Goal: Task Accomplishment & Management: Use online tool/utility

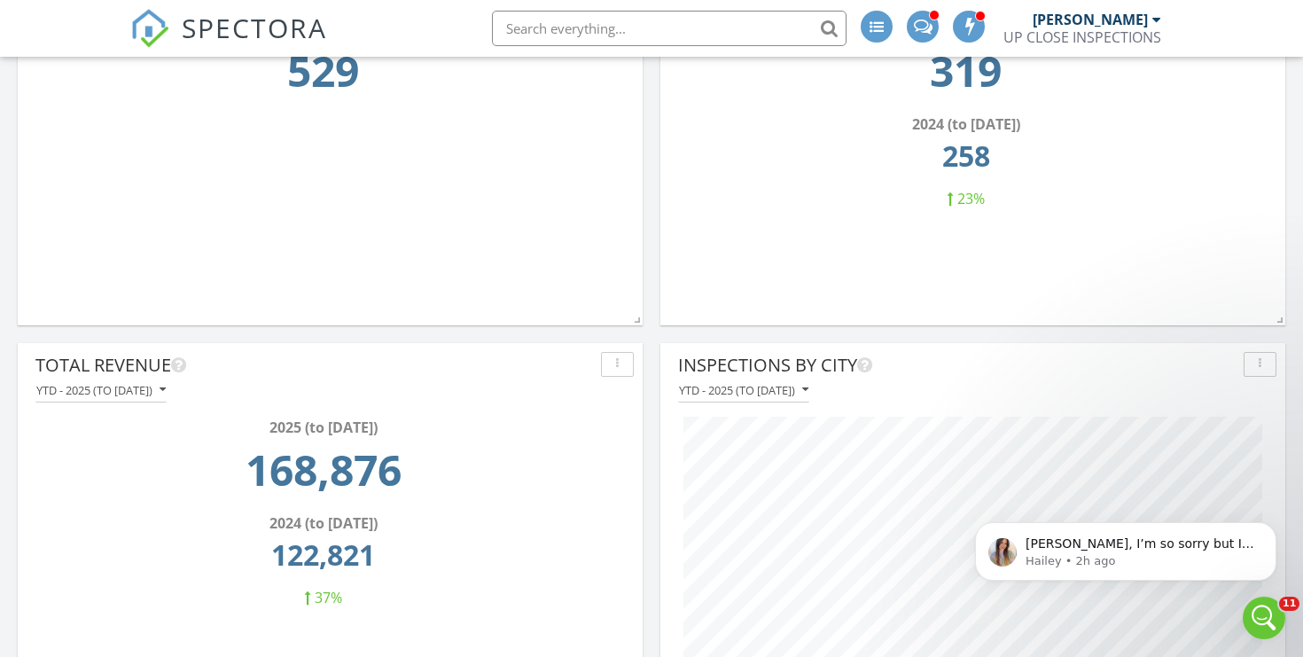
scroll to position [381, 410]
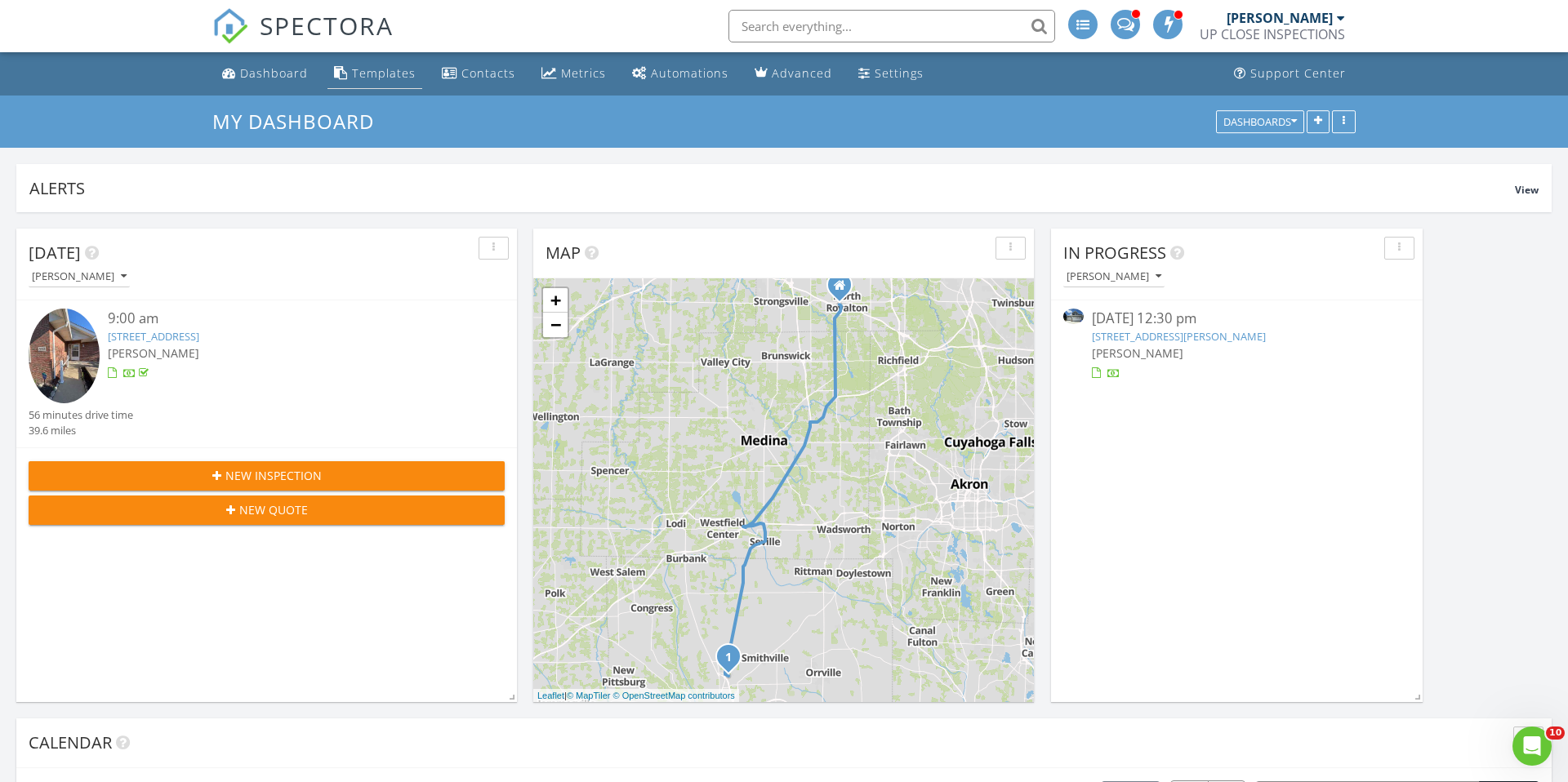
click at [379, 65] on div "Templates" at bounding box center [383, 73] width 64 height 16
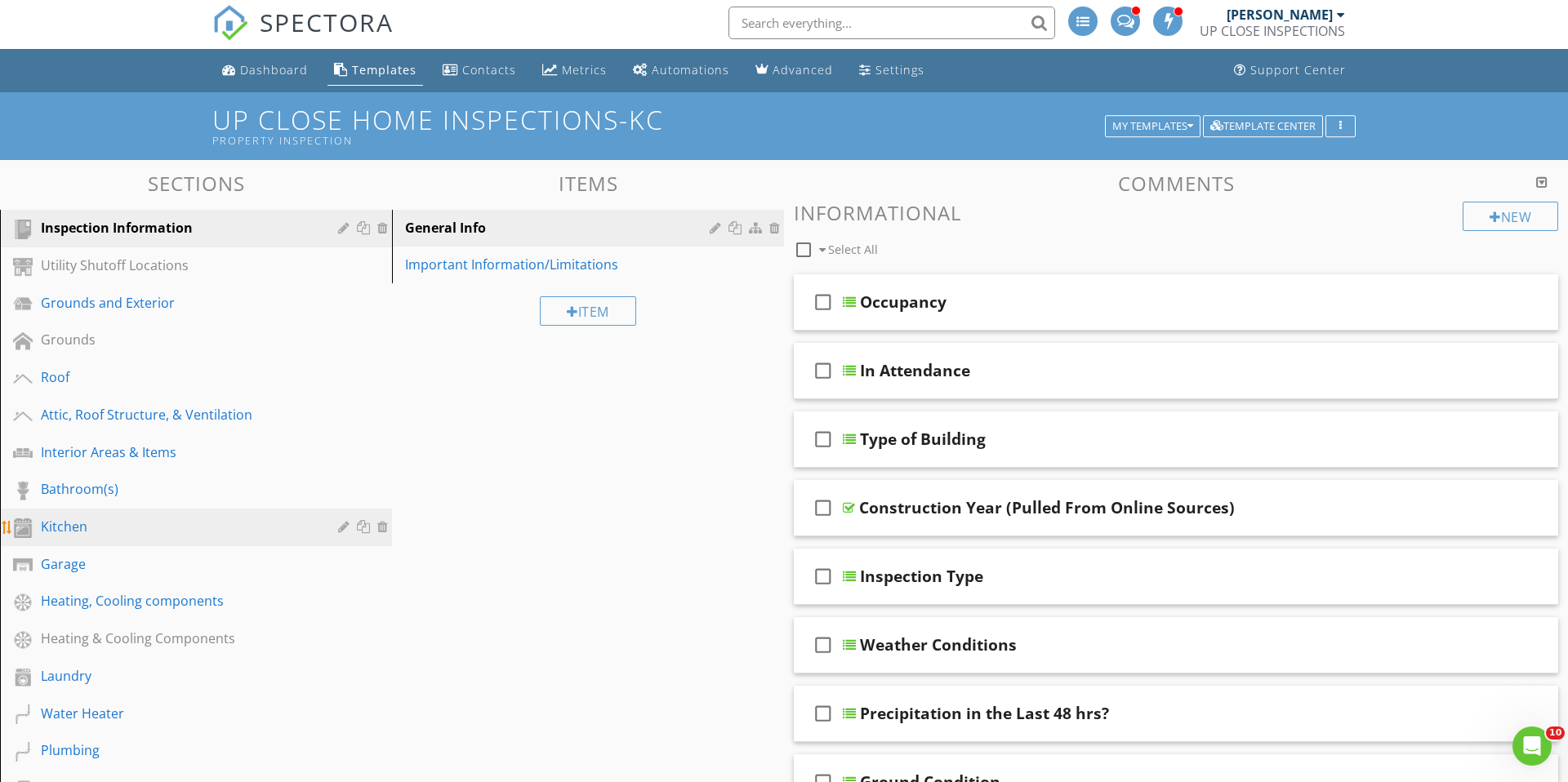
scroll to position [7, 0]
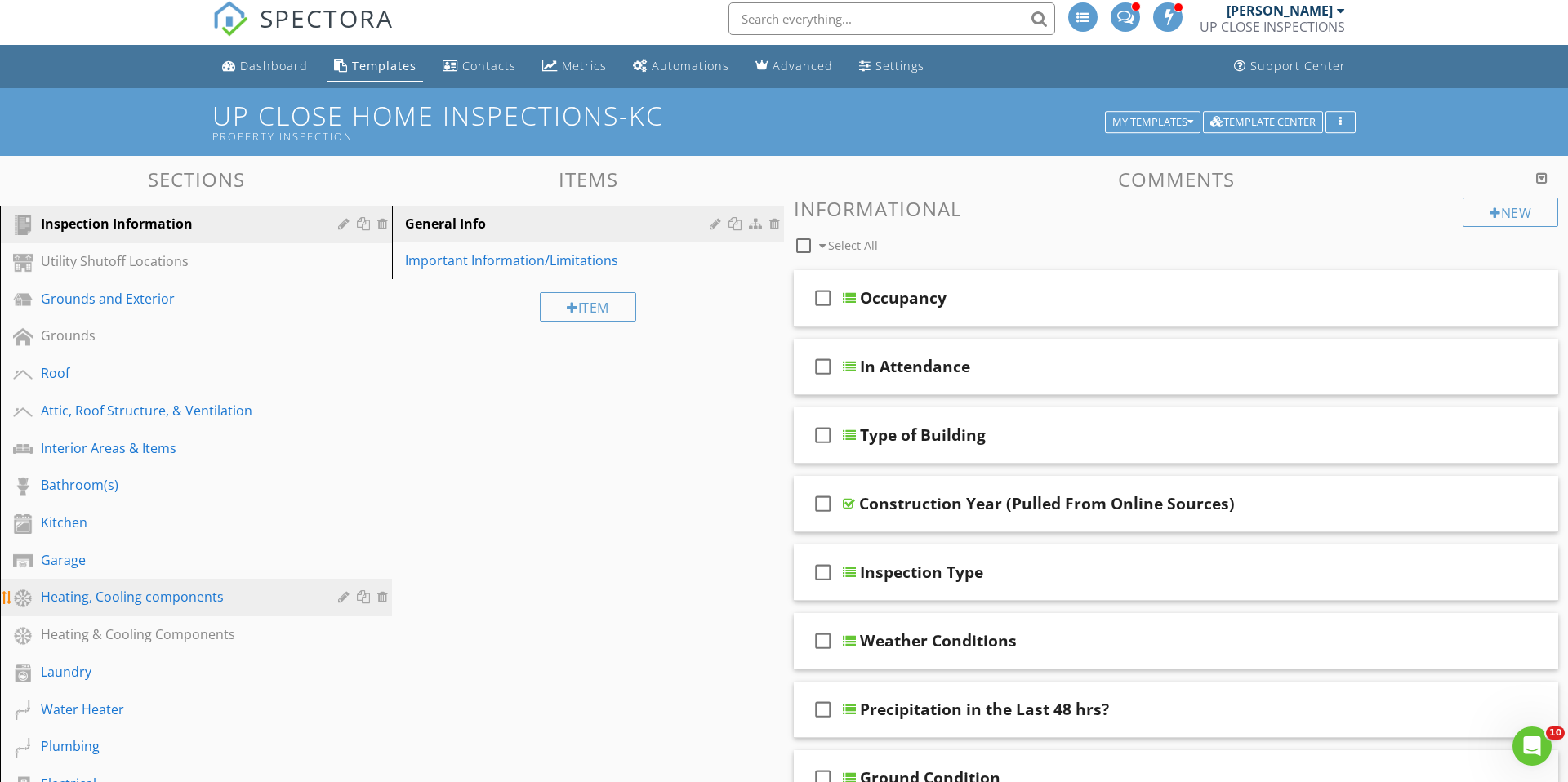
click at [205, 592] on div "Heating, Cooling components" at bounding box center [177, 596] width 274 height 19
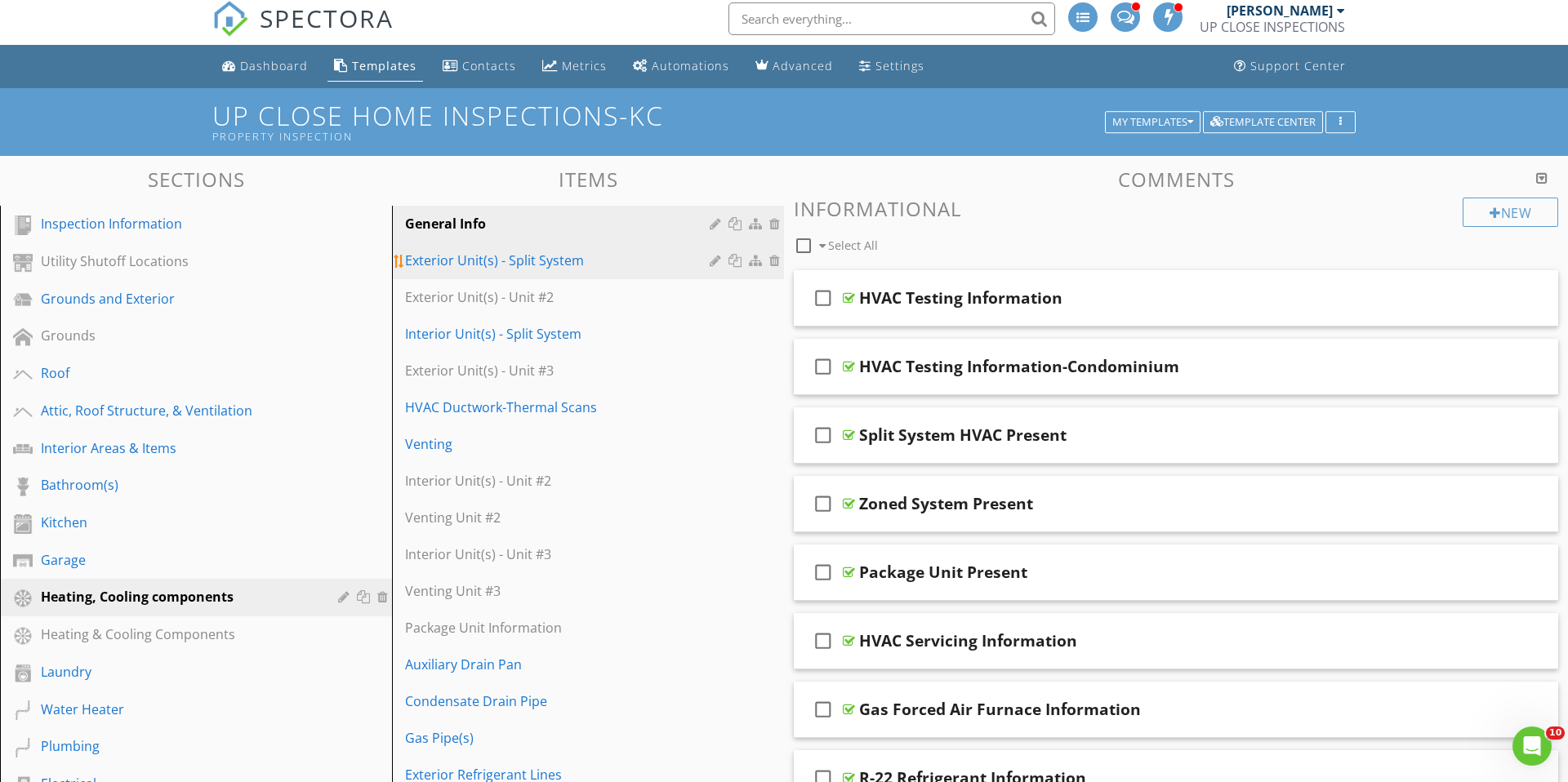
click at [544, 263] on div "Exterior Unit(s) - Split System" at bounding box center [560, 260] width 310 height 19
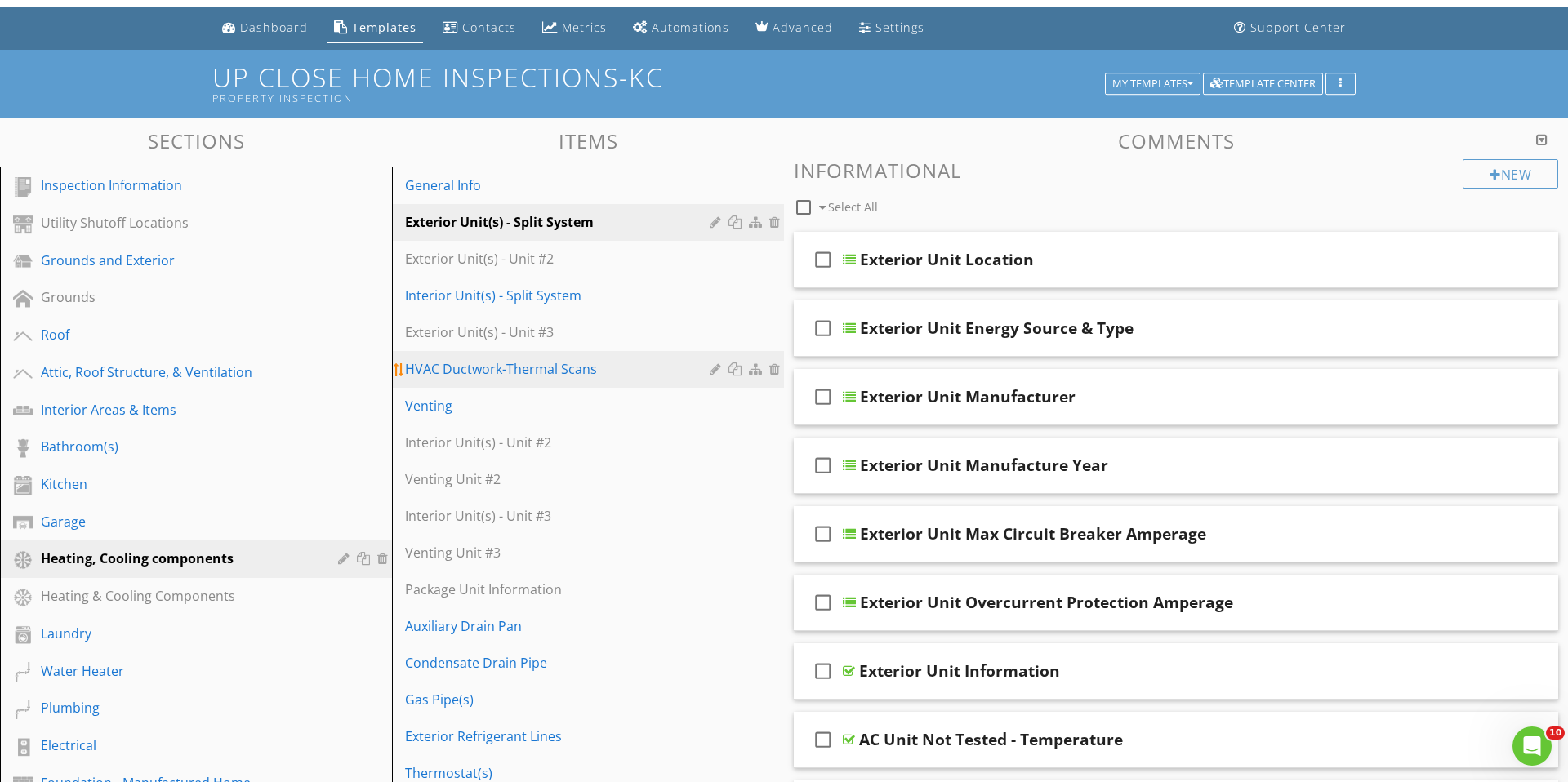
scroll to position [45, 0]
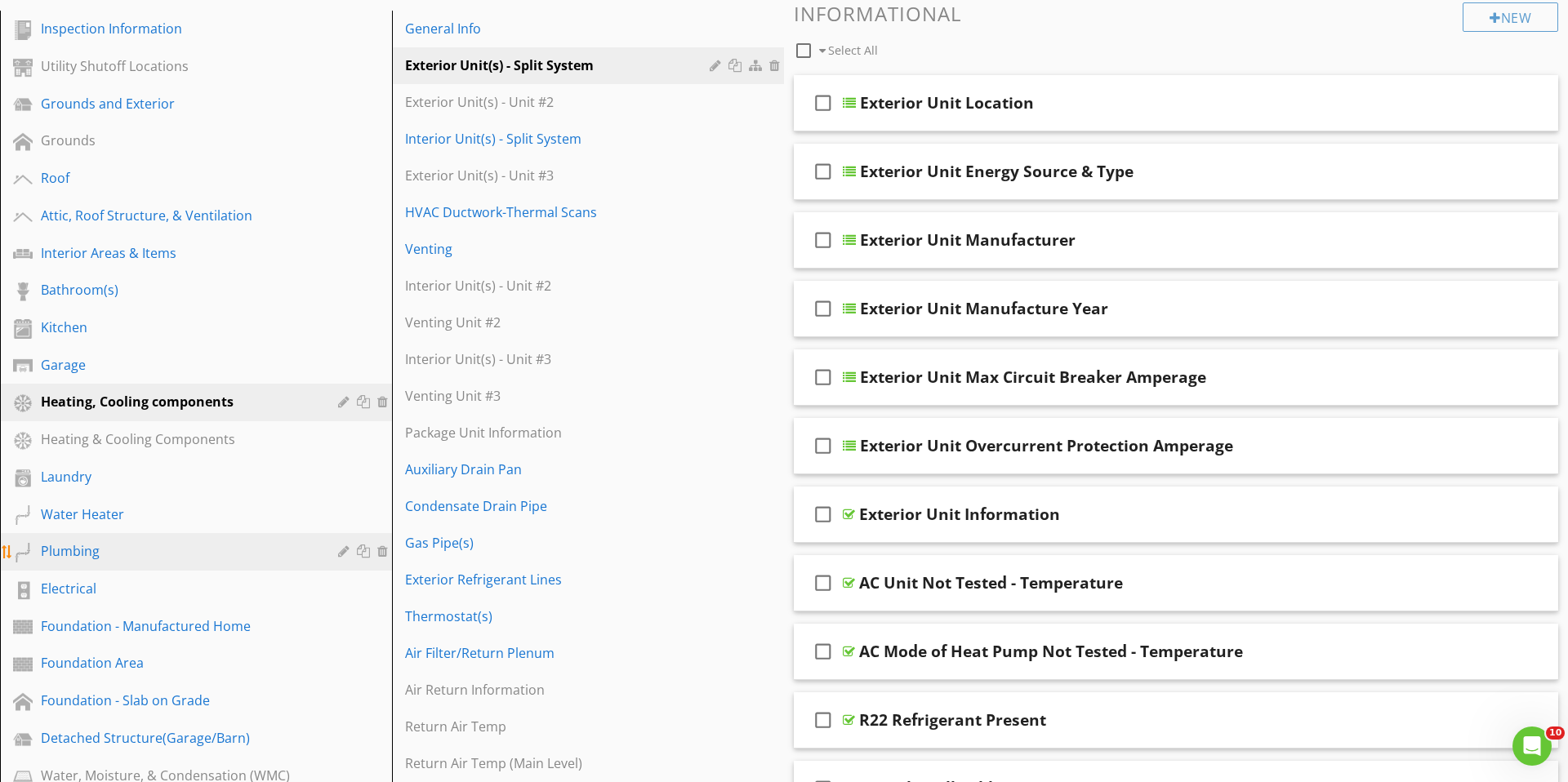
click at [112, 544] on div "Plumbing" at bounding box center [177, 551] width 274 height 19
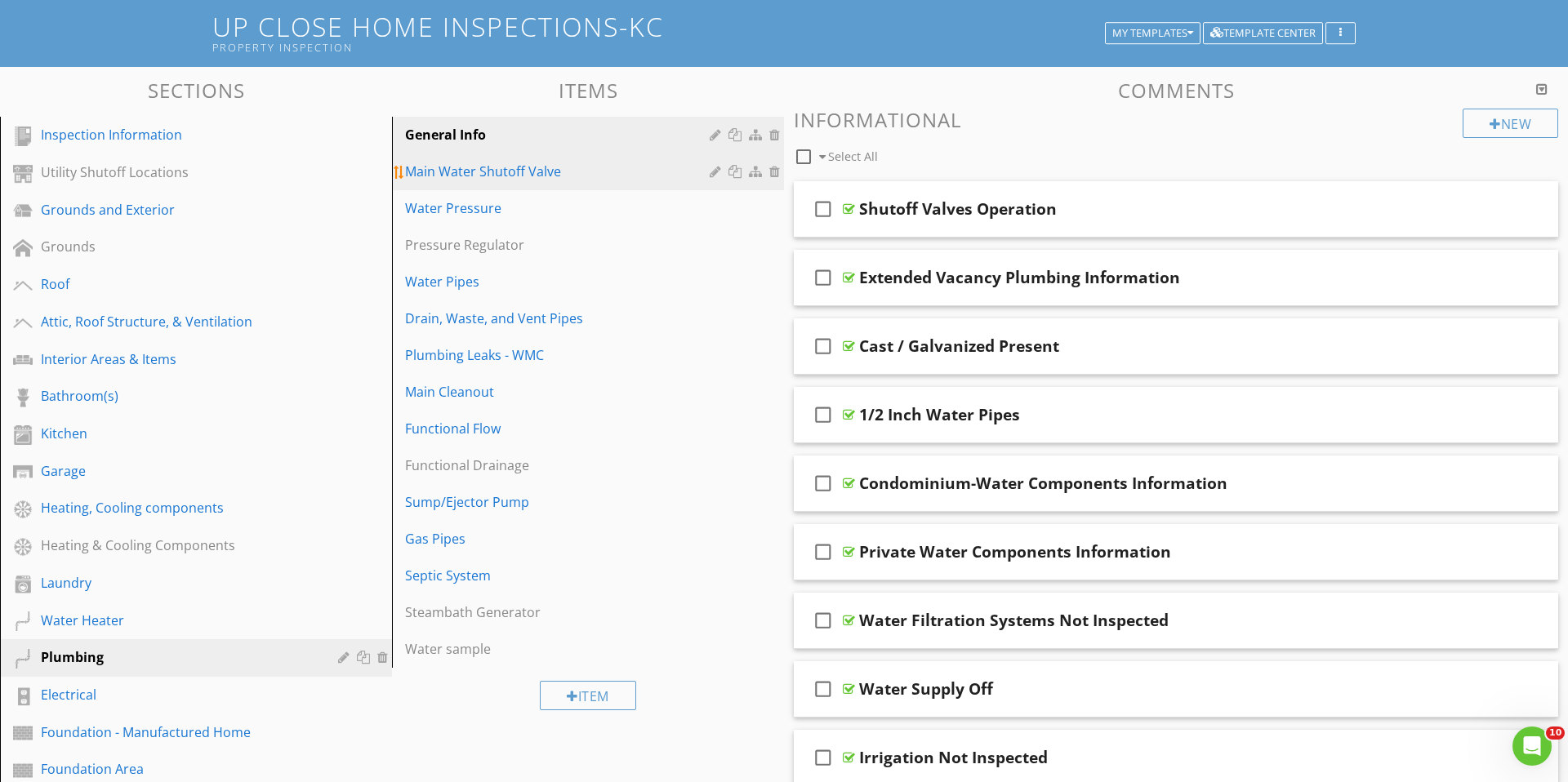
scroll to position [0, 0]
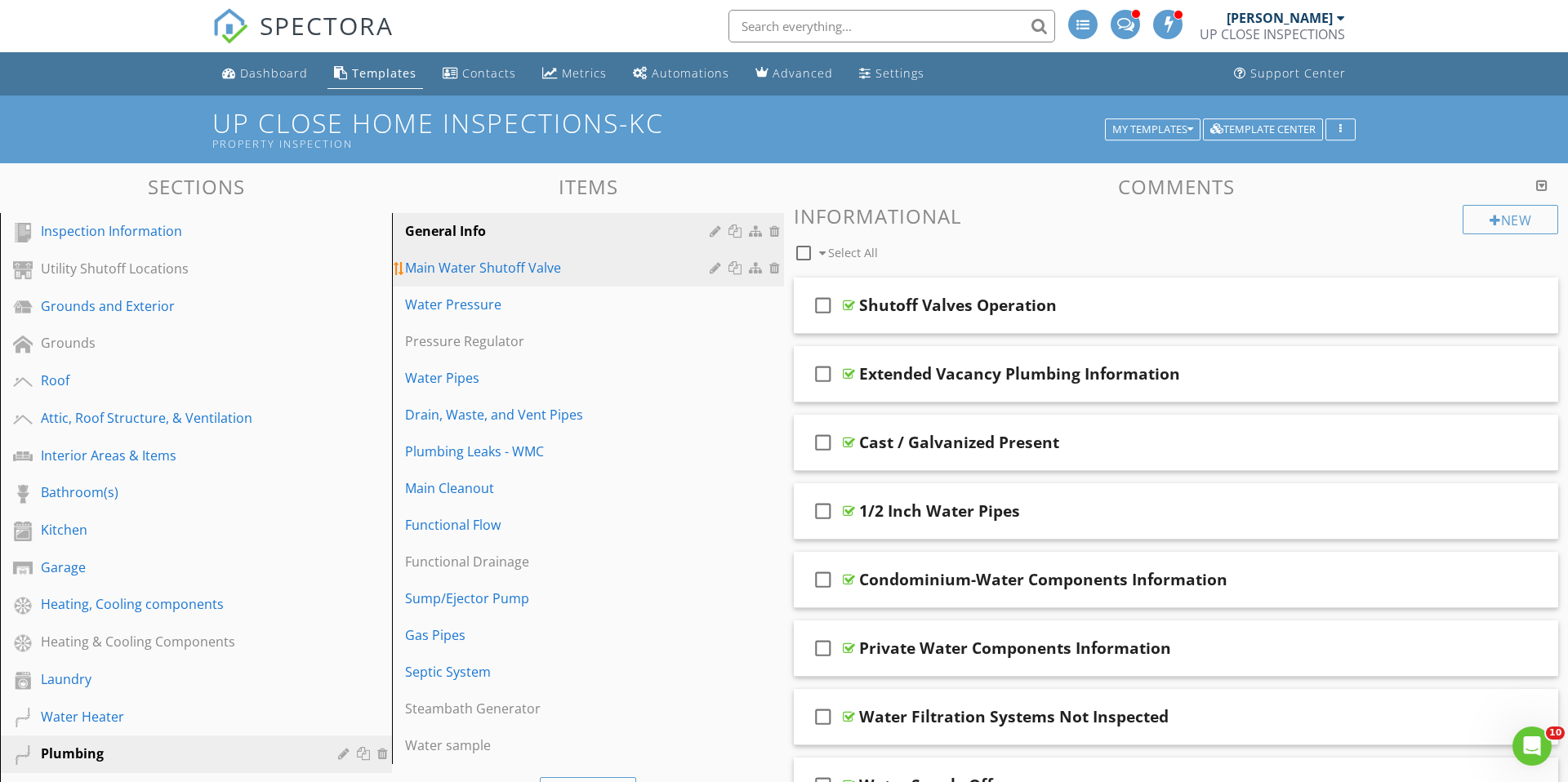
click at [493, 274] on div "Main Water Shutoff Valve" at bounding box center [560, 267] width 310 height 19
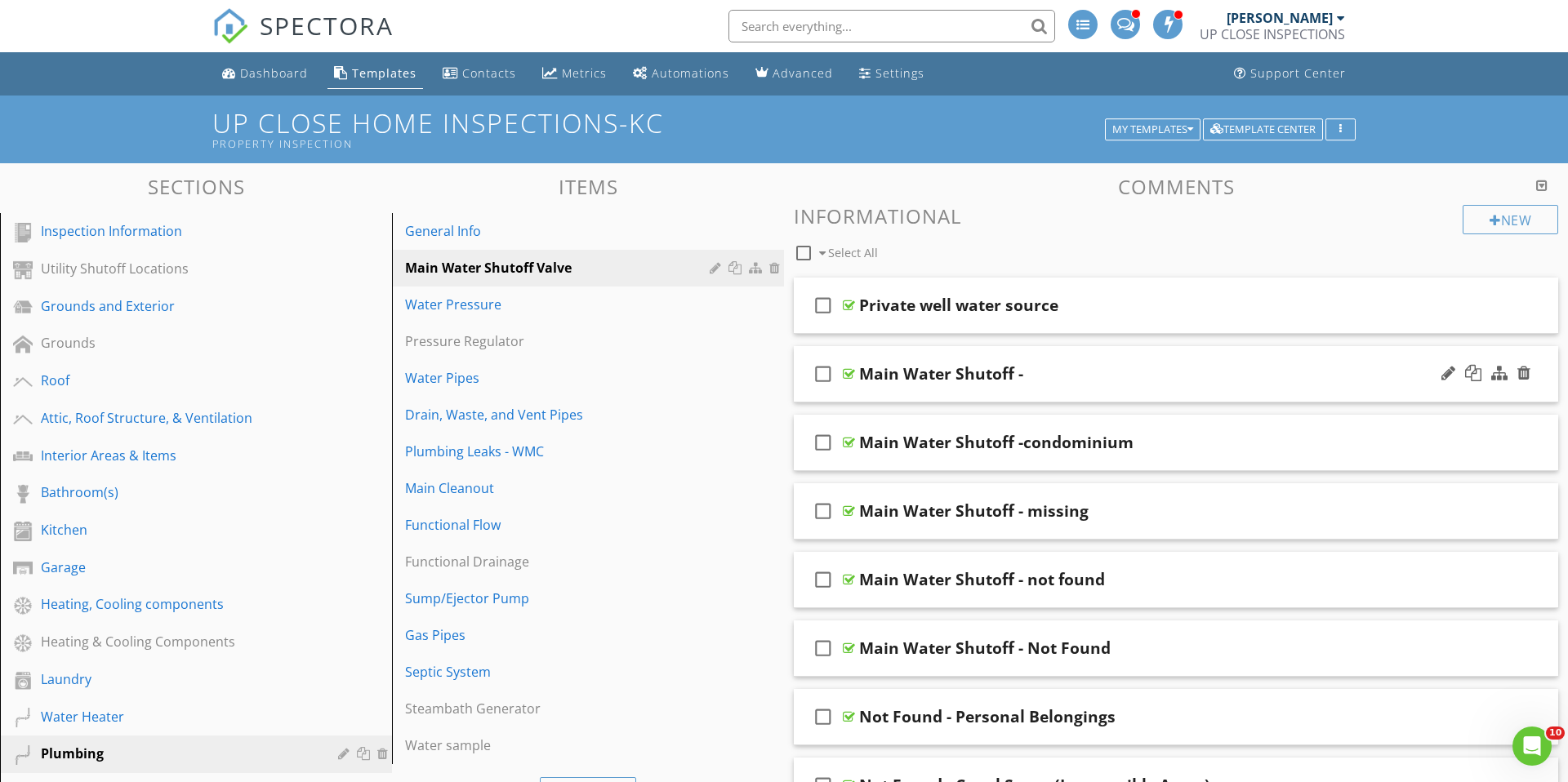
click at [1087, 366] on div "Main Water Shutoff -" at bounding box center [1134, 373] width 549 height 19
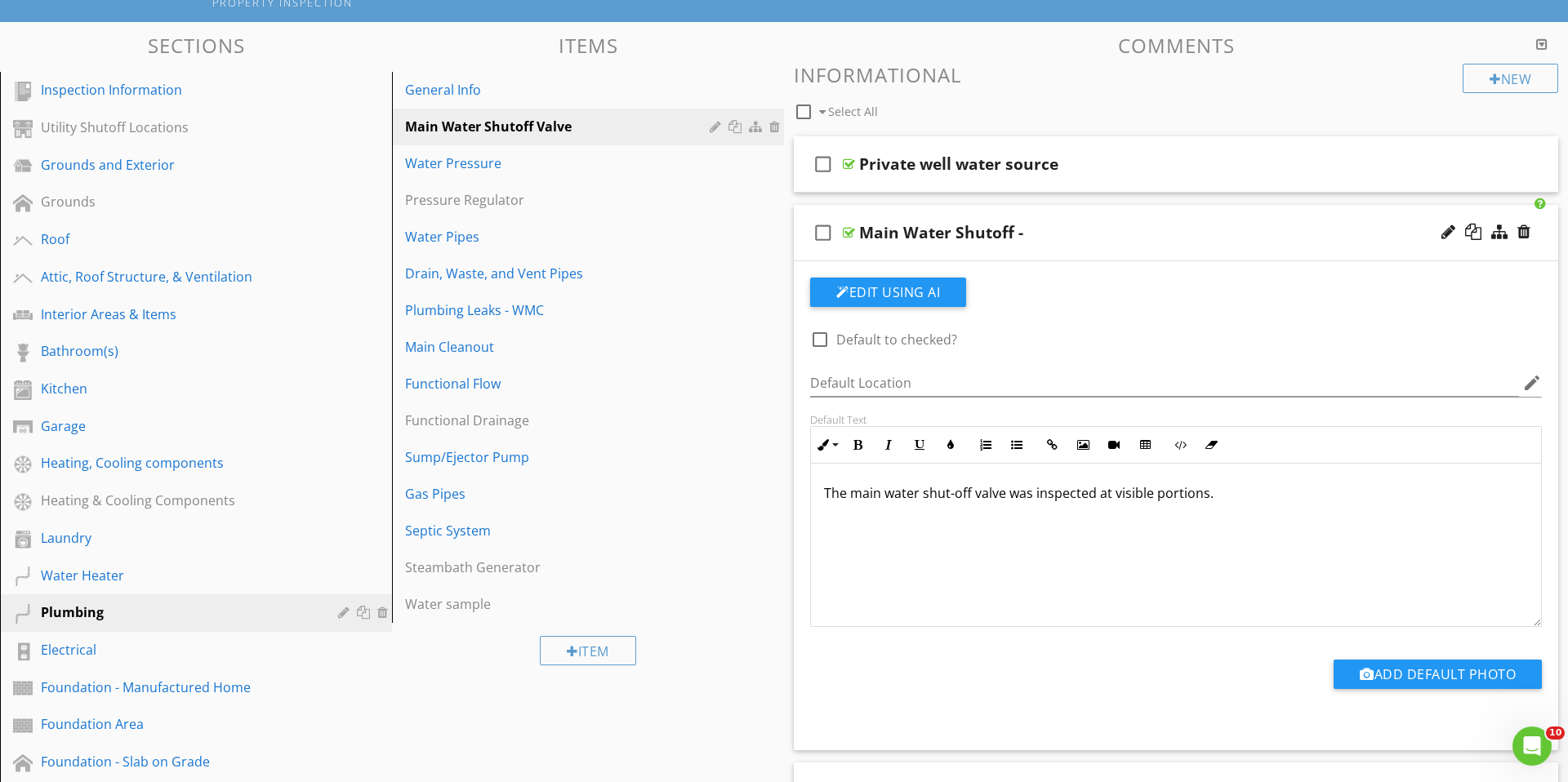
scroll to position [139, 0]
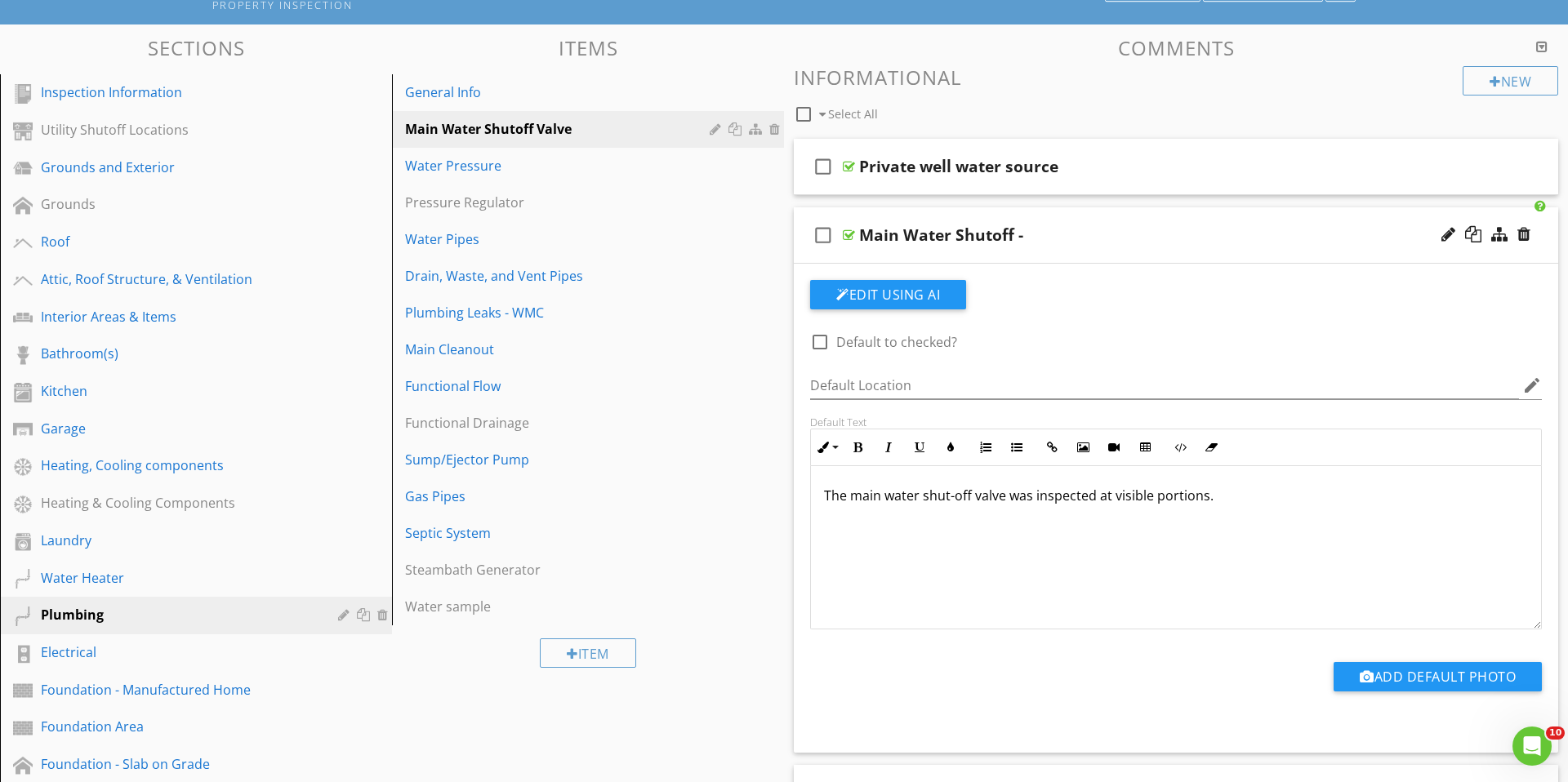
click at [895, 342] on label "Default to checked?" at bounding box center [896, 343] width 121 height 17
checkbox input "true"
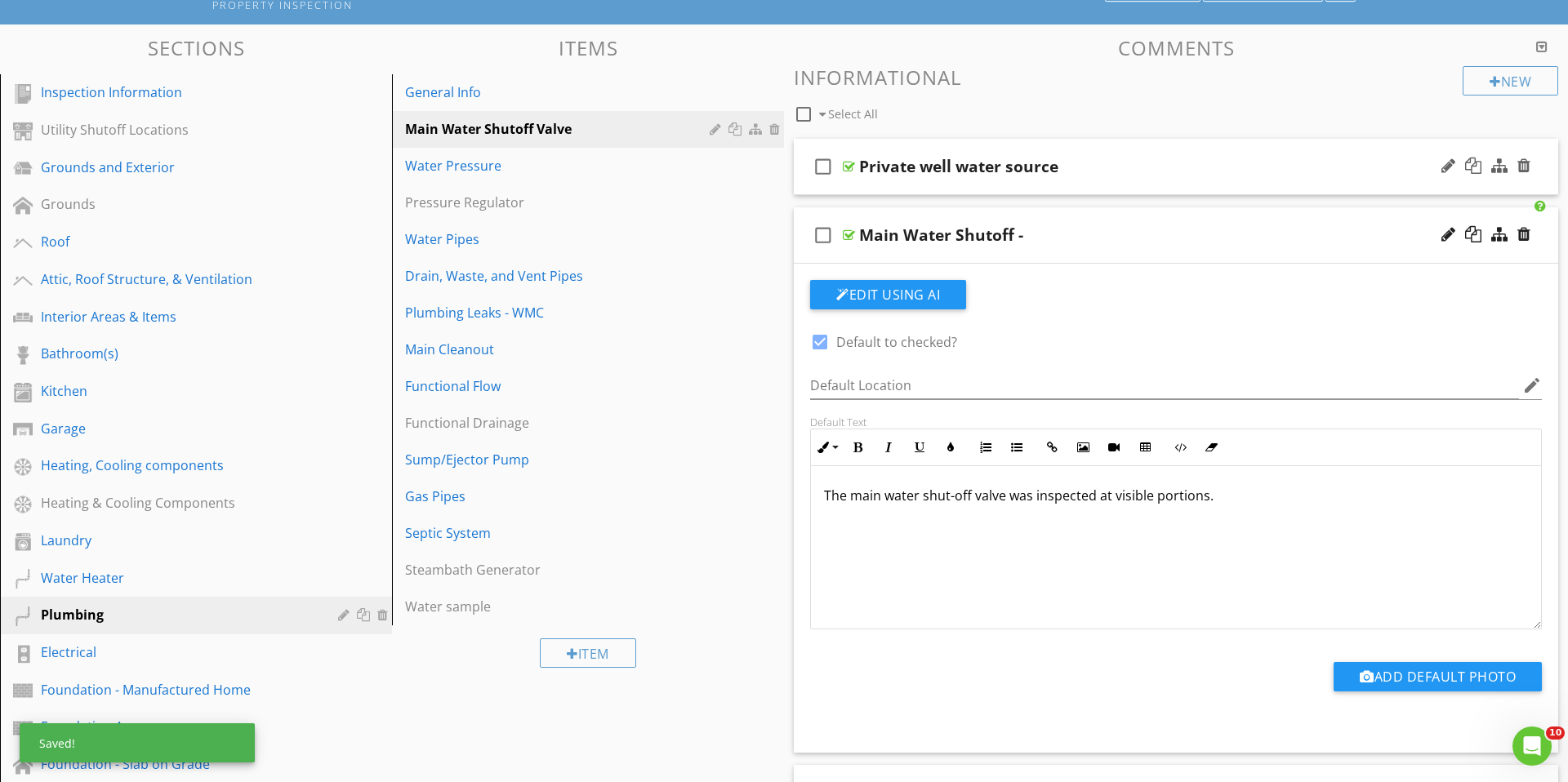
click at [909, 177] on div "check_box_outline_blank Private well water source" at bounding box center [1176, 167] width 765 height 56
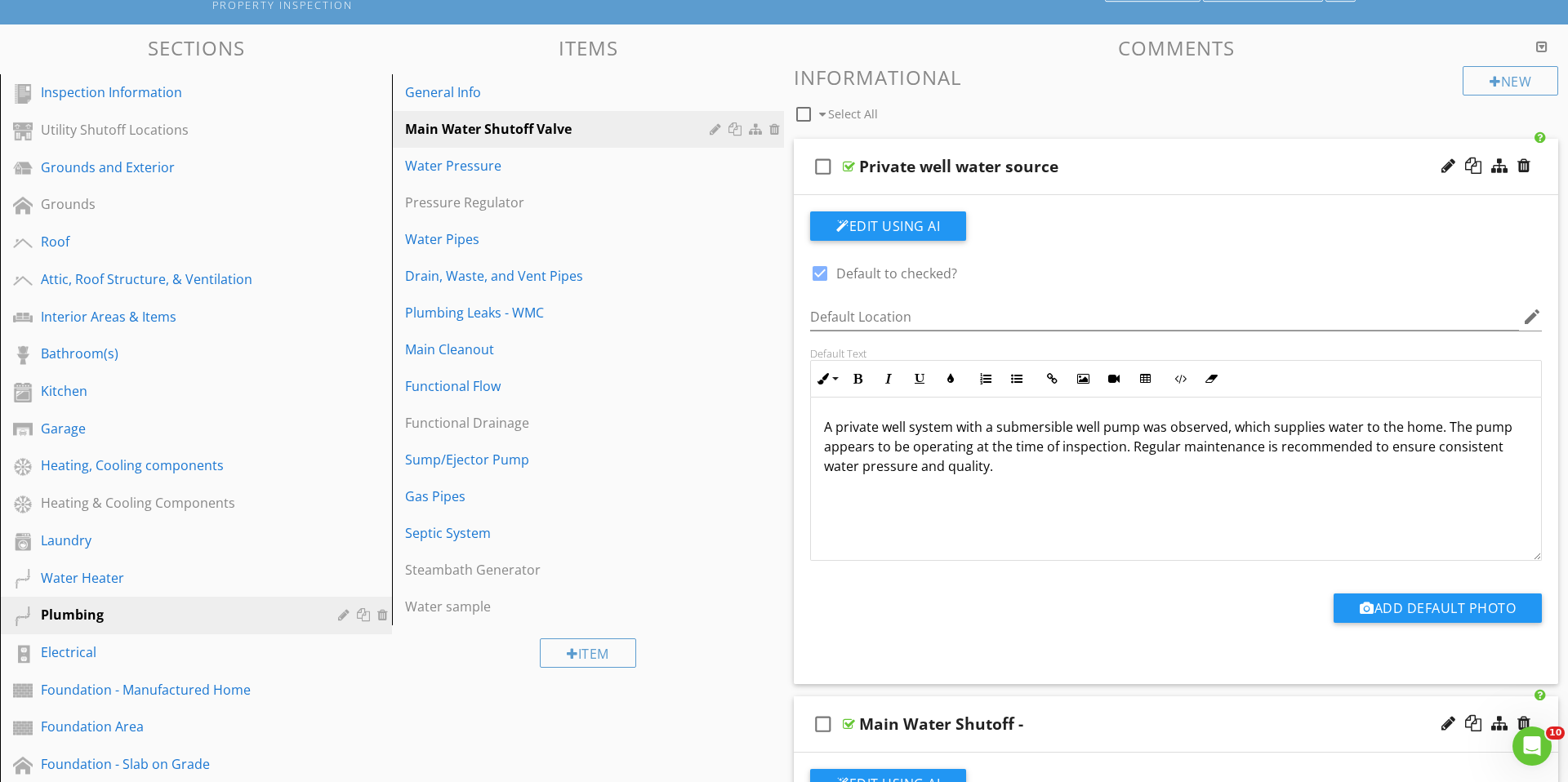
click at [885, 272] on label "Default to checked?" at bounding box center [896, 274] width 121 height 17
checkbox input "false"
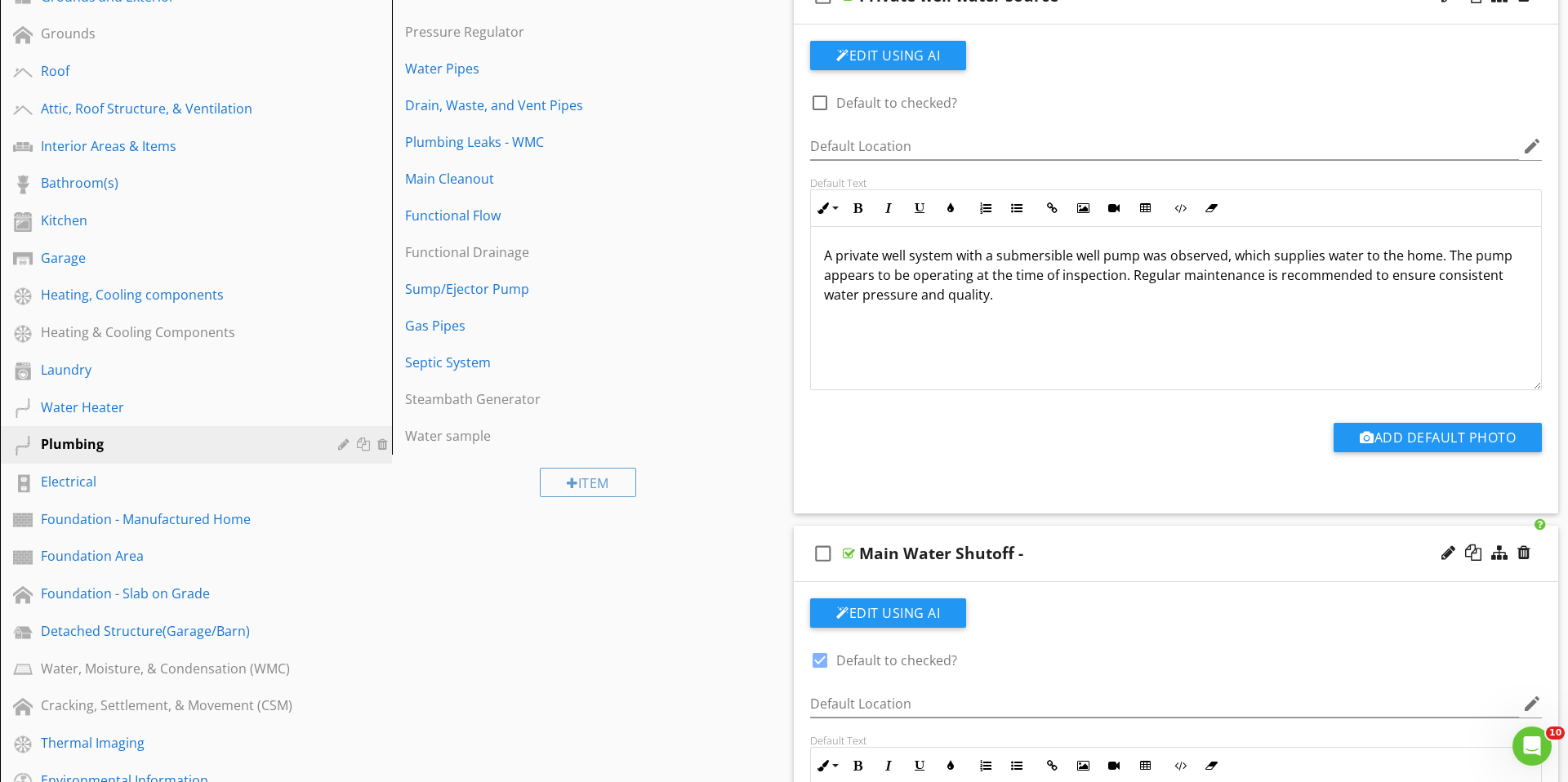
scroll to position [0, 0]
click at [903, 70] on button "Edit Using AI" at bounding box center [887, 55] width 156 height 29
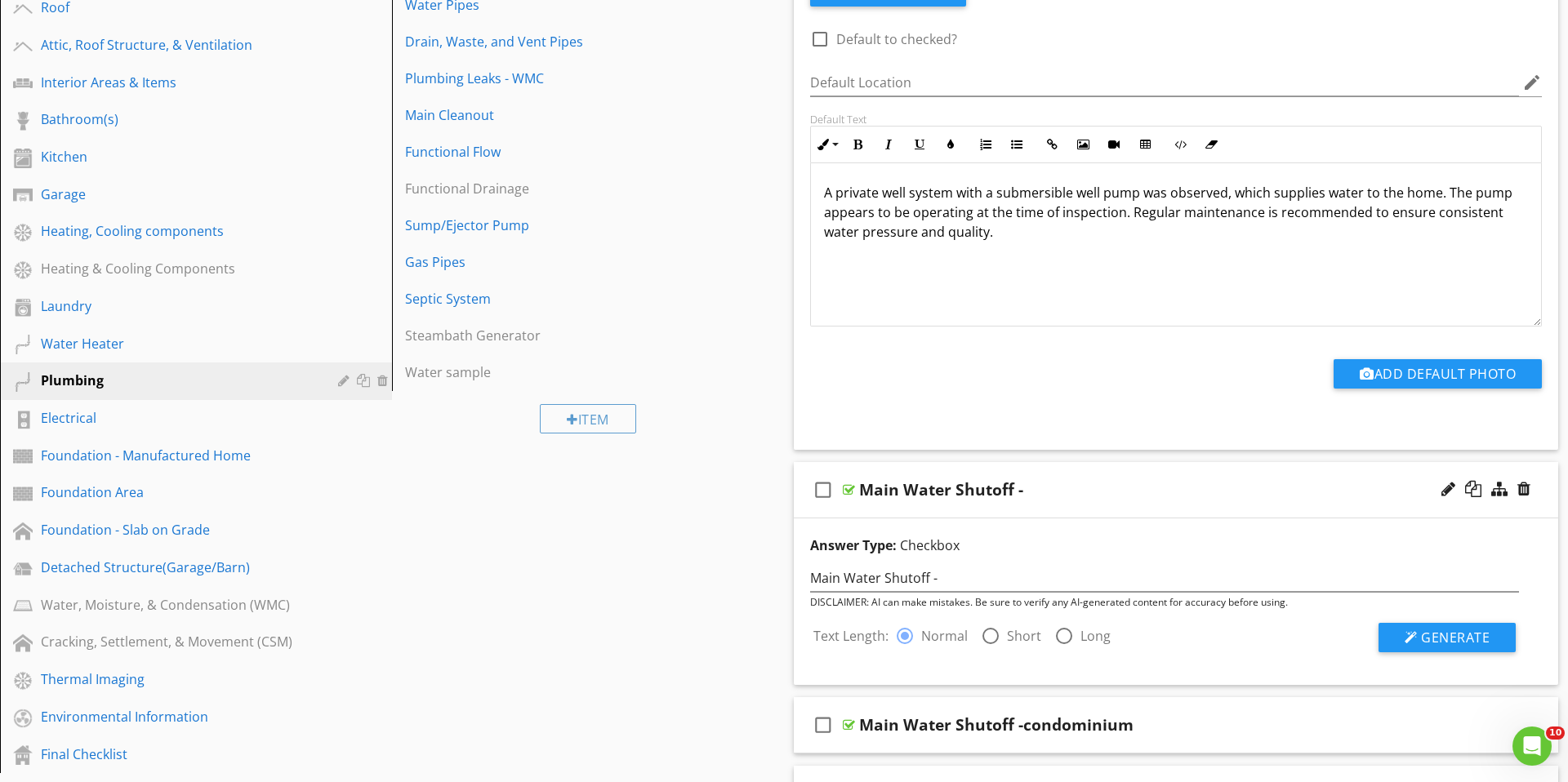
scroll to position [391, 0]
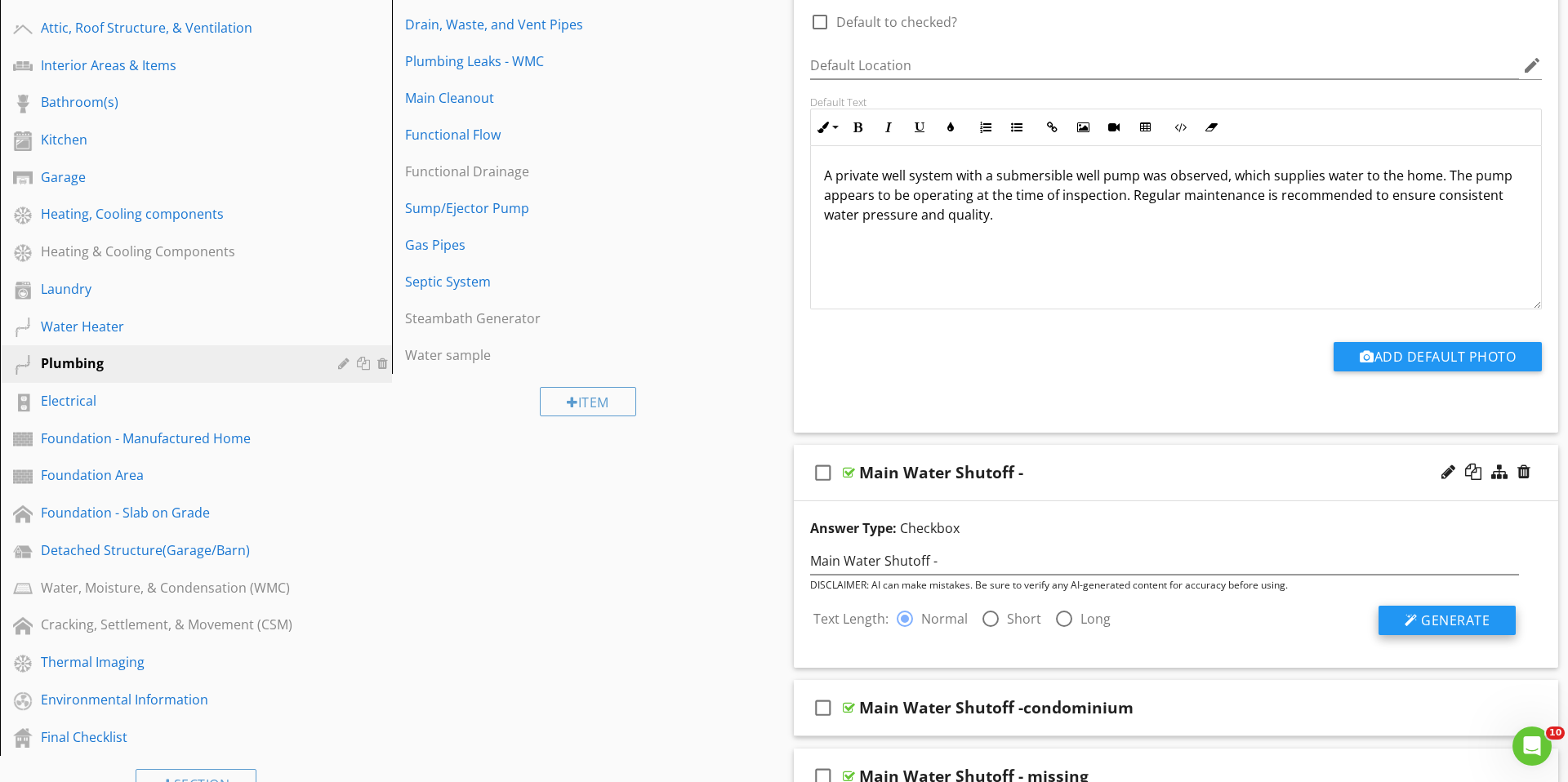
click at [1486, 623] on span "Generate" at bounding box center [1456, 621] width 68 height 18
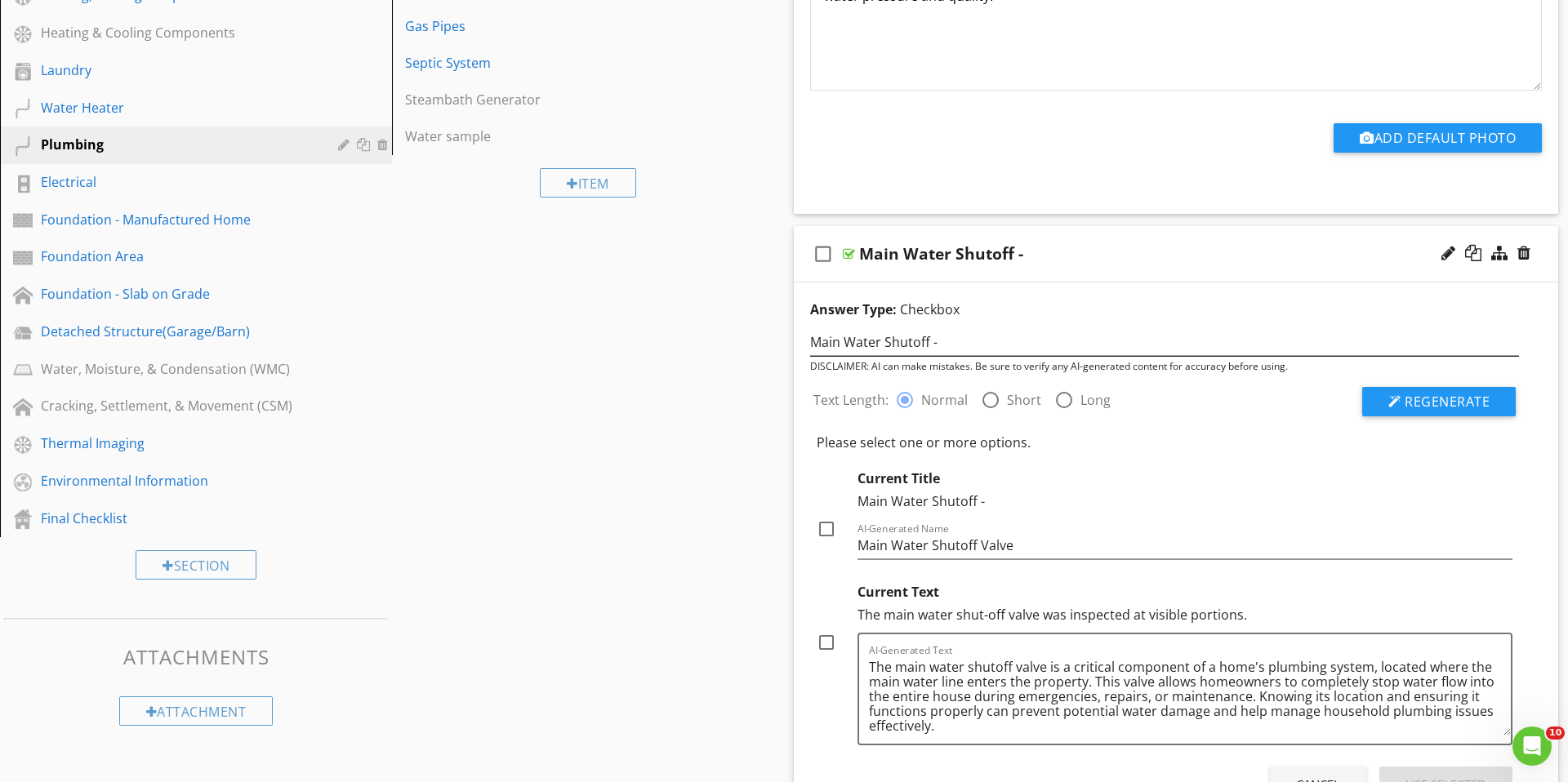
scroll to position [610, 0]
click at [827, 536] on div at bounding box center [826, 528] width 28 height 28
checkbox input "true"
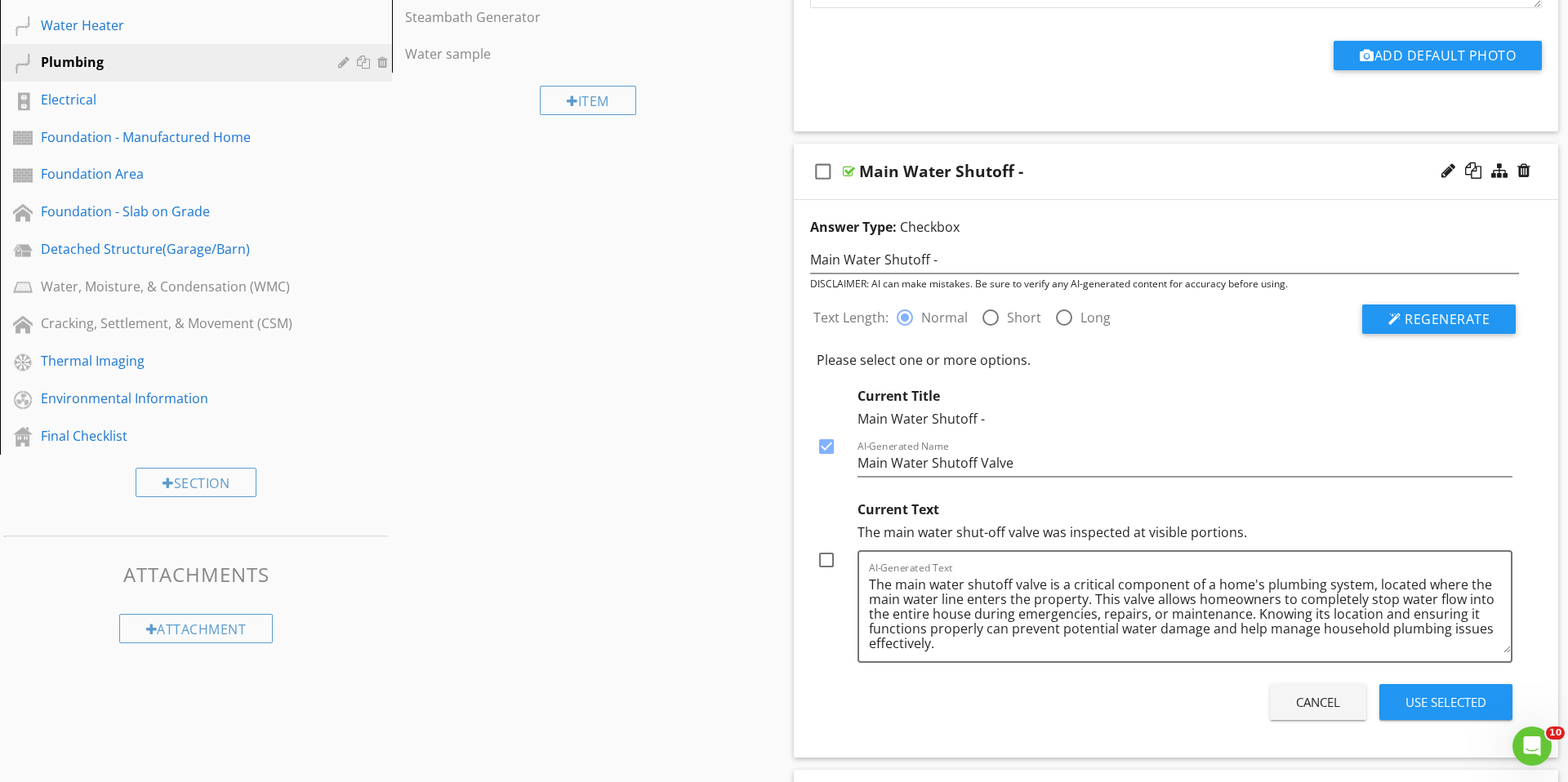
scroll to position [699, 0]
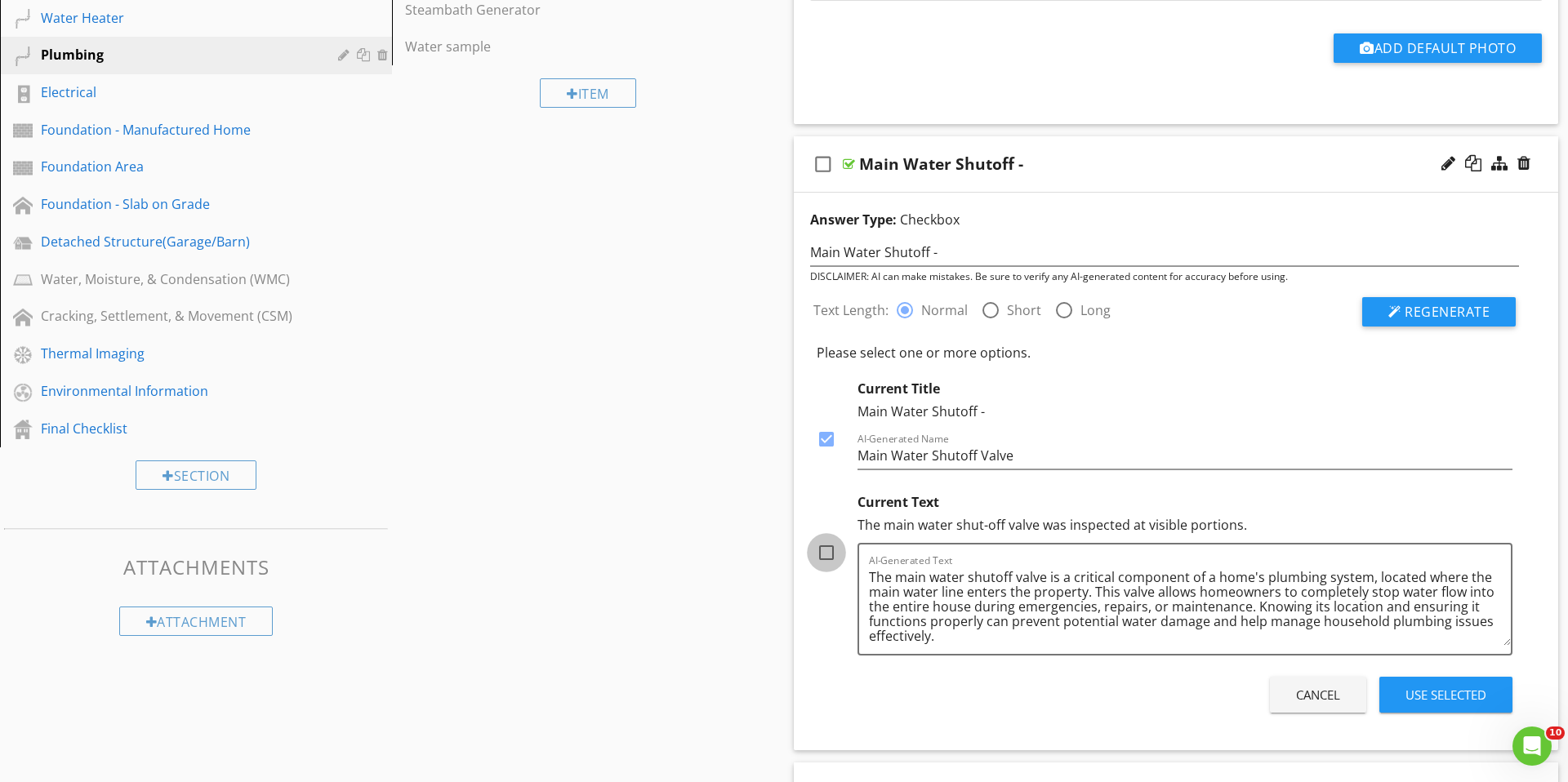
click at [830, 559] on div at bounding box center [826, 553] width 28 height 28
checkbox input "true"
click at [1453, 702] on div "Use Selected" at bounding box center [1446, 695] width 81 height 18
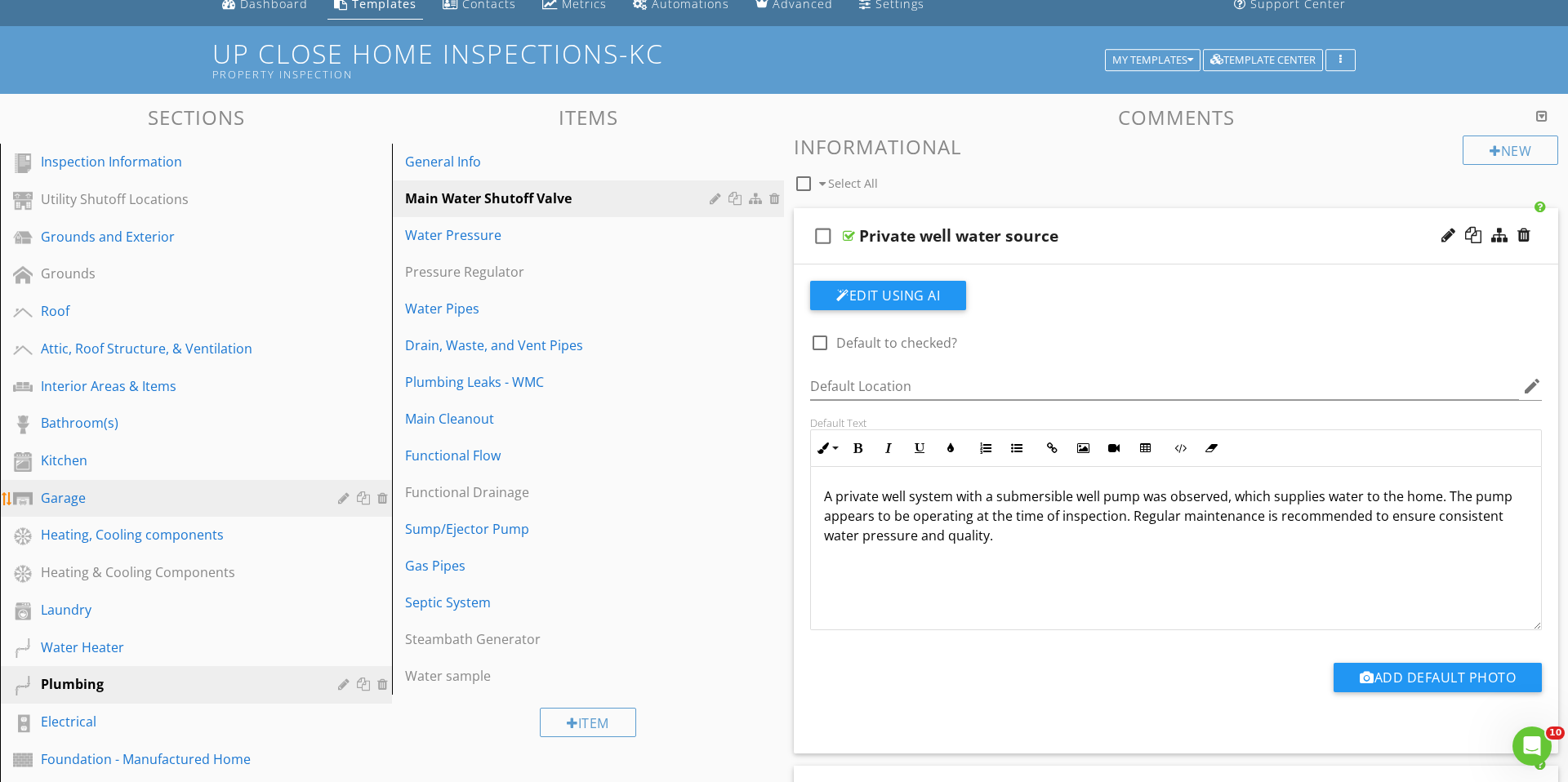
scroll to position [81, 0]
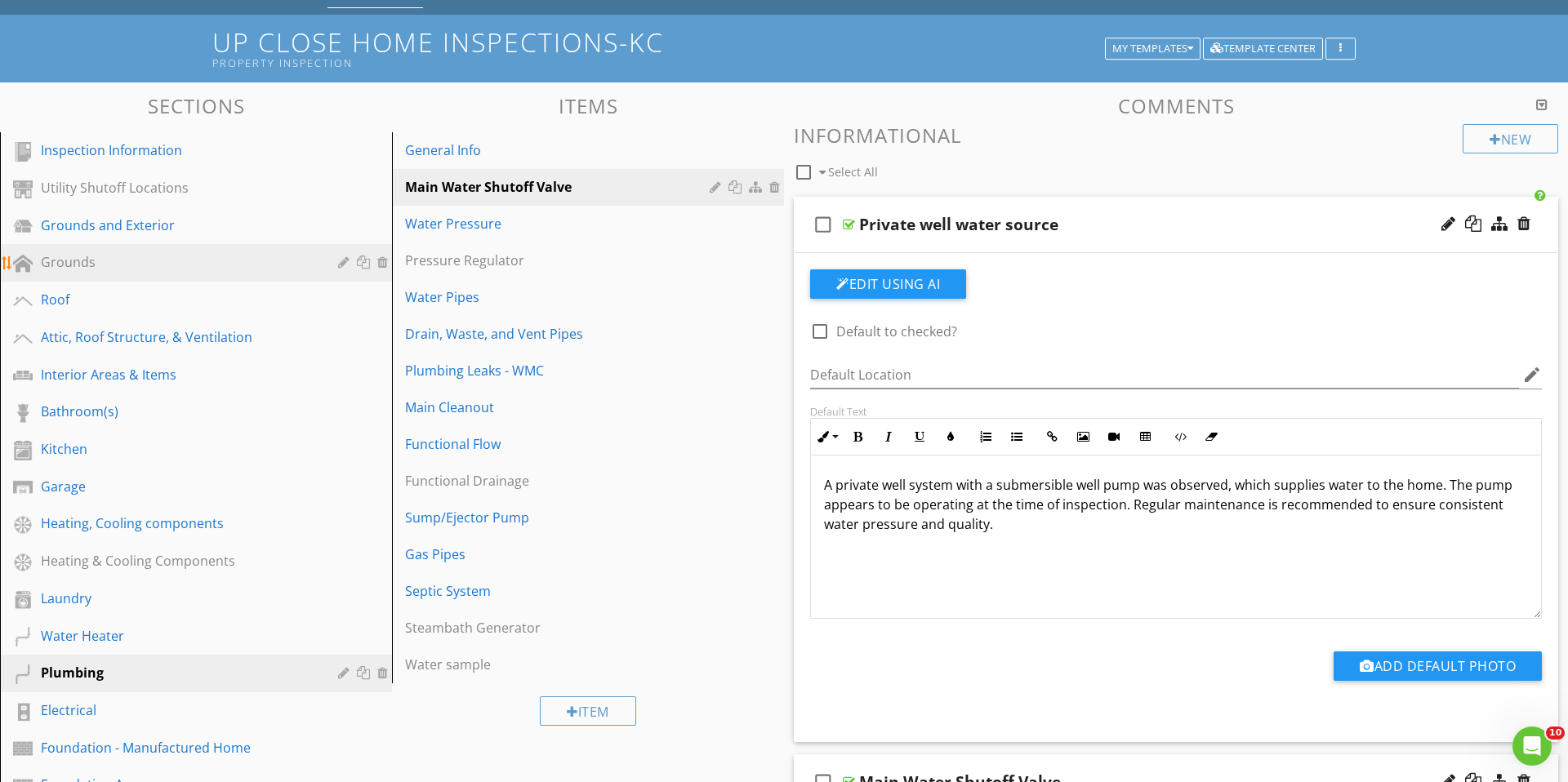
click at [83, 274] on link "Grounds" at bounding box center [198, 263] width 387 height 38
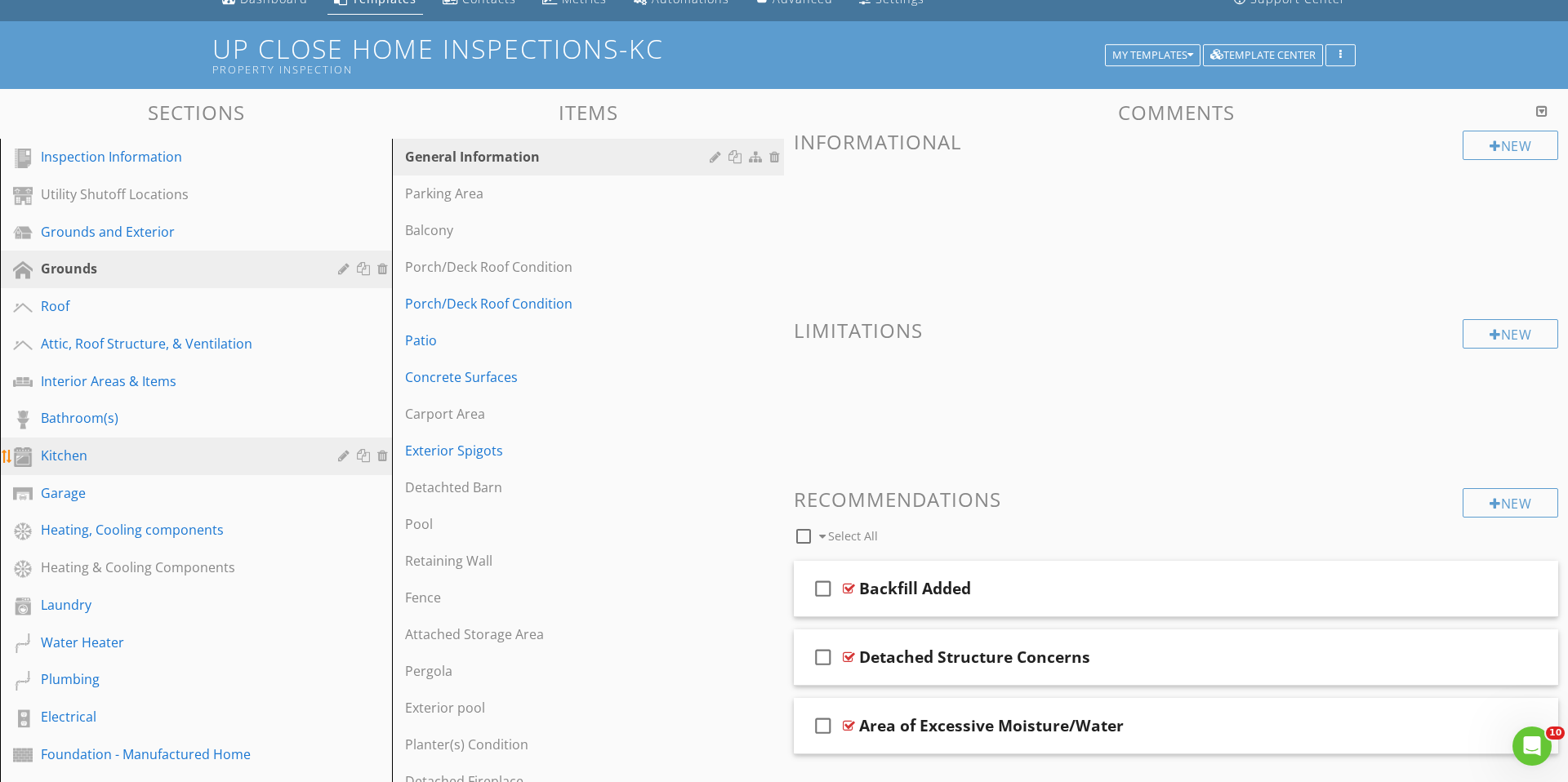
scroll to position [78, 0]
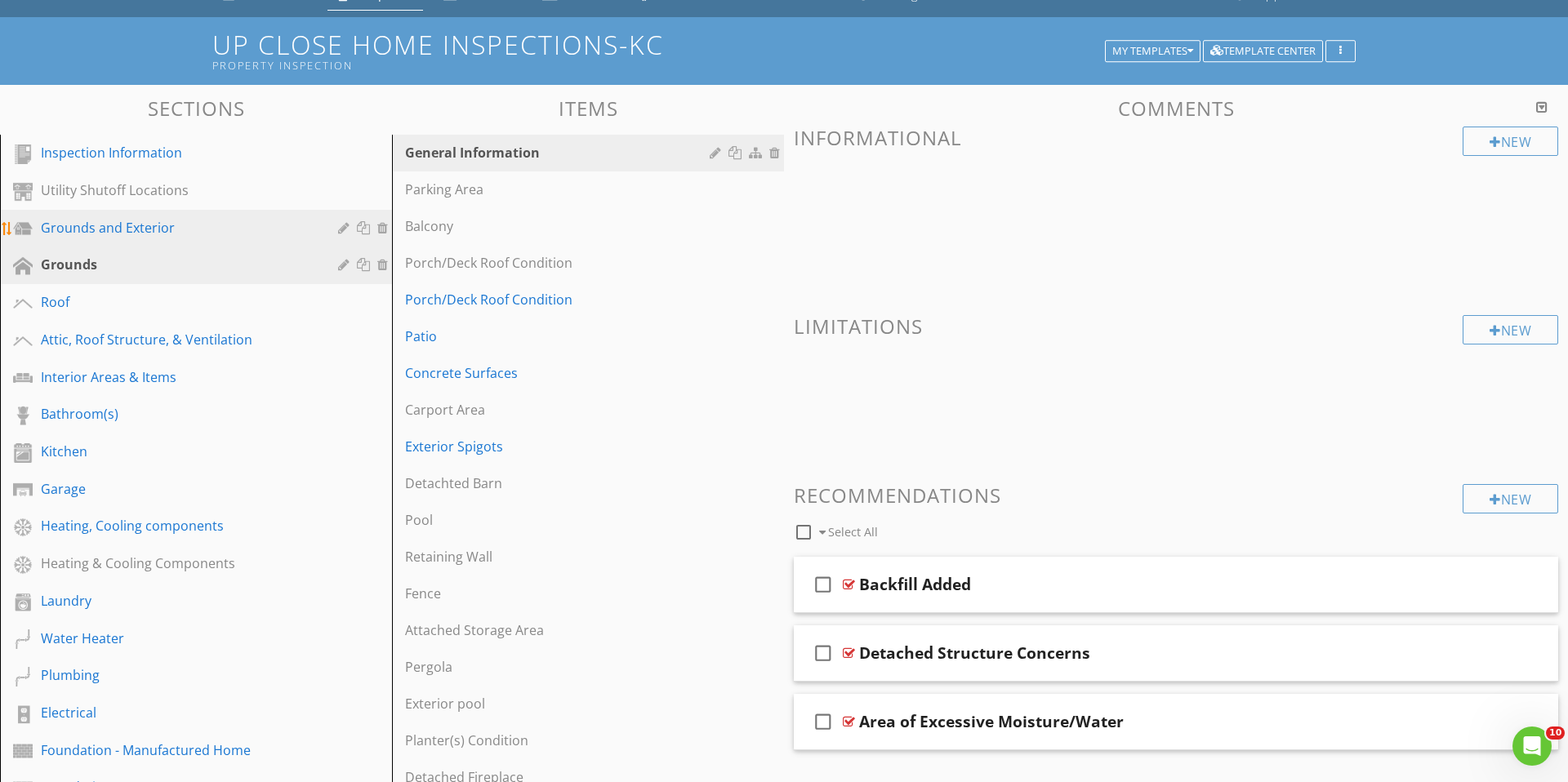
click at [147, 230] on div "Grounds and Exterior" at bounding box center [177, 228] width 274 height 19
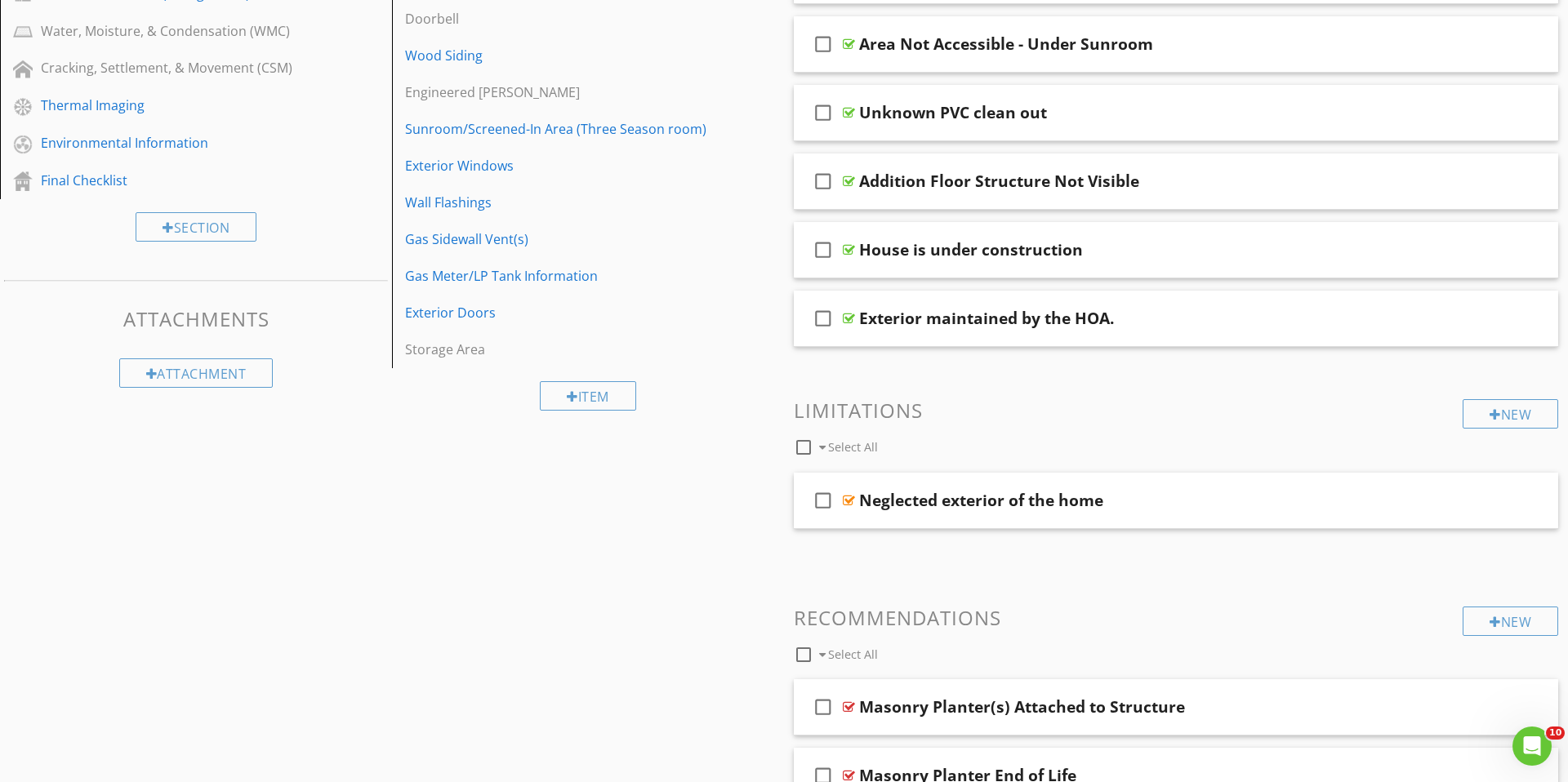
scroll to position [949, 0]
click at [585, 396] on div "Item" at bounding box center [588, 394] width 97 height 29
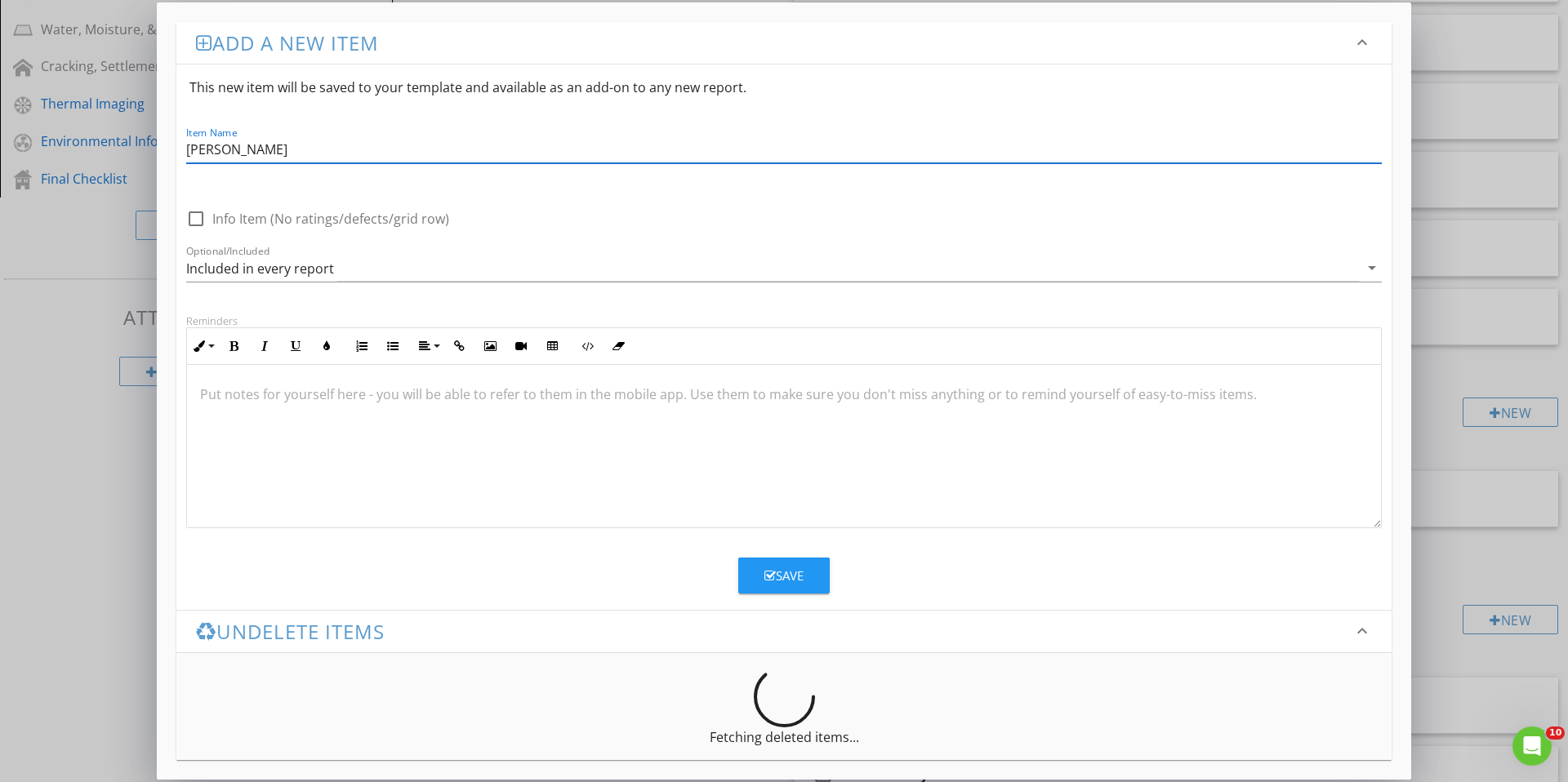
click at [299, 399] on p at bounding box center [784, 394] width 1168 height 19
click at [270, 146] on input "Jacquzi" at bounding box center [784, 149] width 1196 height 27
type input "Jacuzzi"
click at [266, 391] on p at bounding box center [784, 394] width 1168 height 19
click at [782, 572] on div "Save" at bounding box center [784, 576] width 40 height 18
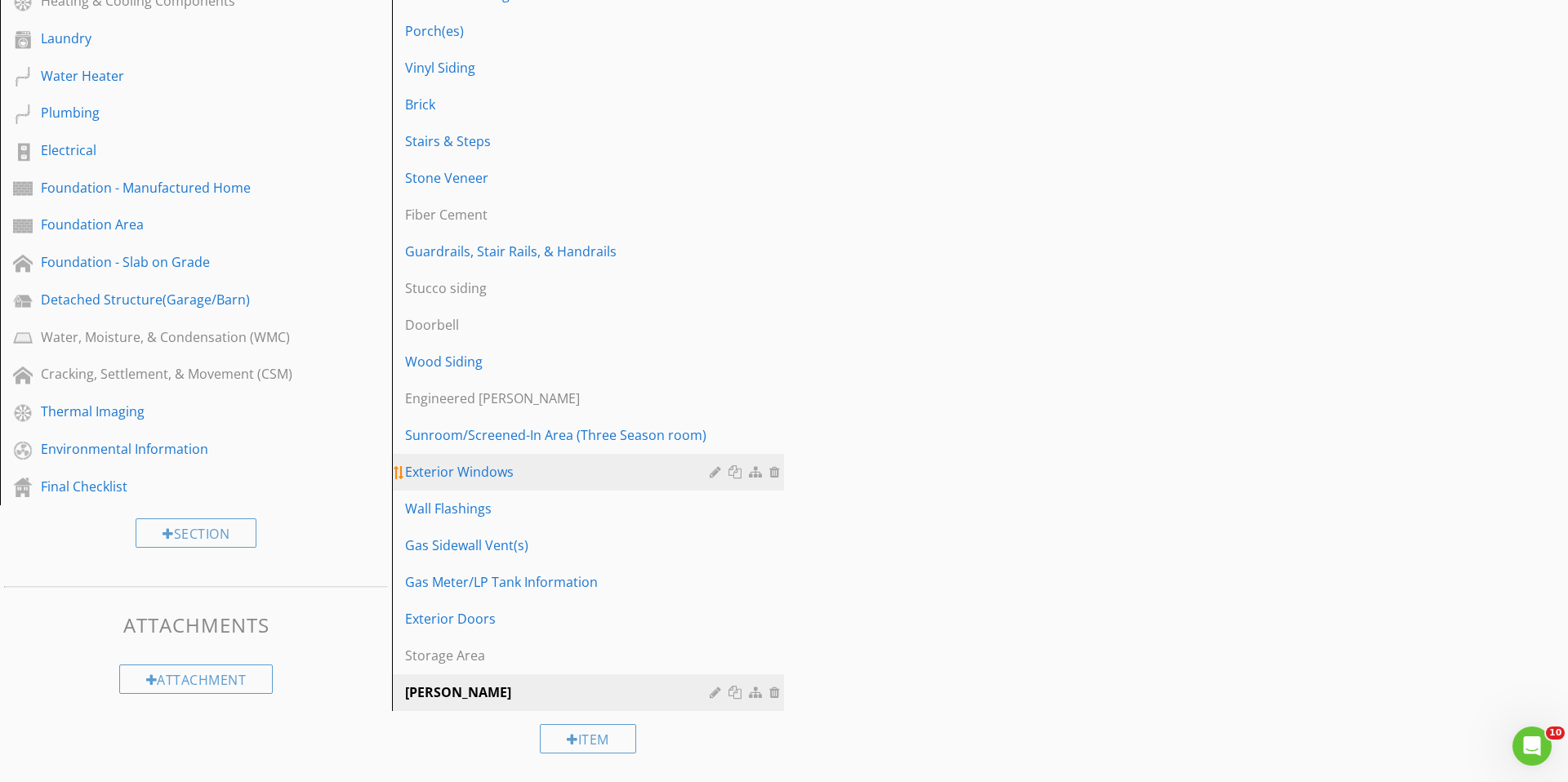
scroll to position [641, 0]
click at [681, 695] on div "Jacuzzi" at bounding box center [560, 692] width 310 height 19
click at [716, 692] on div at bounding box center [717, 693] width 16 height 13
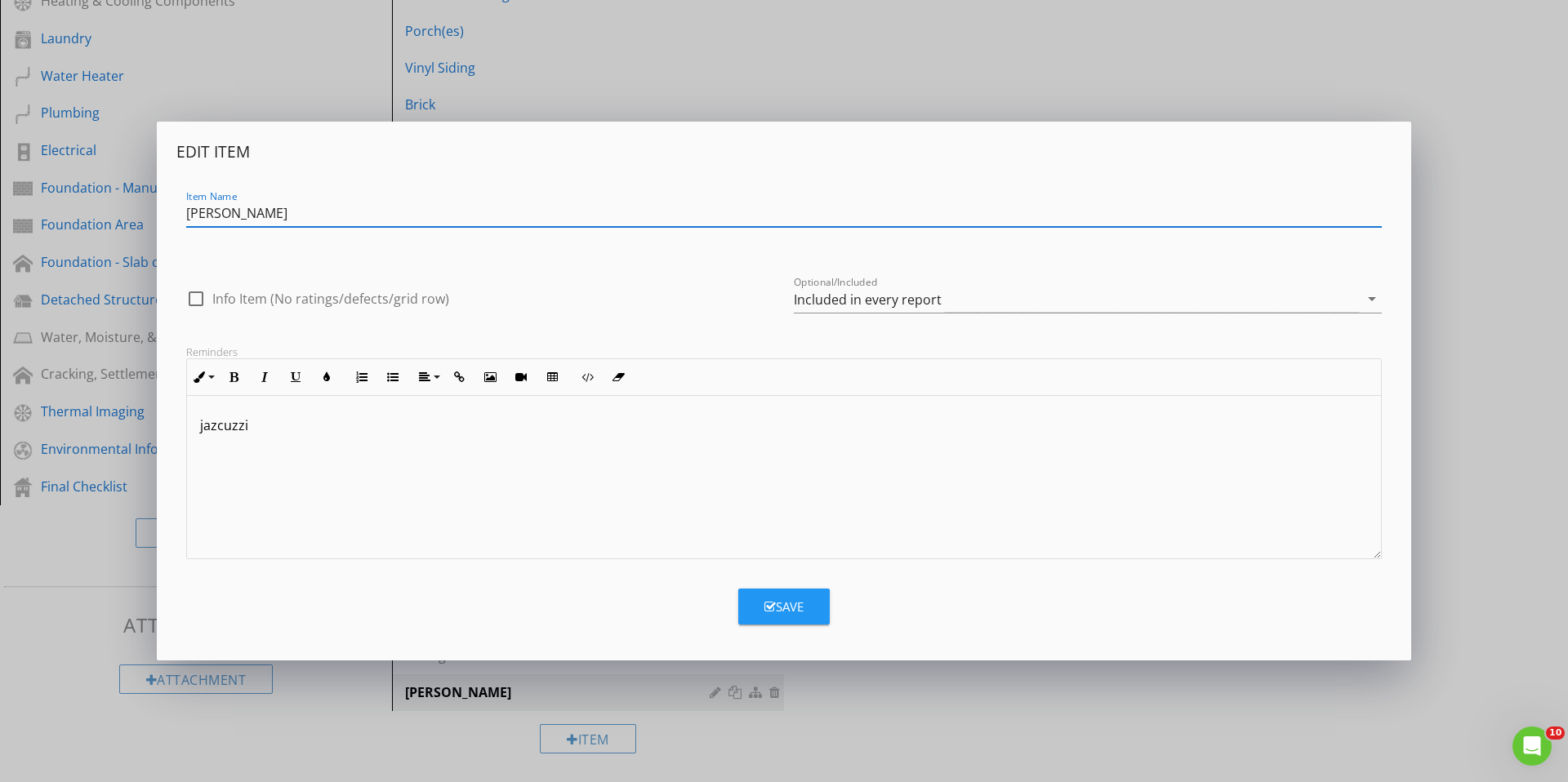
scroll to position [1, 0]
click at [788, 611] on div "Save" at bounding box center [784, 607] width 40 height 18
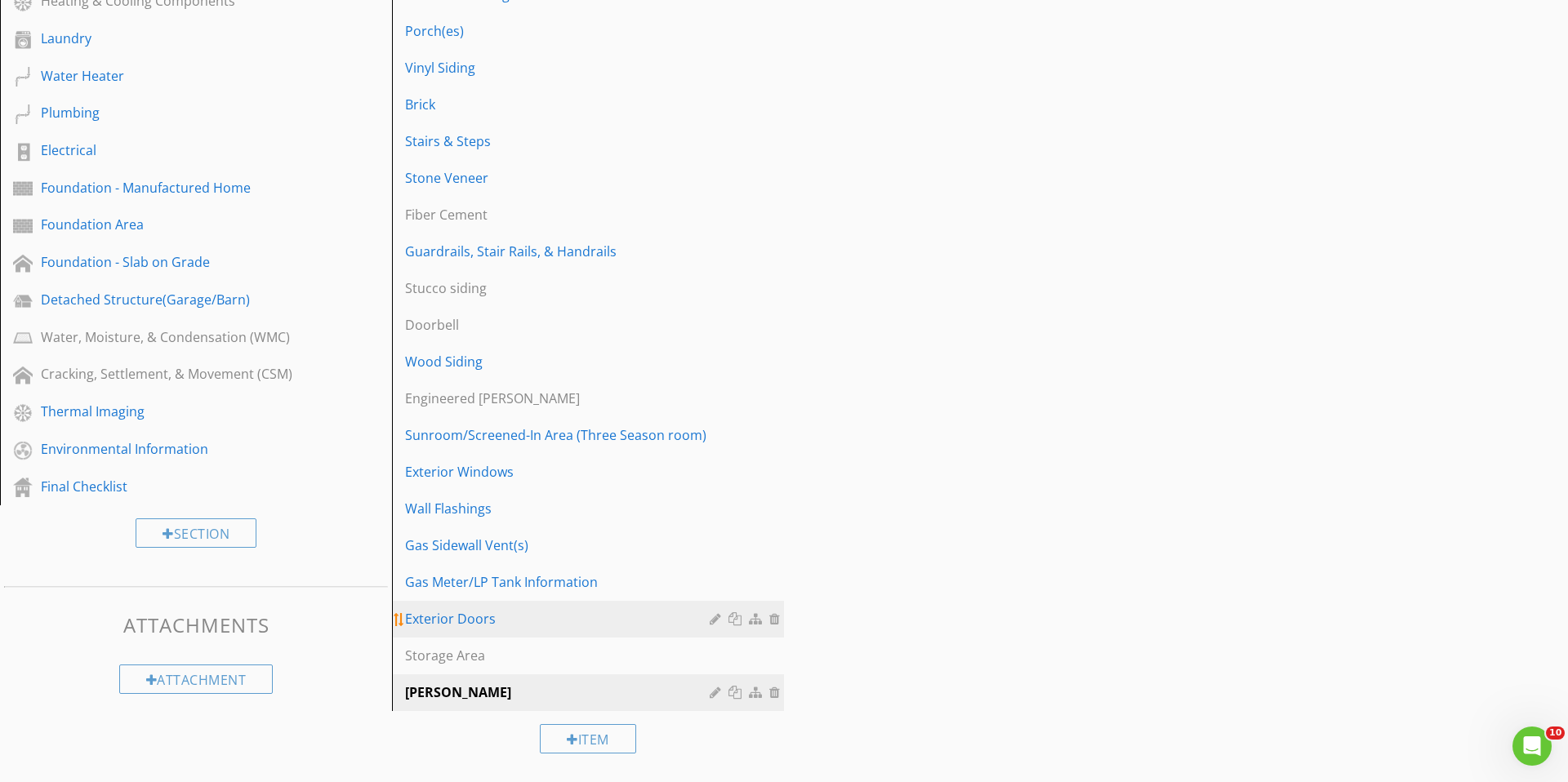
click at [474, 629] on link "Exterior Doors" at bounding box center [591, 618] width 387 height 36
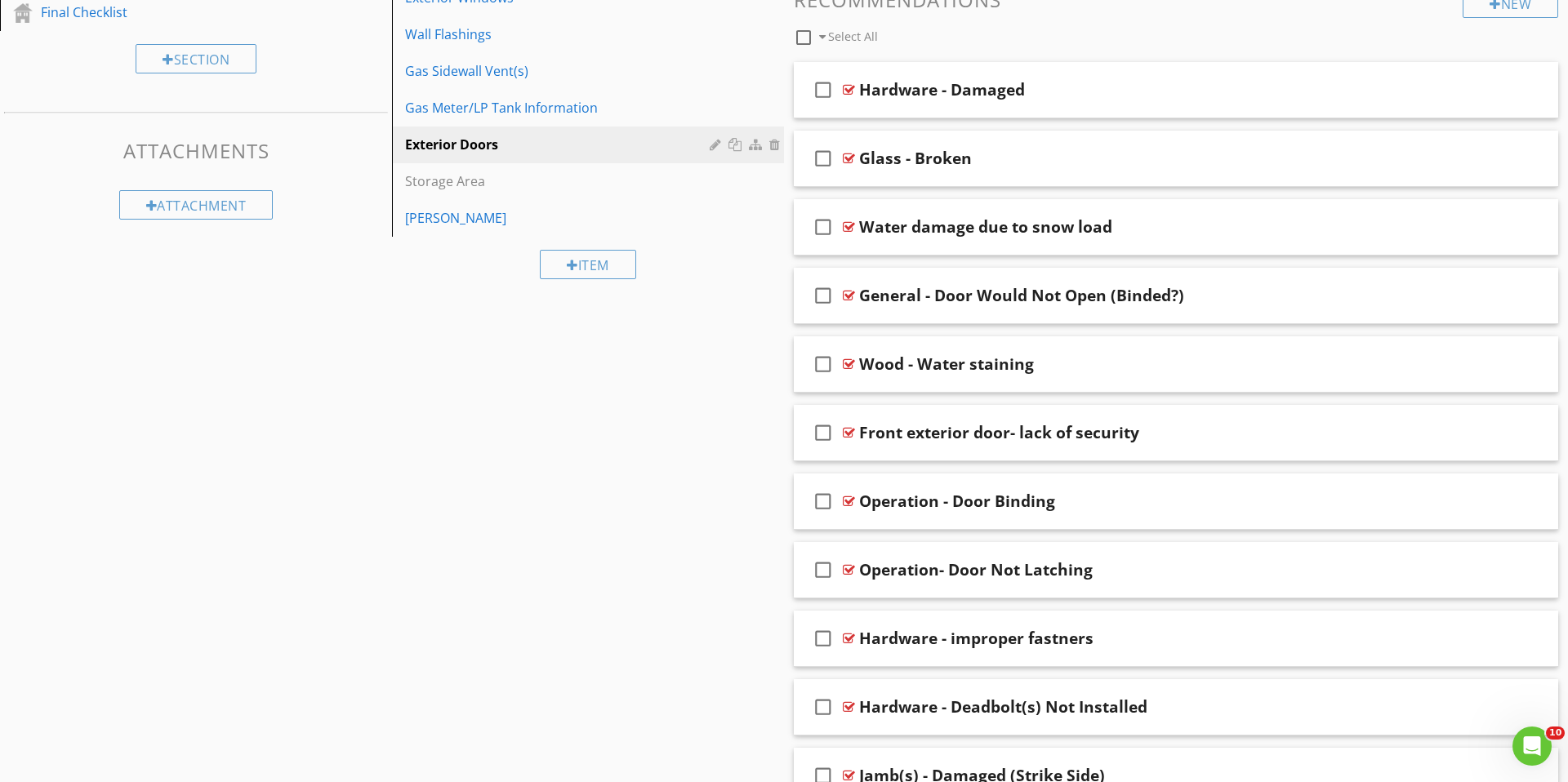
scroll to position [1126, 0]
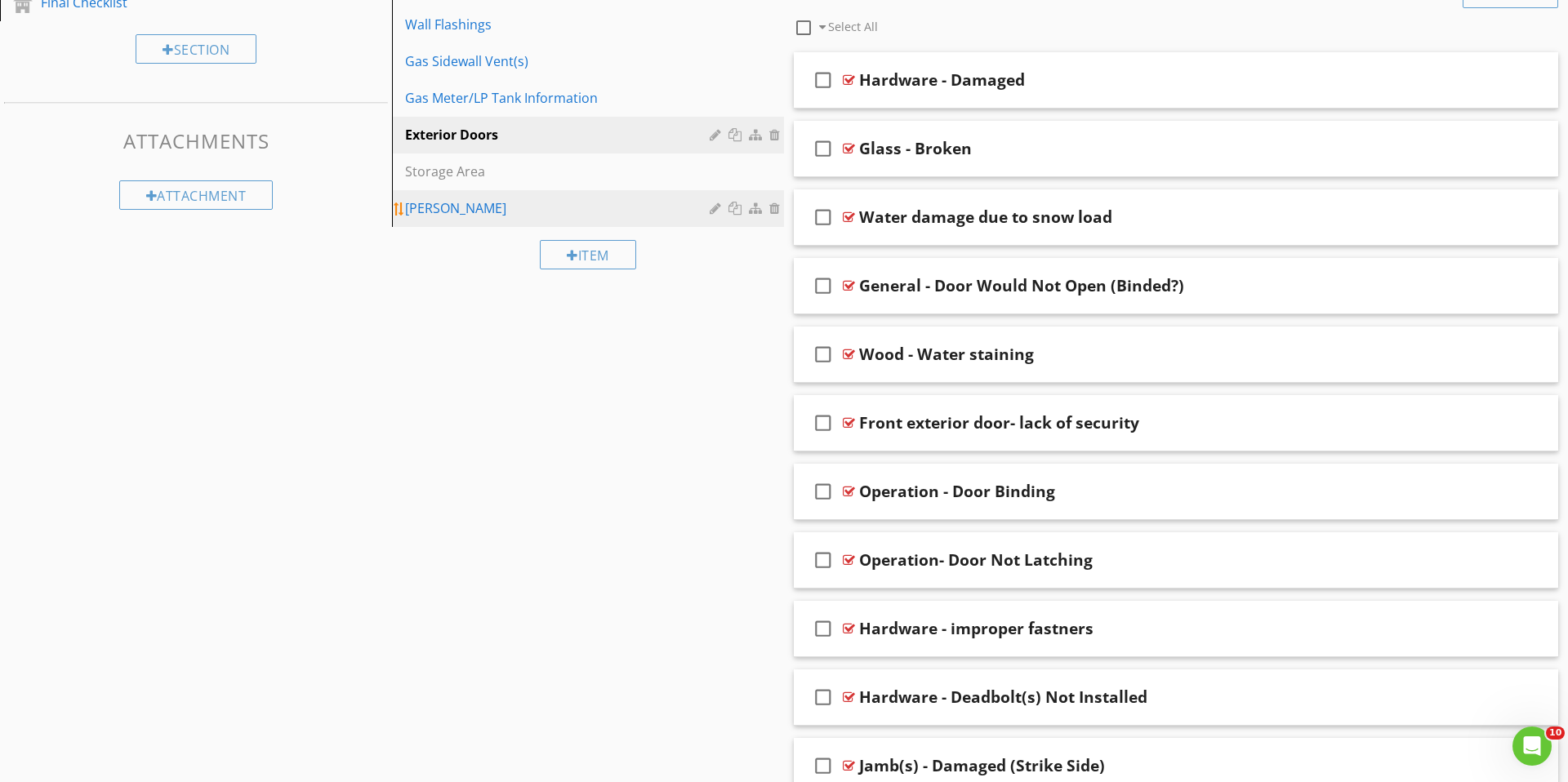
drag, startPoint x: 420, startPoint y: 200, endPoint x: 410, endPoint y: 219, distance: 21.5
click at [420, 200] on div "Jacuzzi" at bounding box center [560, 207] width 310 height 19
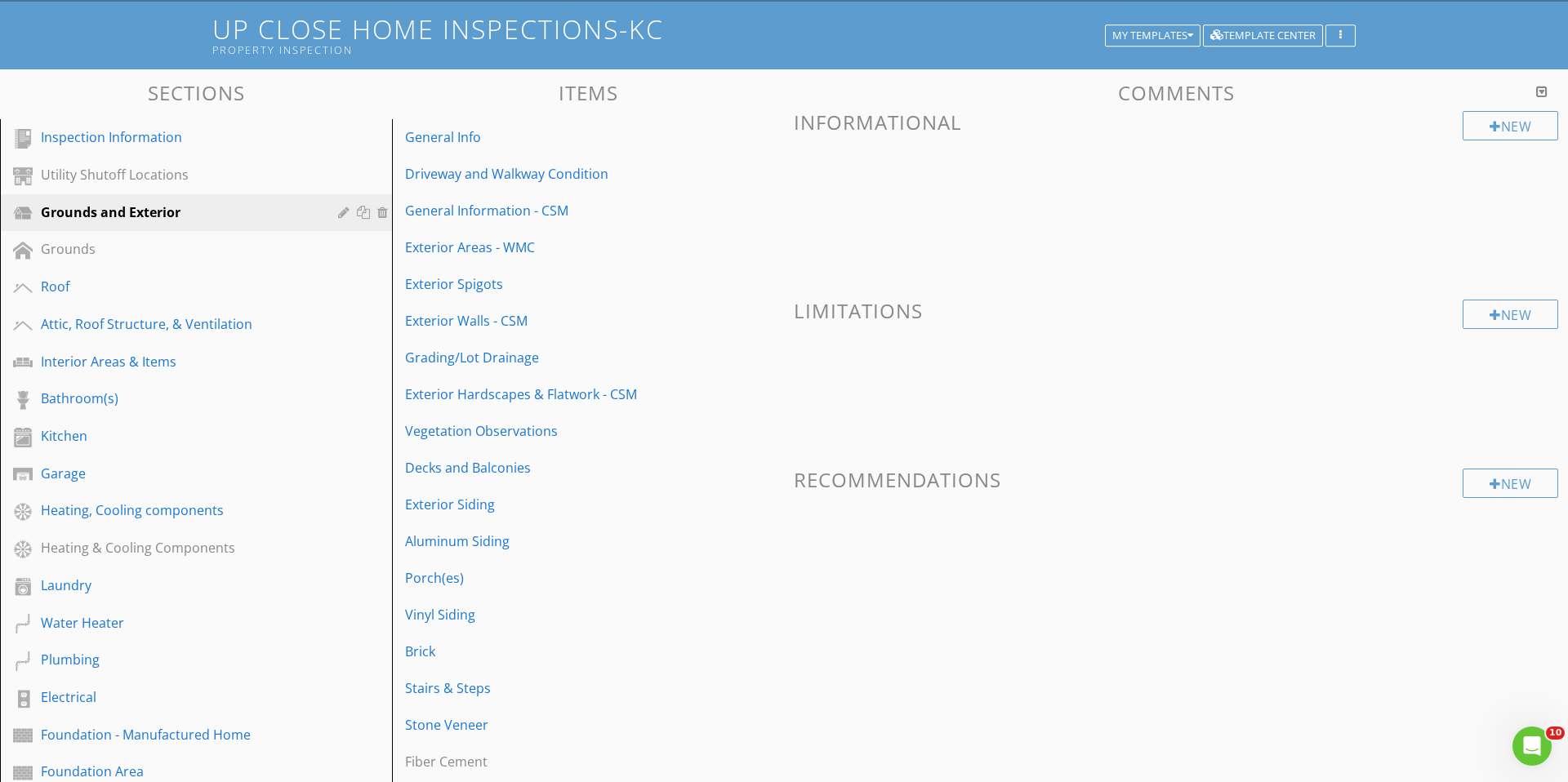
scroll to position [0, 0]
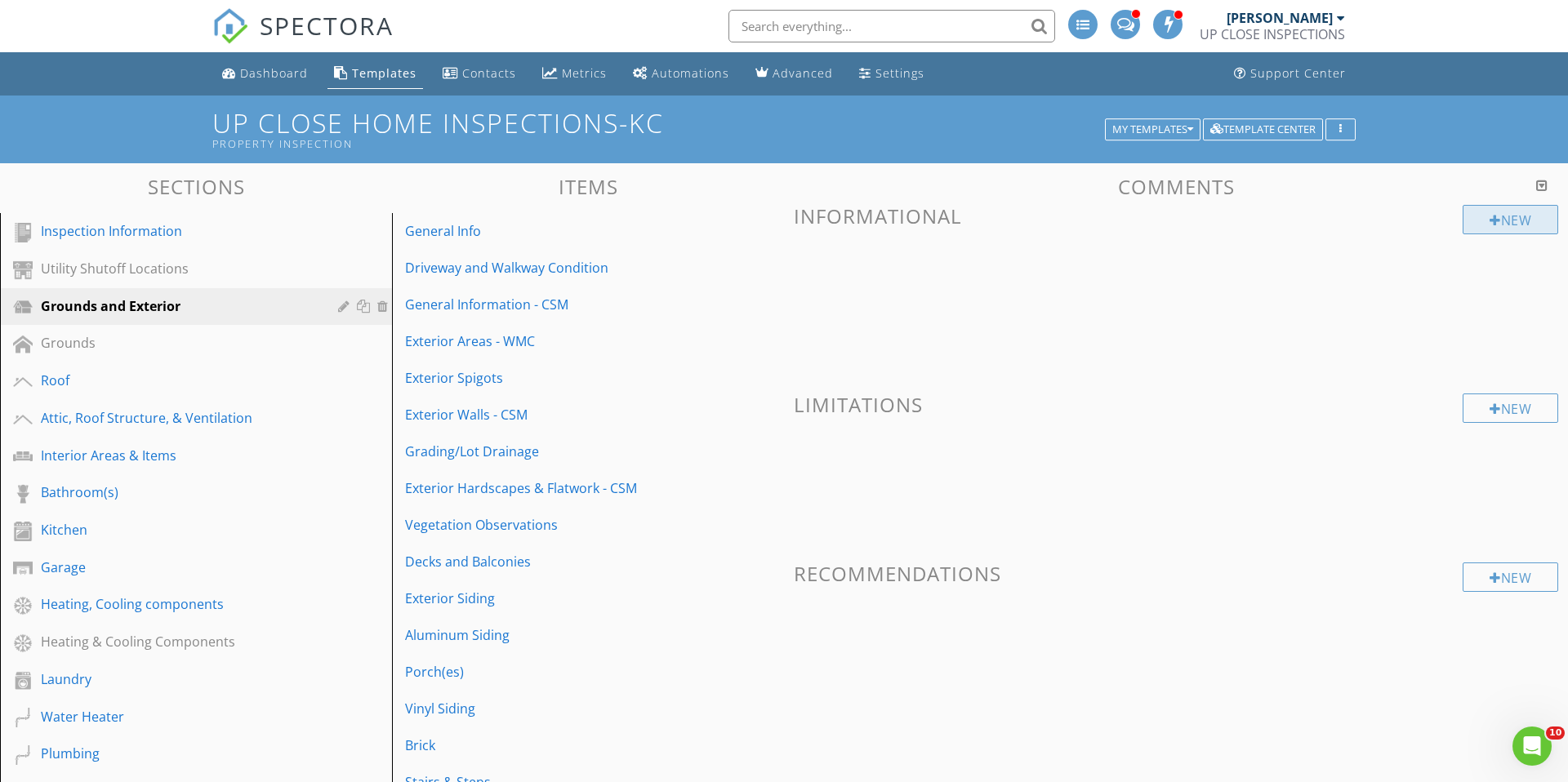
click at [1526, 226] on div "New" at bounding box center [1511, 220] width 96 height 29
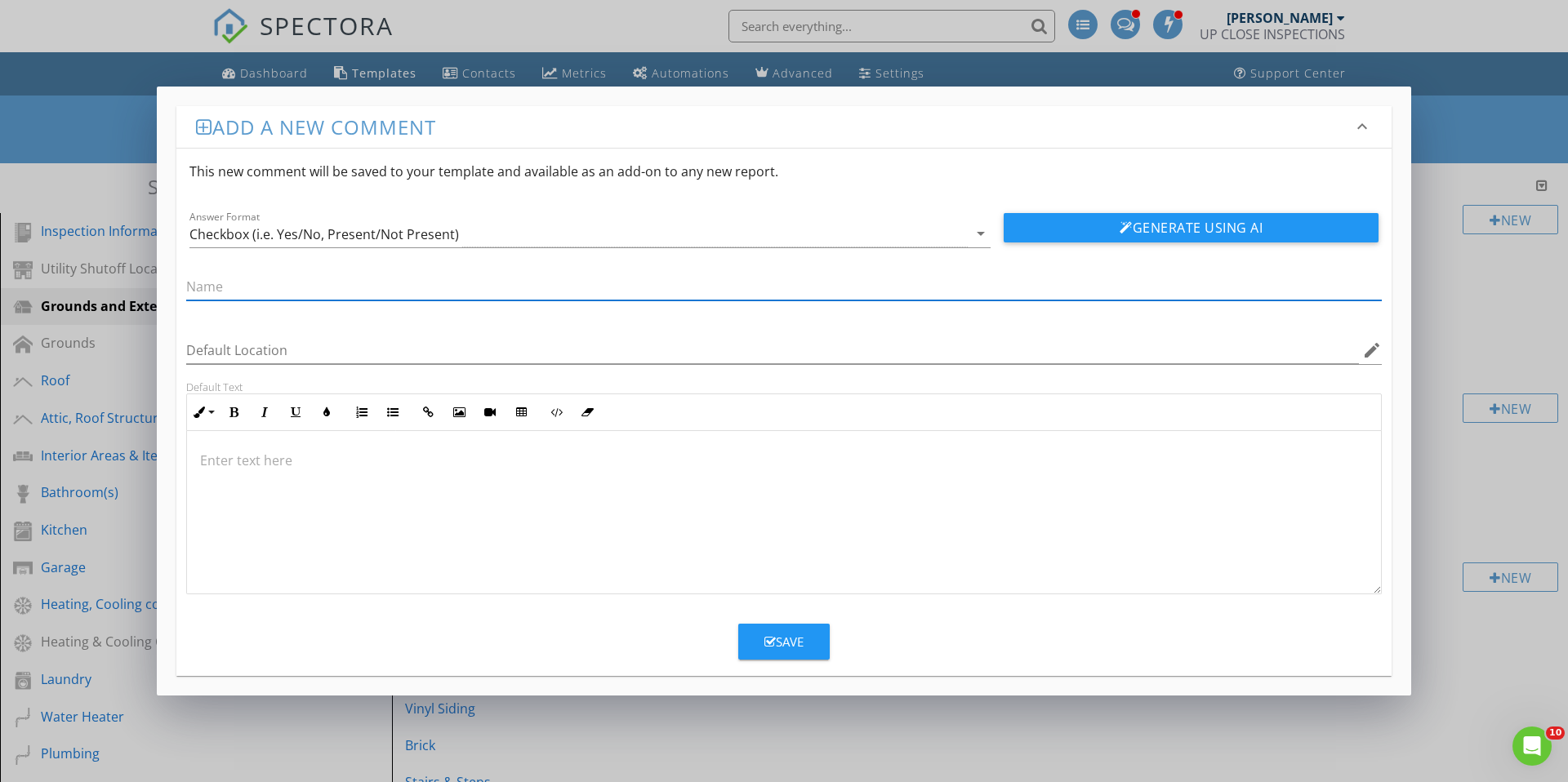
click at [315, 286] on input "text" at bounding box center [784, 286] width 1196 height 27
type input "Jacuzzi/spa tub statement"
click at [308, 453] on p at bounding box center [784, 460] width 1168 height 19
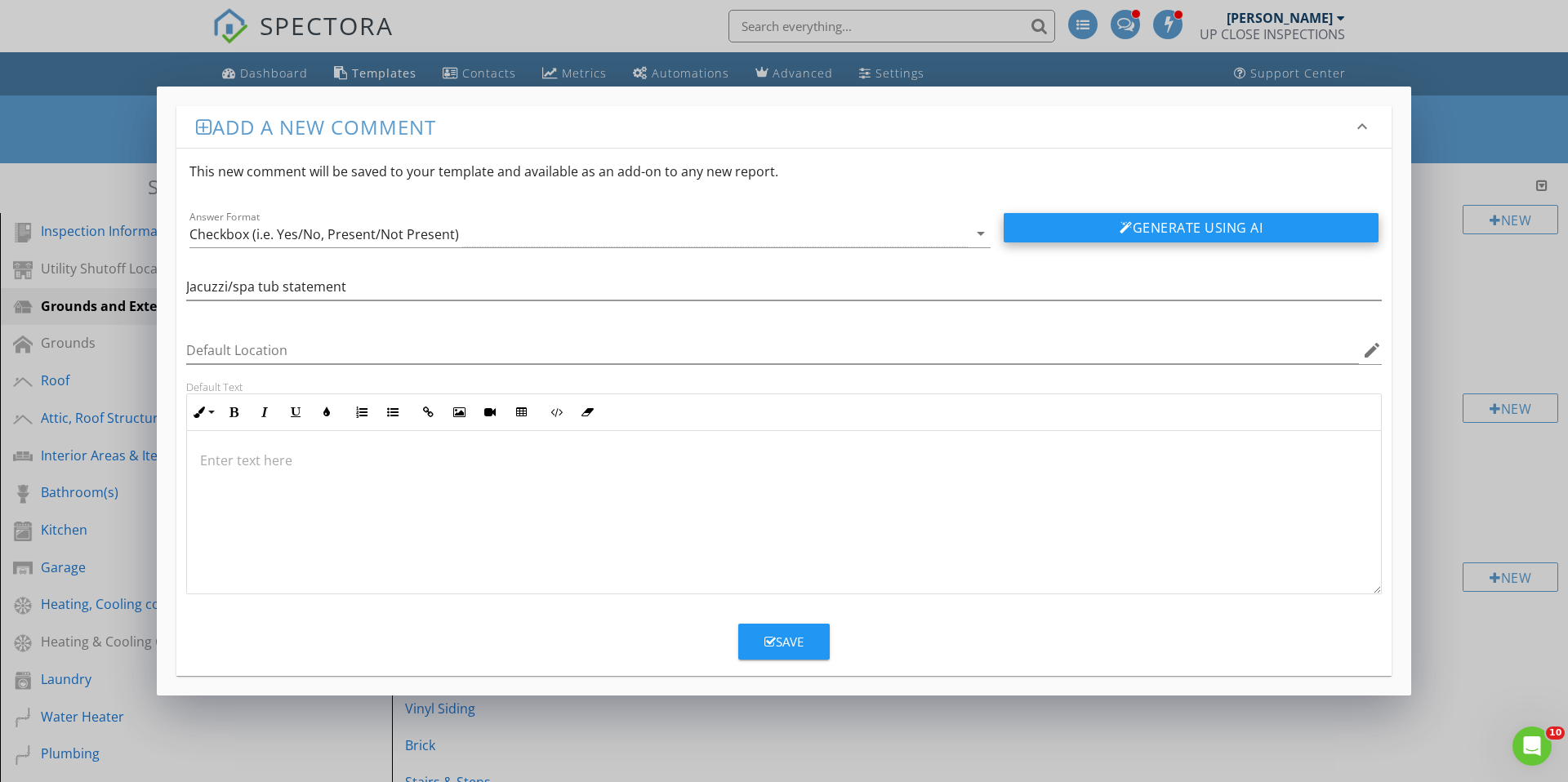
click at [1190, 218] on button "Generate Using AI" at bounding box center [1191, 228] width 375 height 29
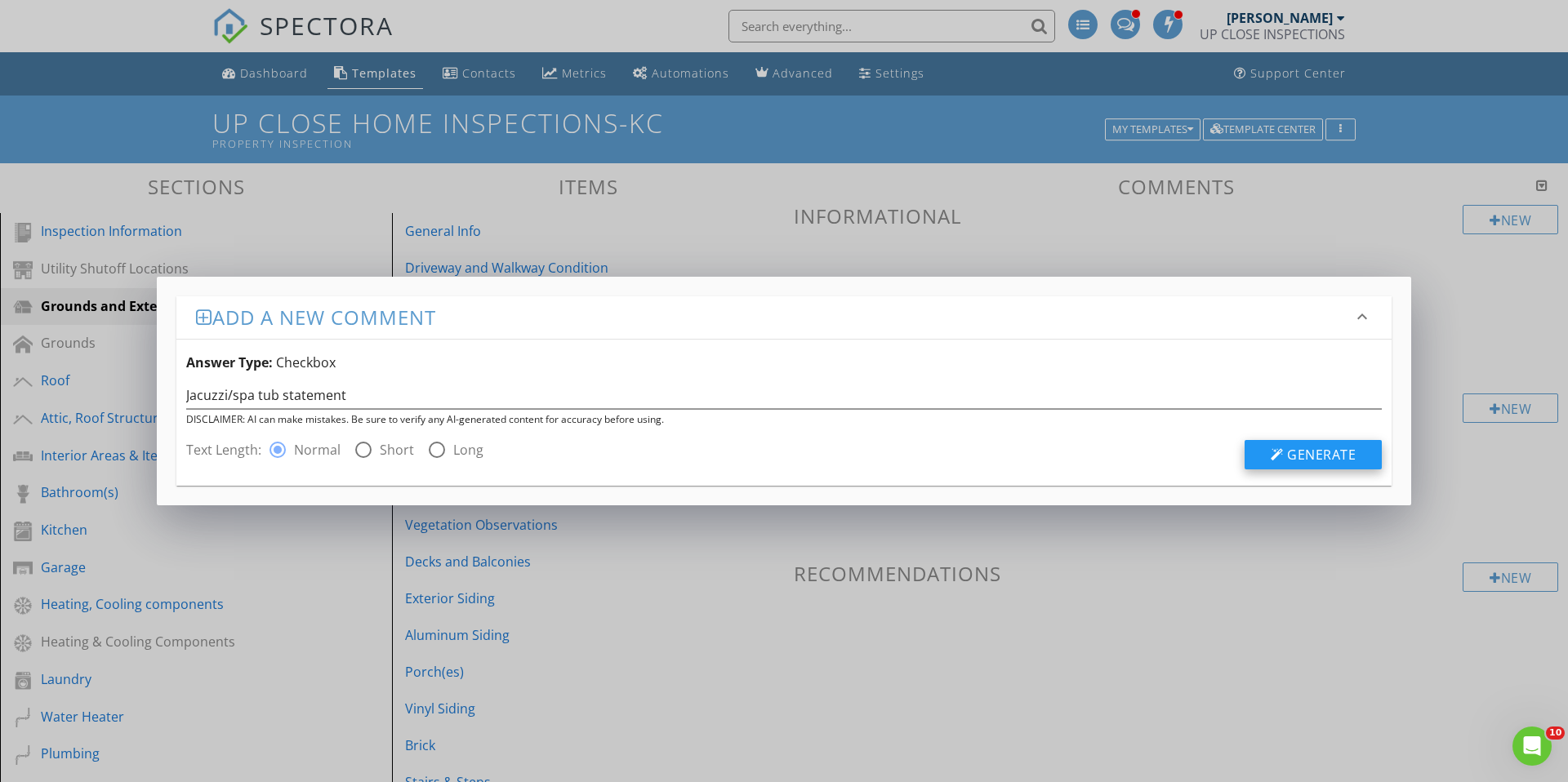
click at [1273, 457] on div at bounding box center [1277, 455] width 13 height 13
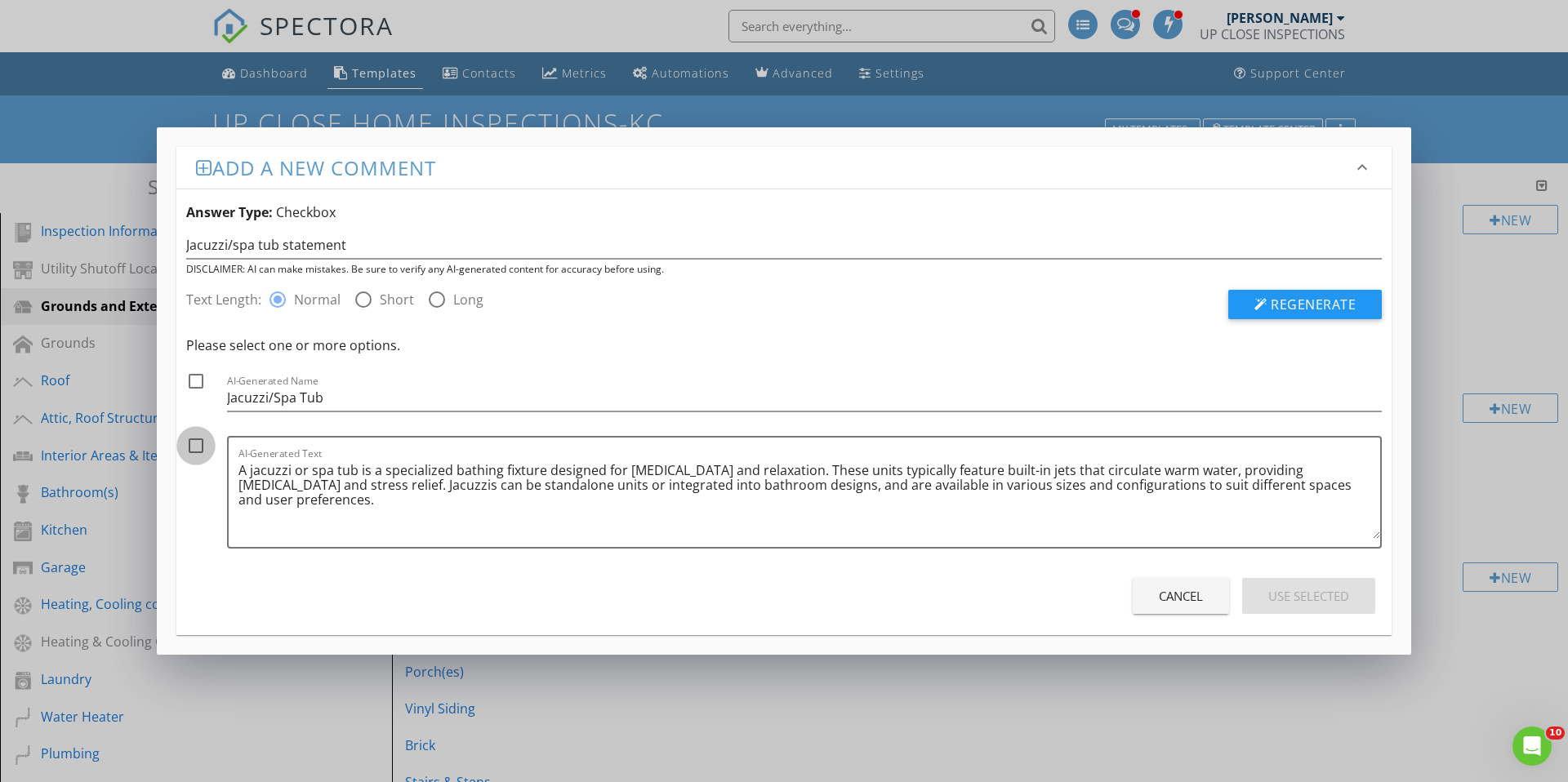
click at [191, 444] on div at bounding box center [196, 446] width 28 height 28
checkbox input "true"
drag, startPoint x: 205, startPoint y: 388, endPoint x: 196, endPoint y: 384, distance: 9.8
click at [205, 388] on div at bounding box center [196, 381] width 28 height 28
checkbox input "true"
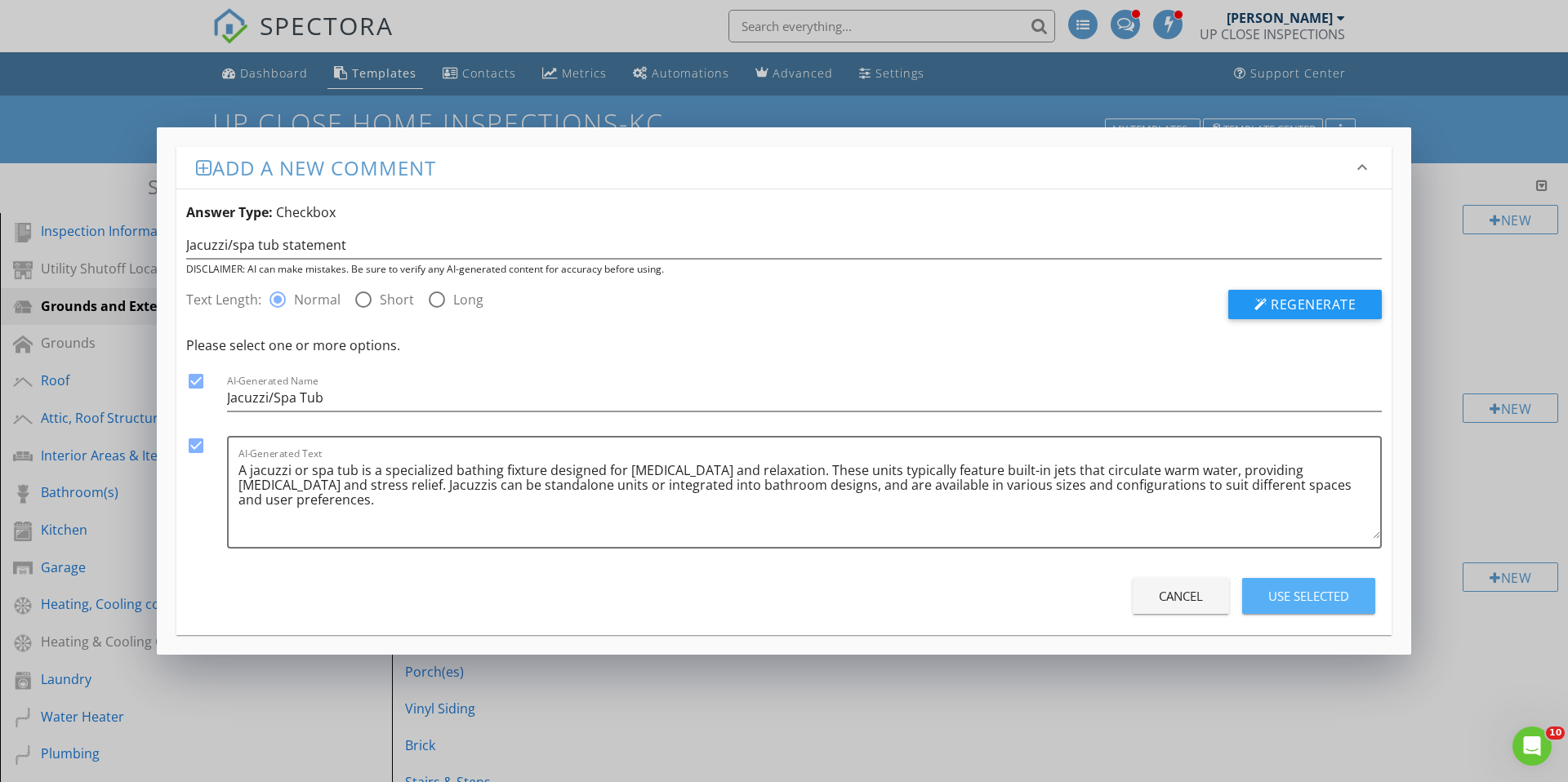
click at [1301, 598] on div "Use Selected" at bounding box center [1309, 596] width 81 height 18
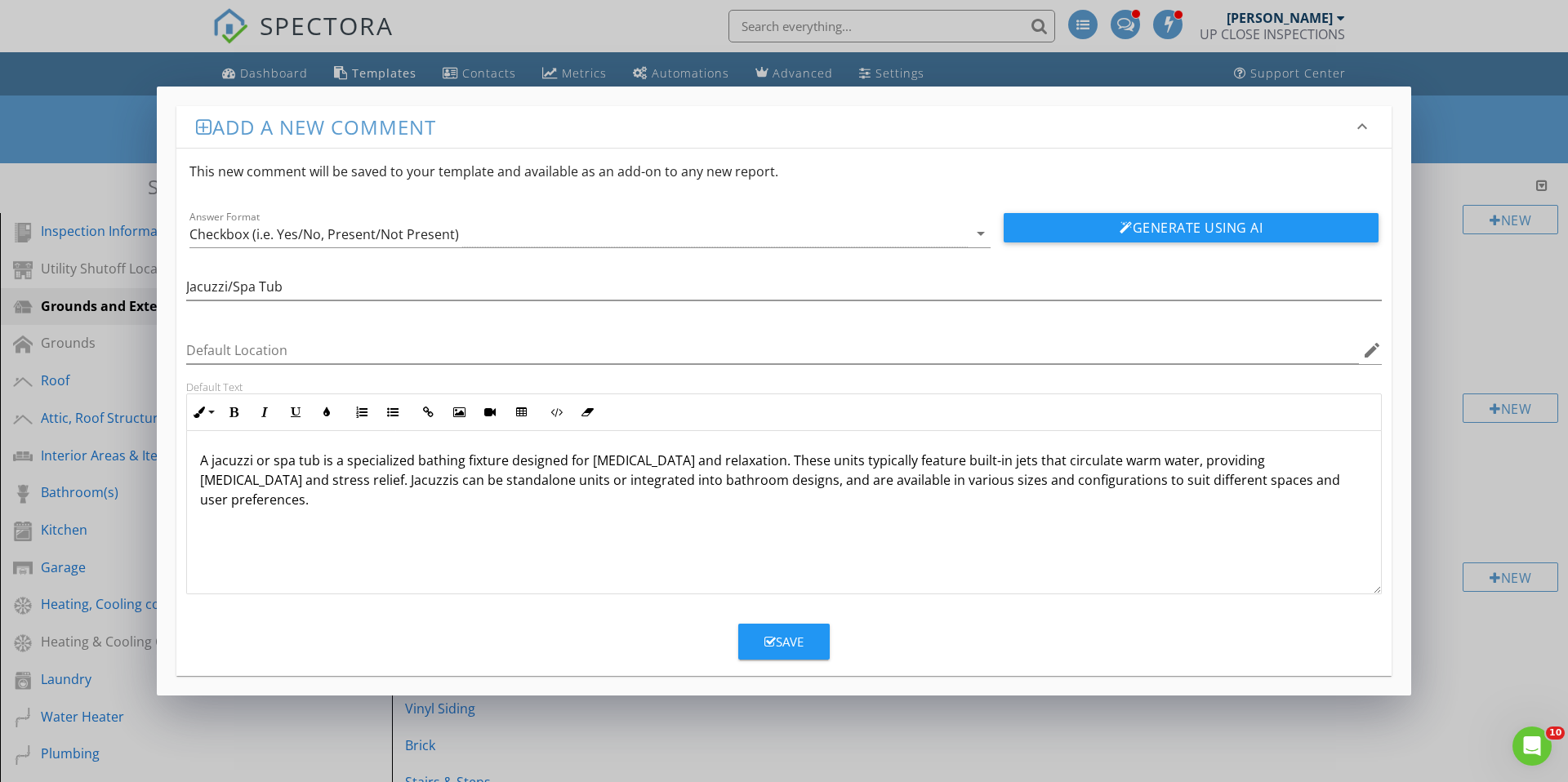
click at [790, 631] on button "Save" at bounding box center [783, 641] width 91 height 36
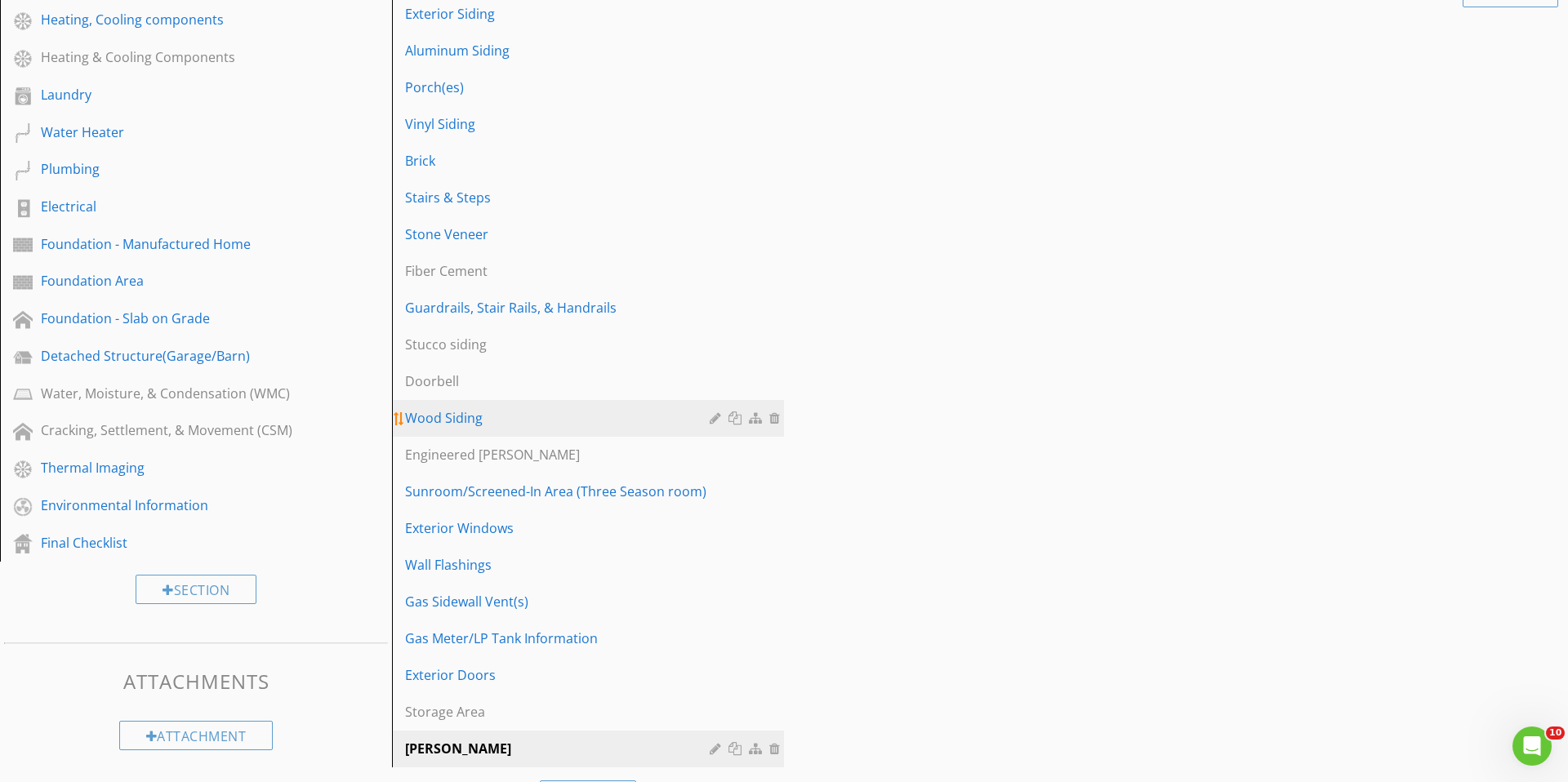
scroll to position [641, 0]
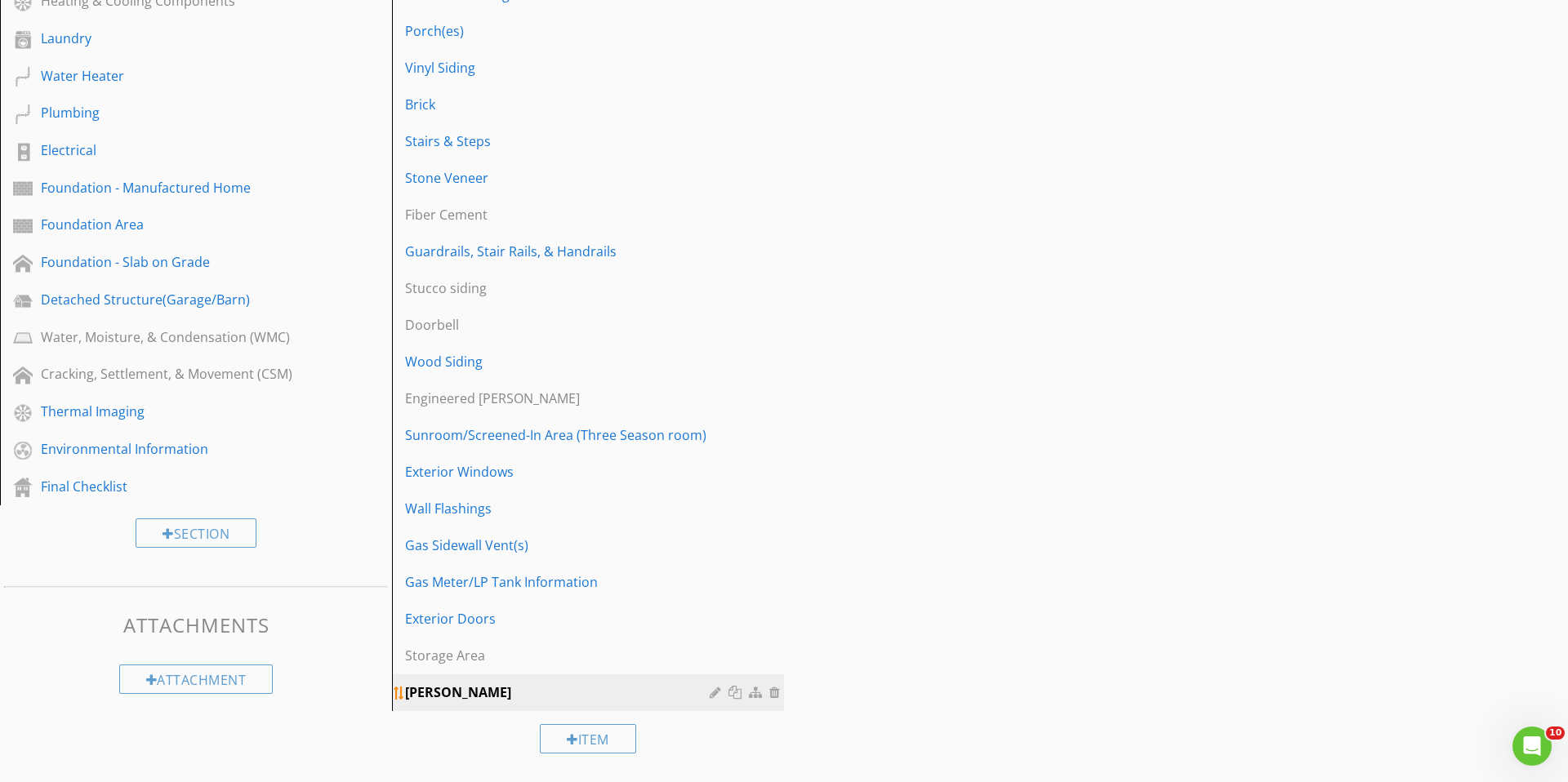
click at [680, 702] on div "Jacuzzi" at bounding box center [560, 692] width 310 height 19
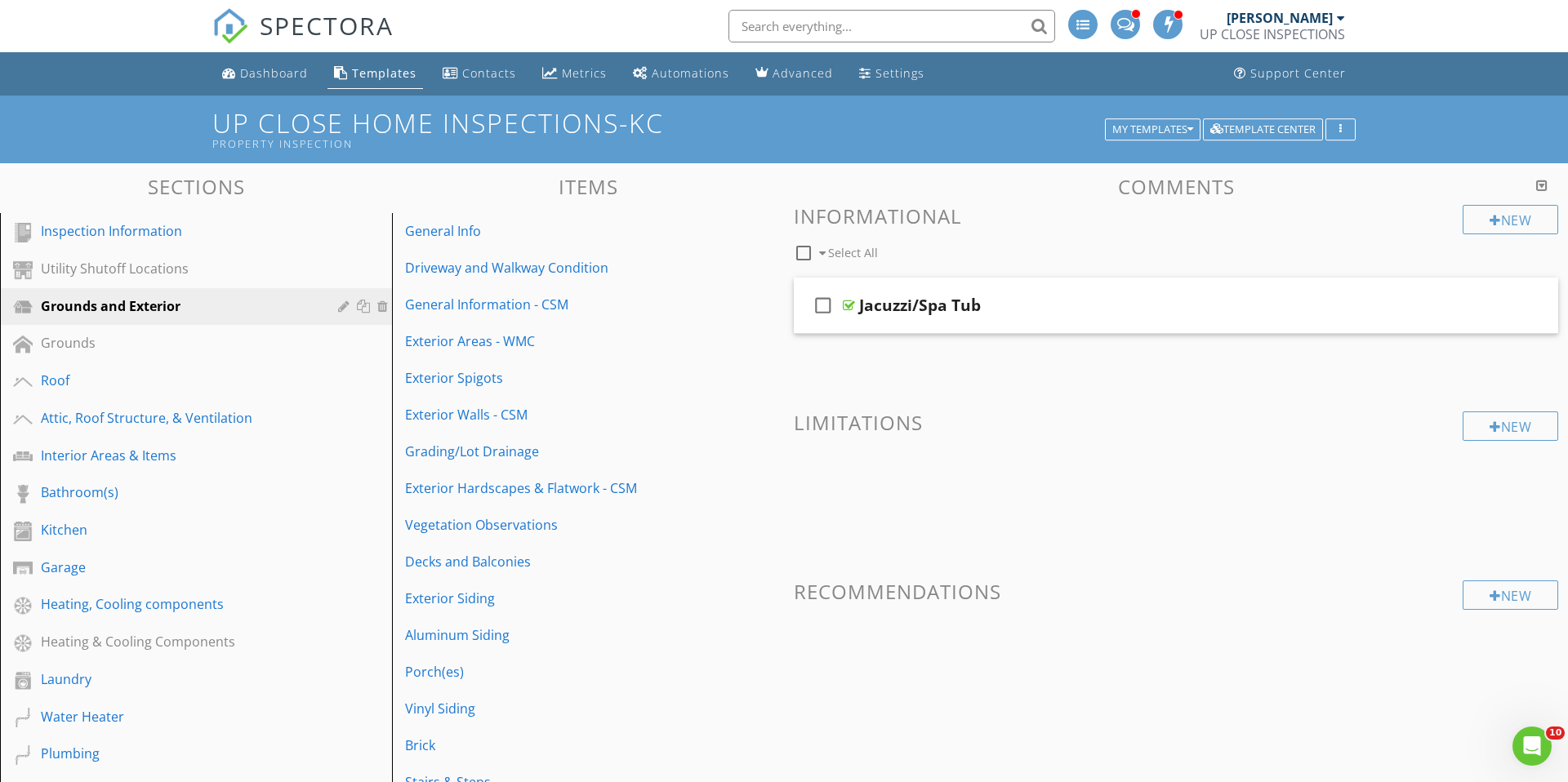
scroll to position [40, 0]
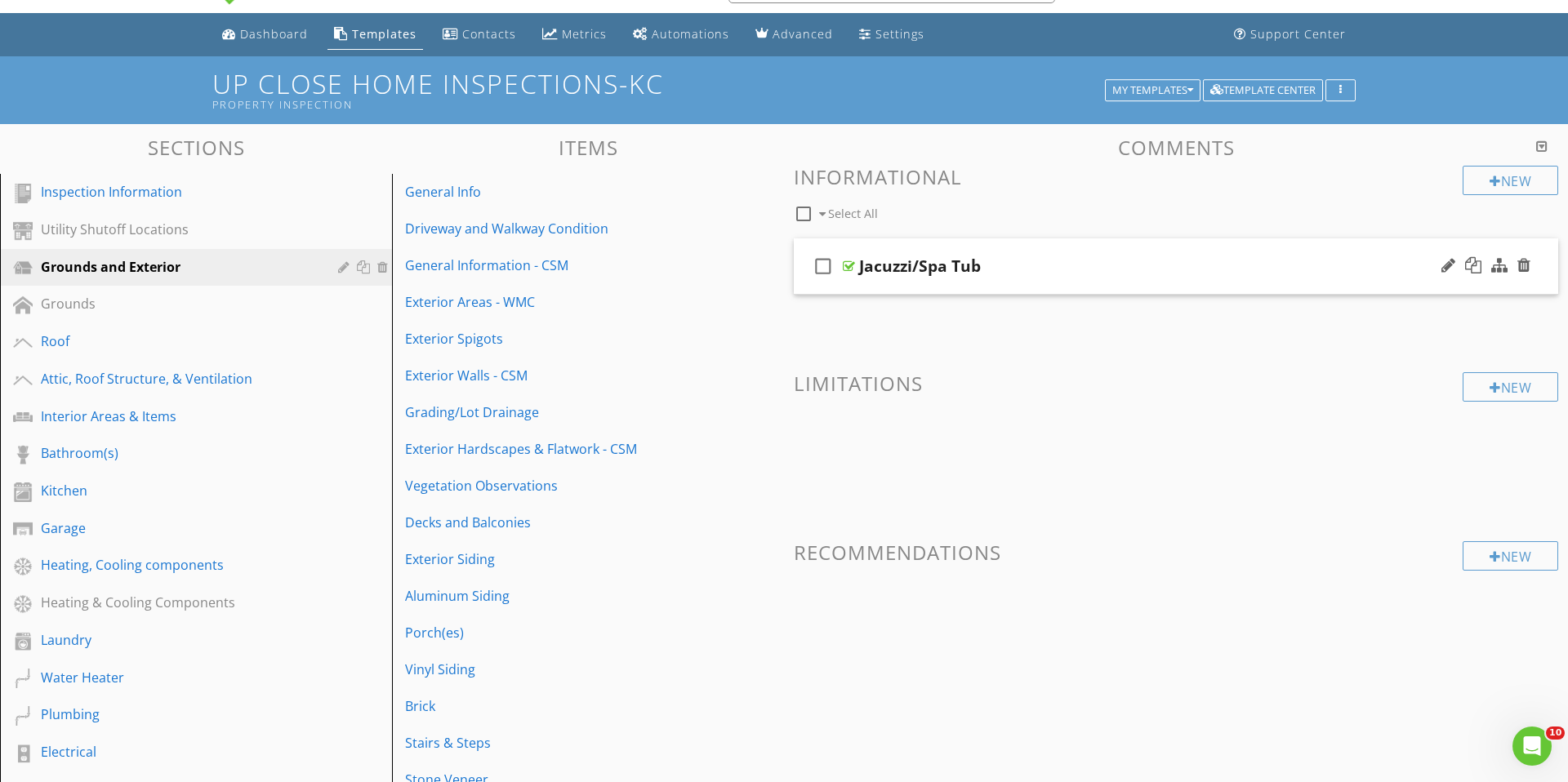
click at [1438, 263] on div at bounding box center [1486, 266] width 96 height 40
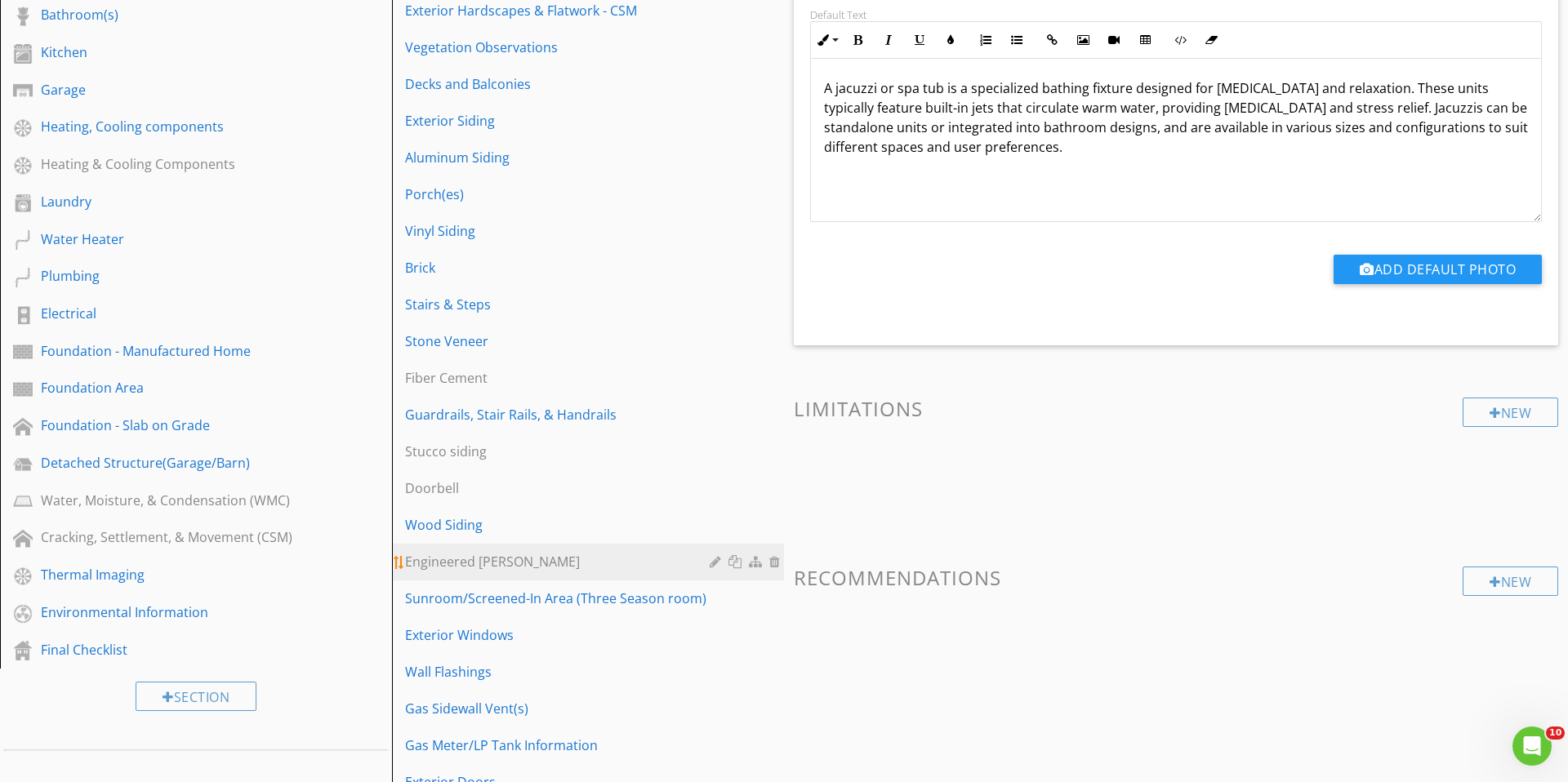
scroll to position [455, 0]
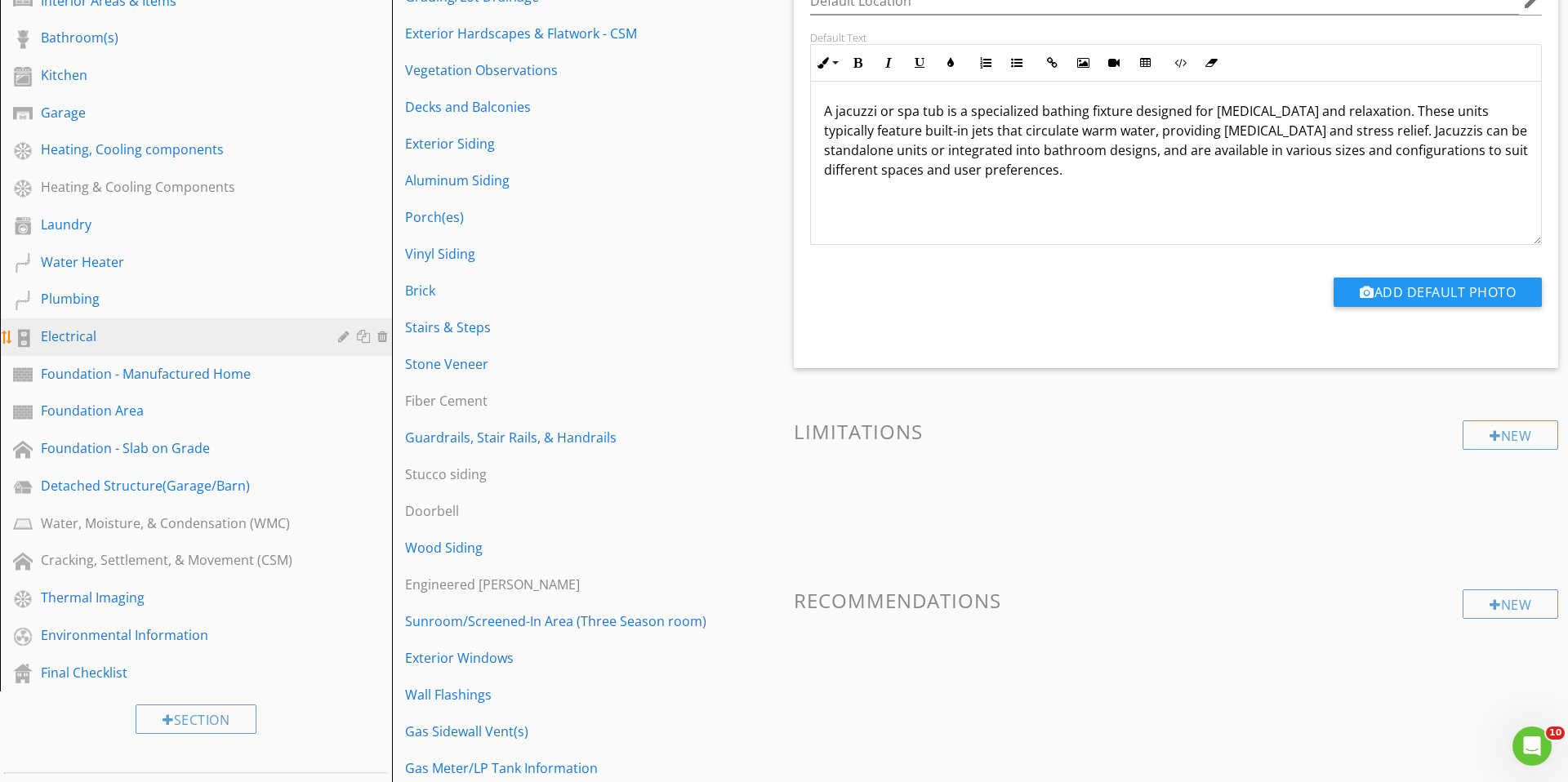
click at [87, 334] on div "Electrical" at bounding box center [177, 336] width 274 height 19
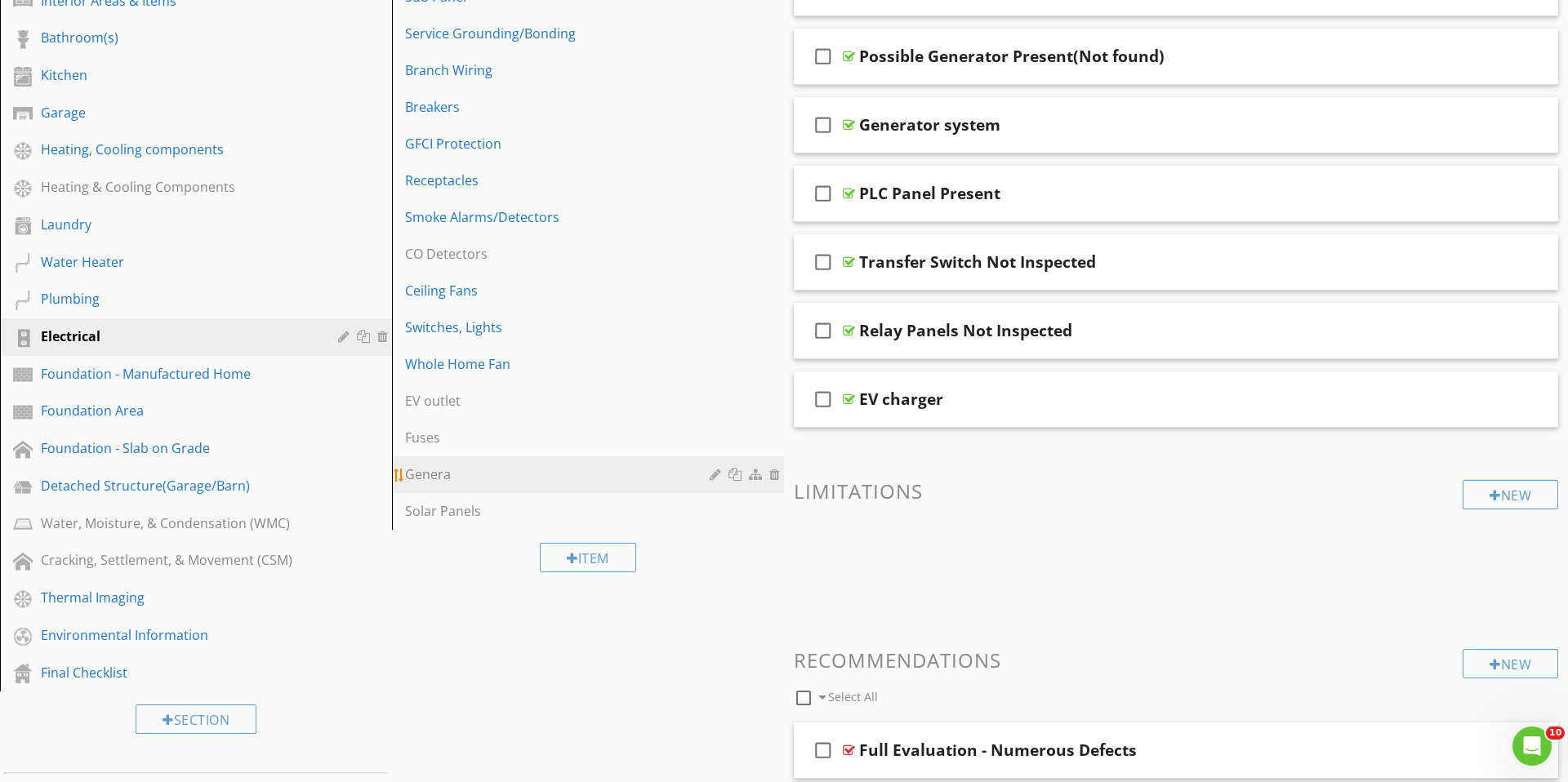
click at [497, 469] on div "Genera" at bounding box center [560, 473] width 310 height 19
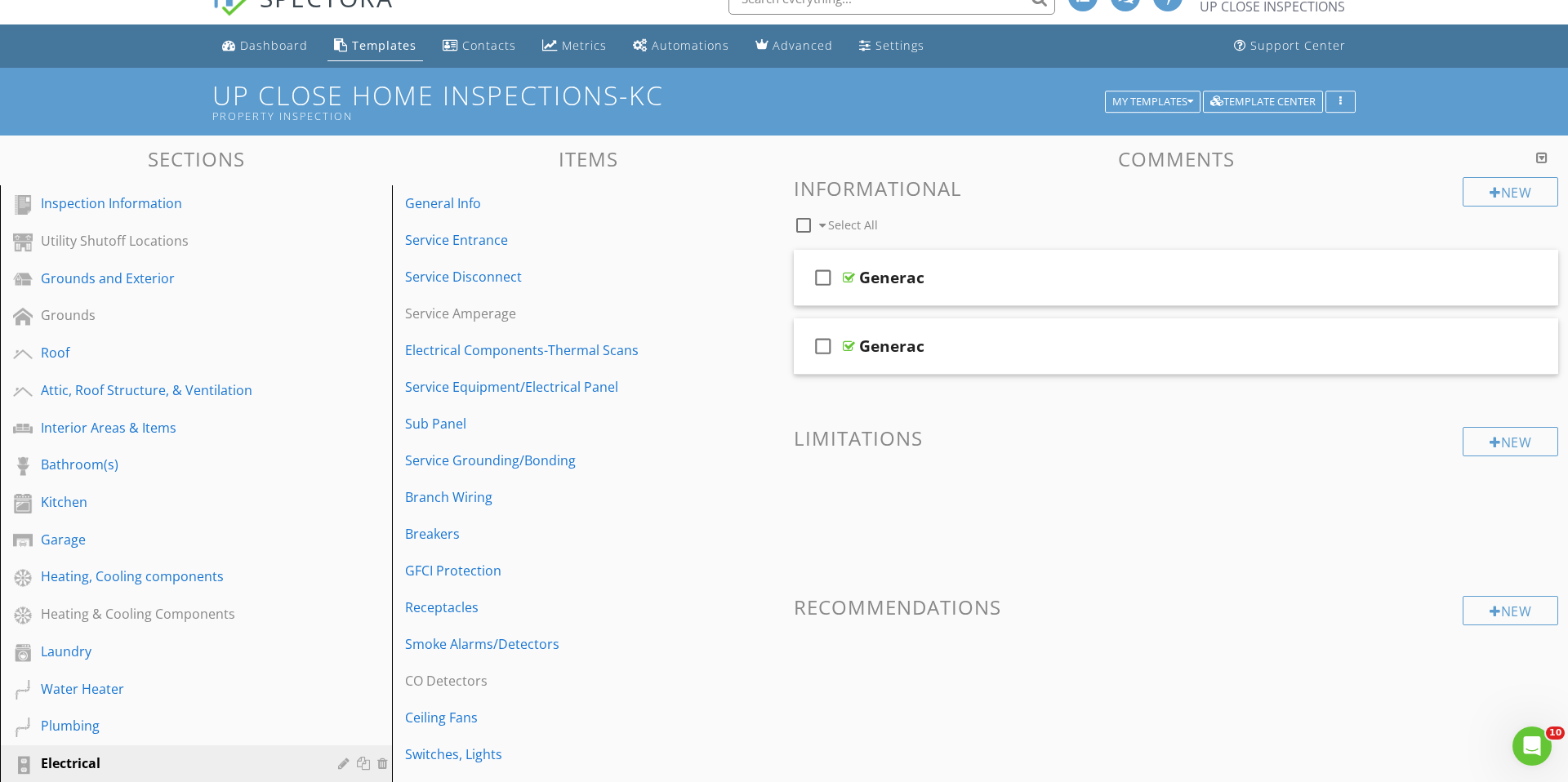
scroll to position [27, 0]
click at [1079, 298] on div "check_box_outline_blank Generac" at bounding box center [1176, 278] width 765 height 56
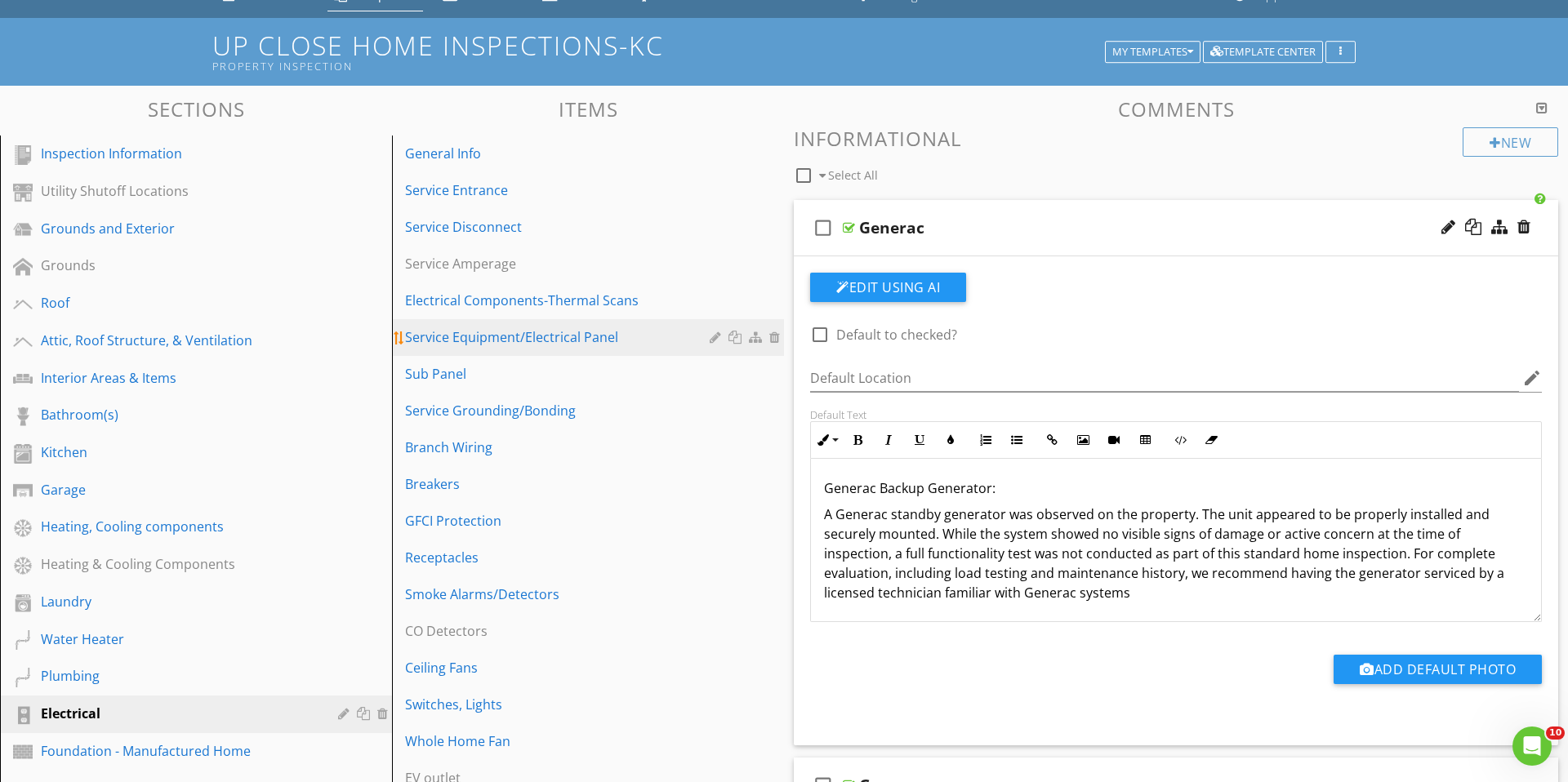
scroll to position [76, 0]
click at [820, 336] on div at bounding box center [820, 335] width 28 height 28
checkbox input "true"
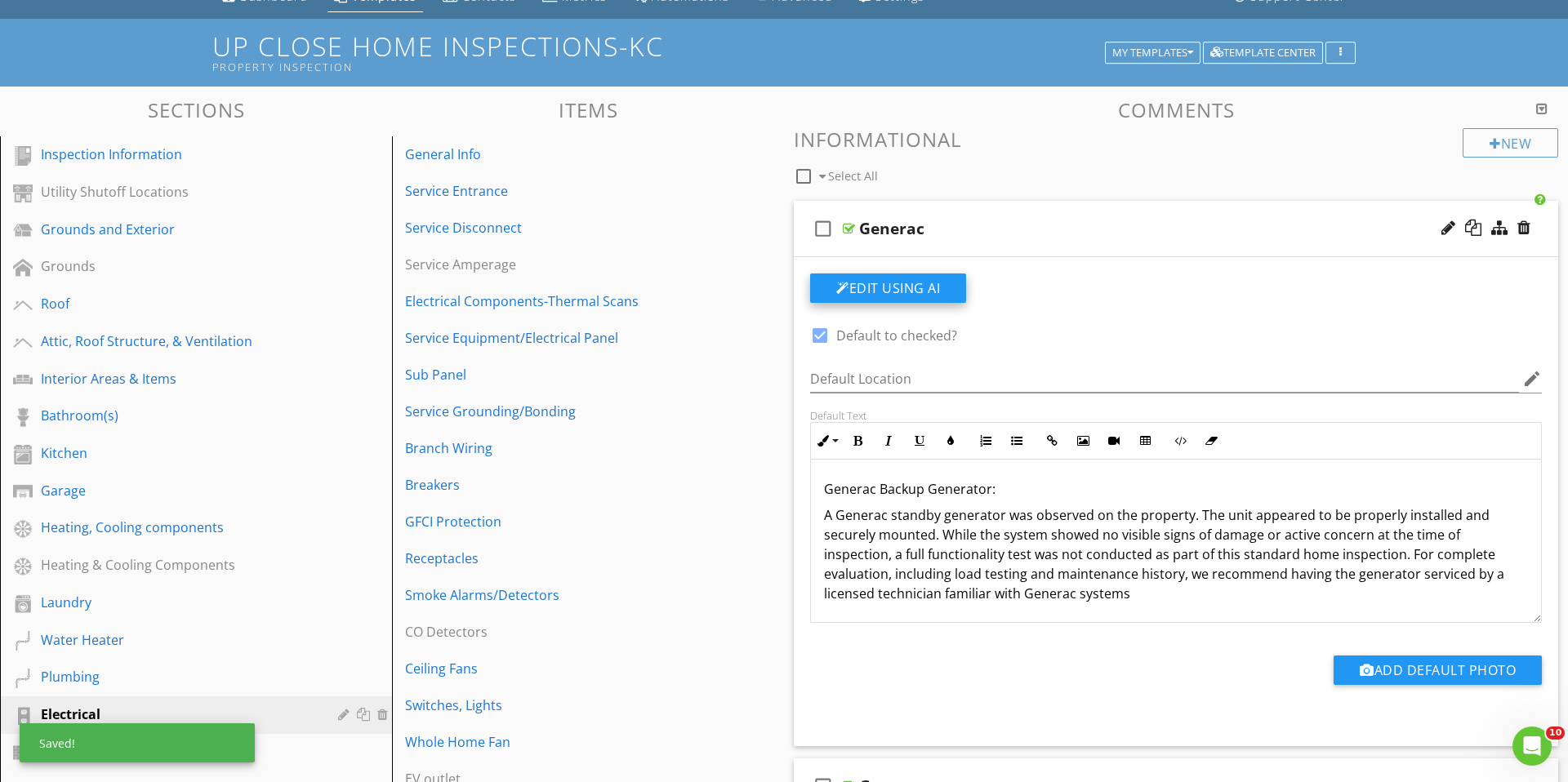
click at [880, 285] on button "Edit Using AI" at bounding box center [887, 288] width 156 height 29
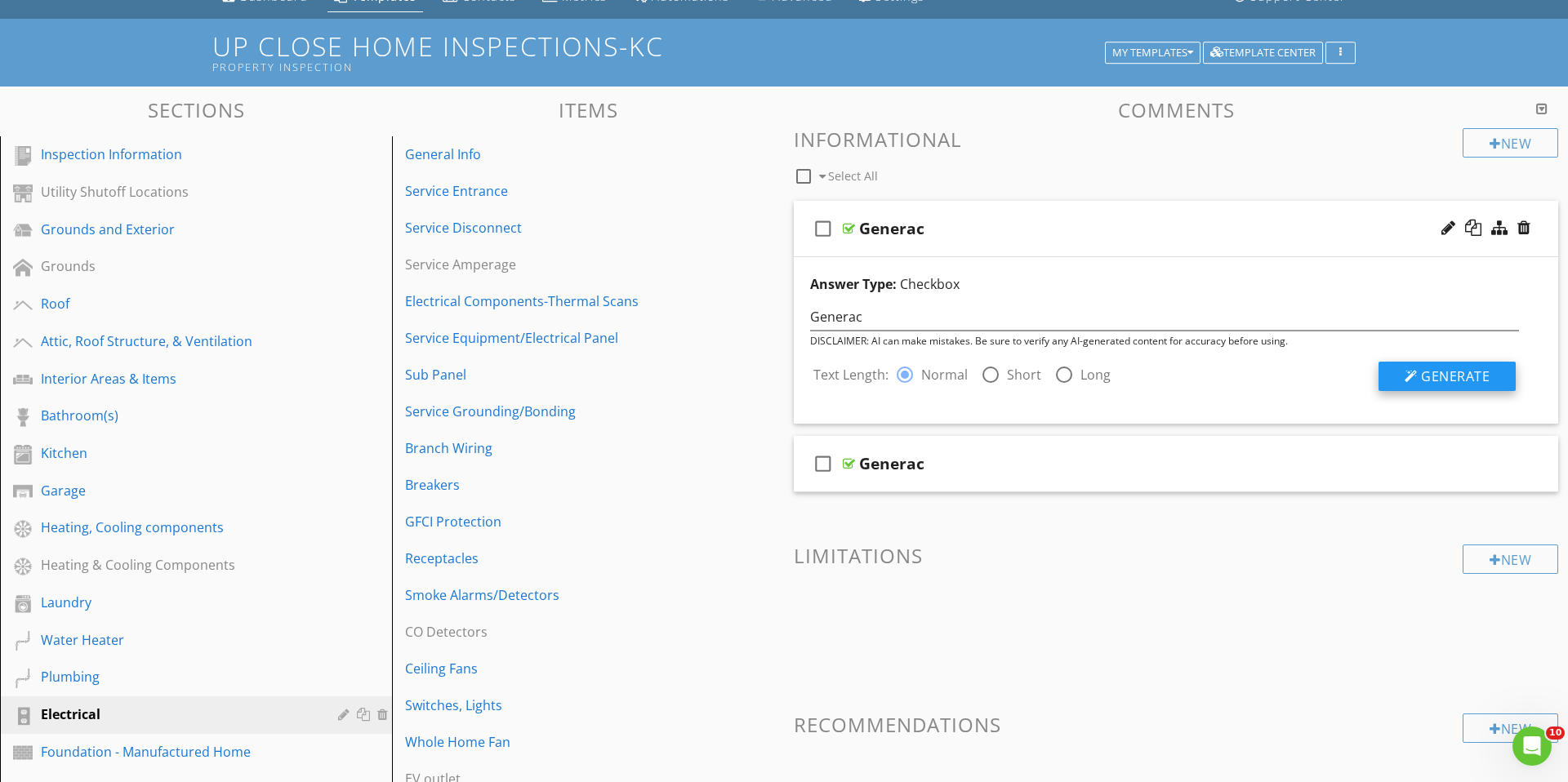
click at [1429, 375] on span "Generate" at bounding box center [1456, 377] width 68 height 18
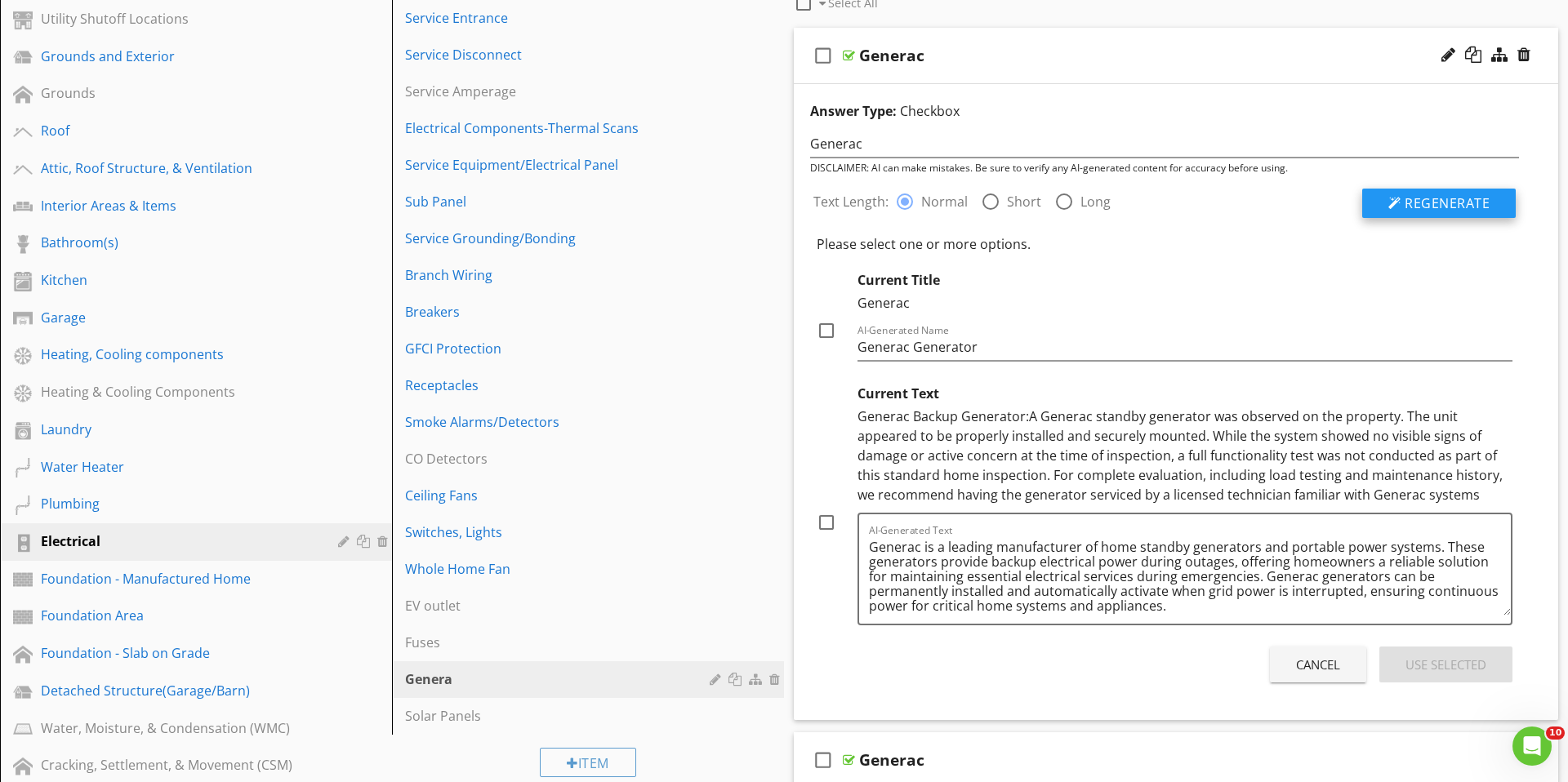
scroll to position [251, 0]
click at [1413, 201] on span "Regenerate" at bounding box center [1447, 203] width 85 height 18
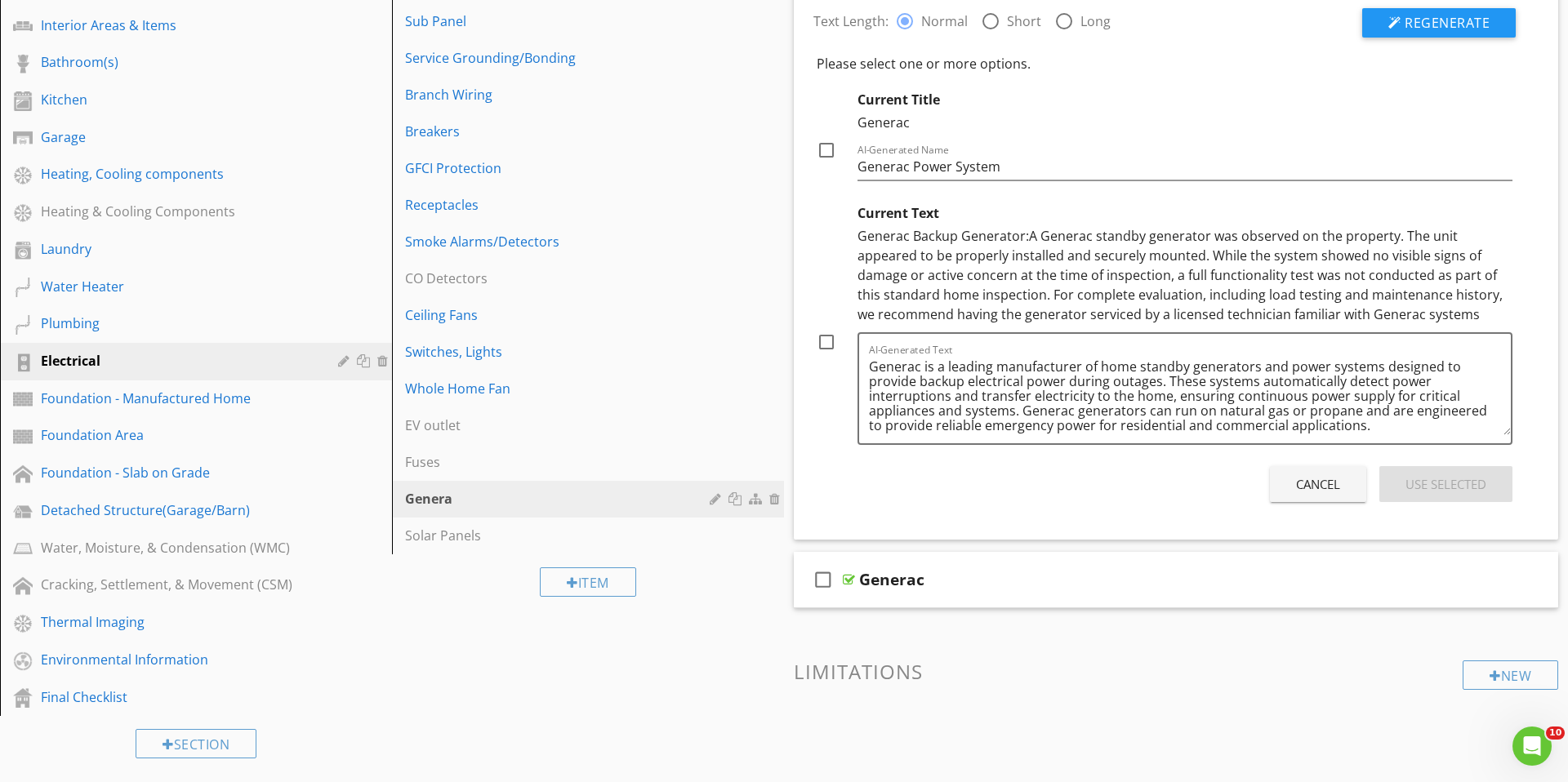
scroll to position [431, 0]
click at [830, 152] on div at bounding box center [826, 149] width 28 height 28
checkbox input "true"
click at [1447, 484] on div "Use Selected" at bounding box center [1446, 484] width 81 height 18
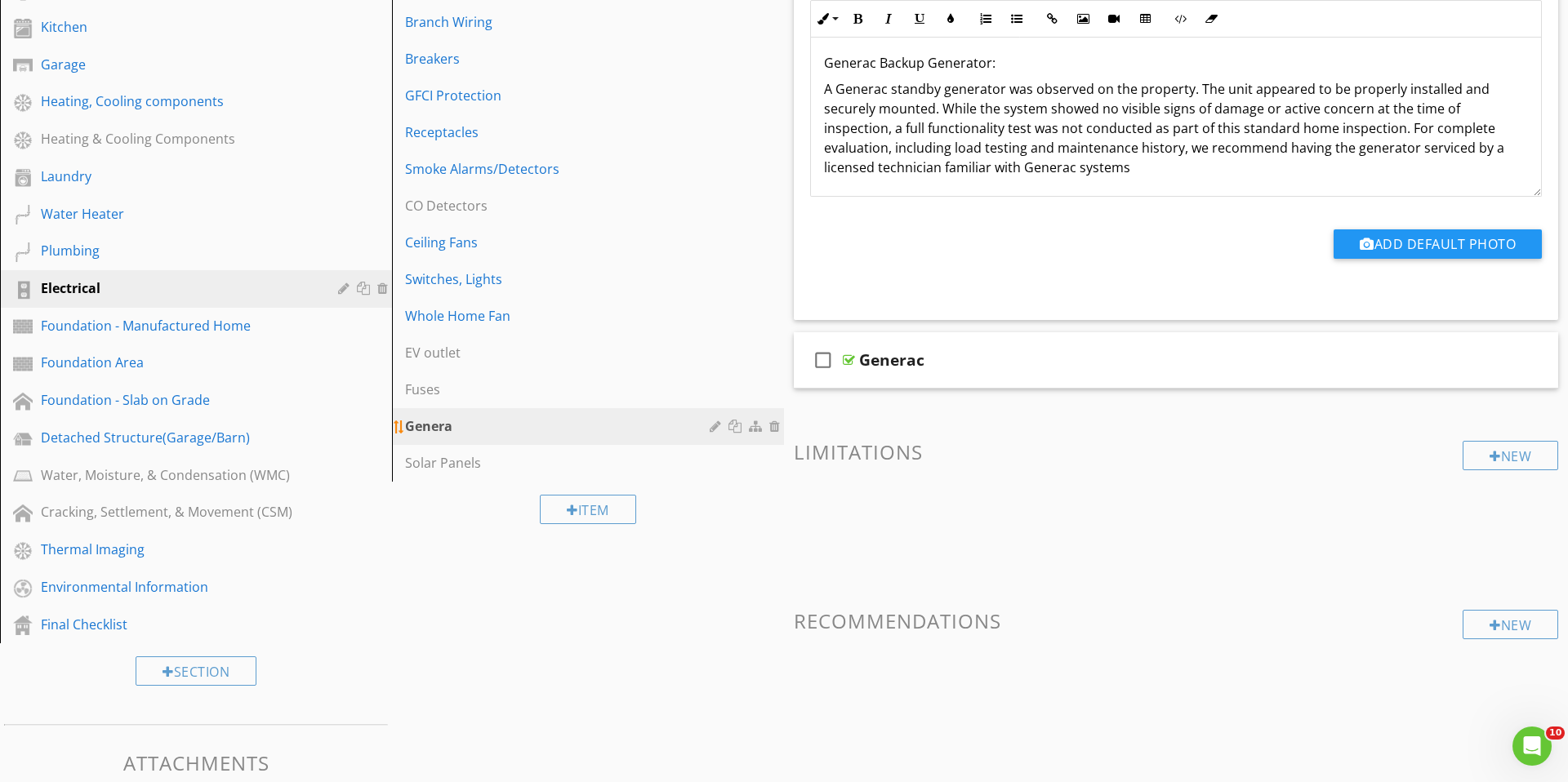
scroll to position [501, 0]
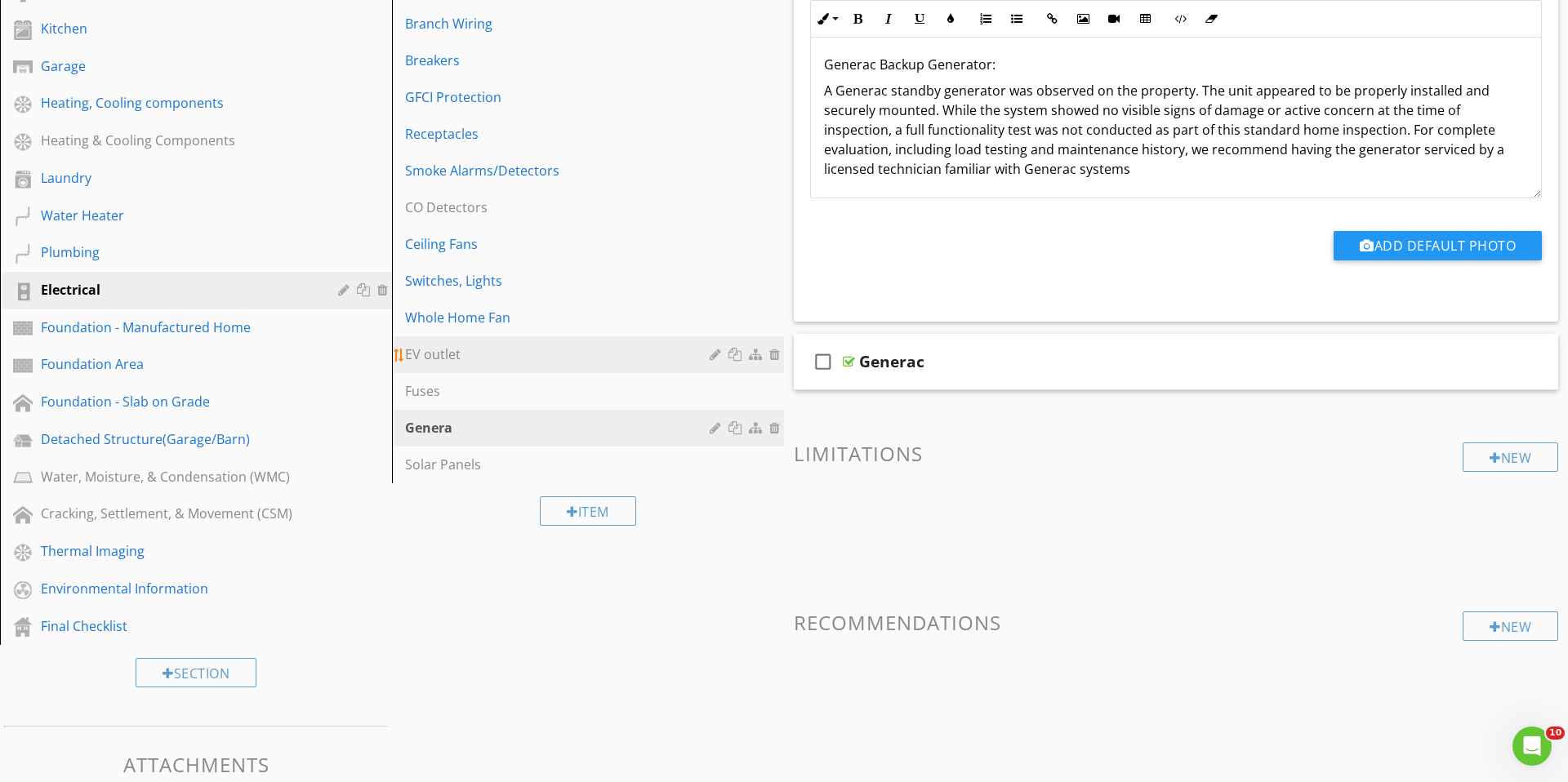
click at [473, 349] on div "EV outlet" at bounding box center [560, 354] width 310 height 19
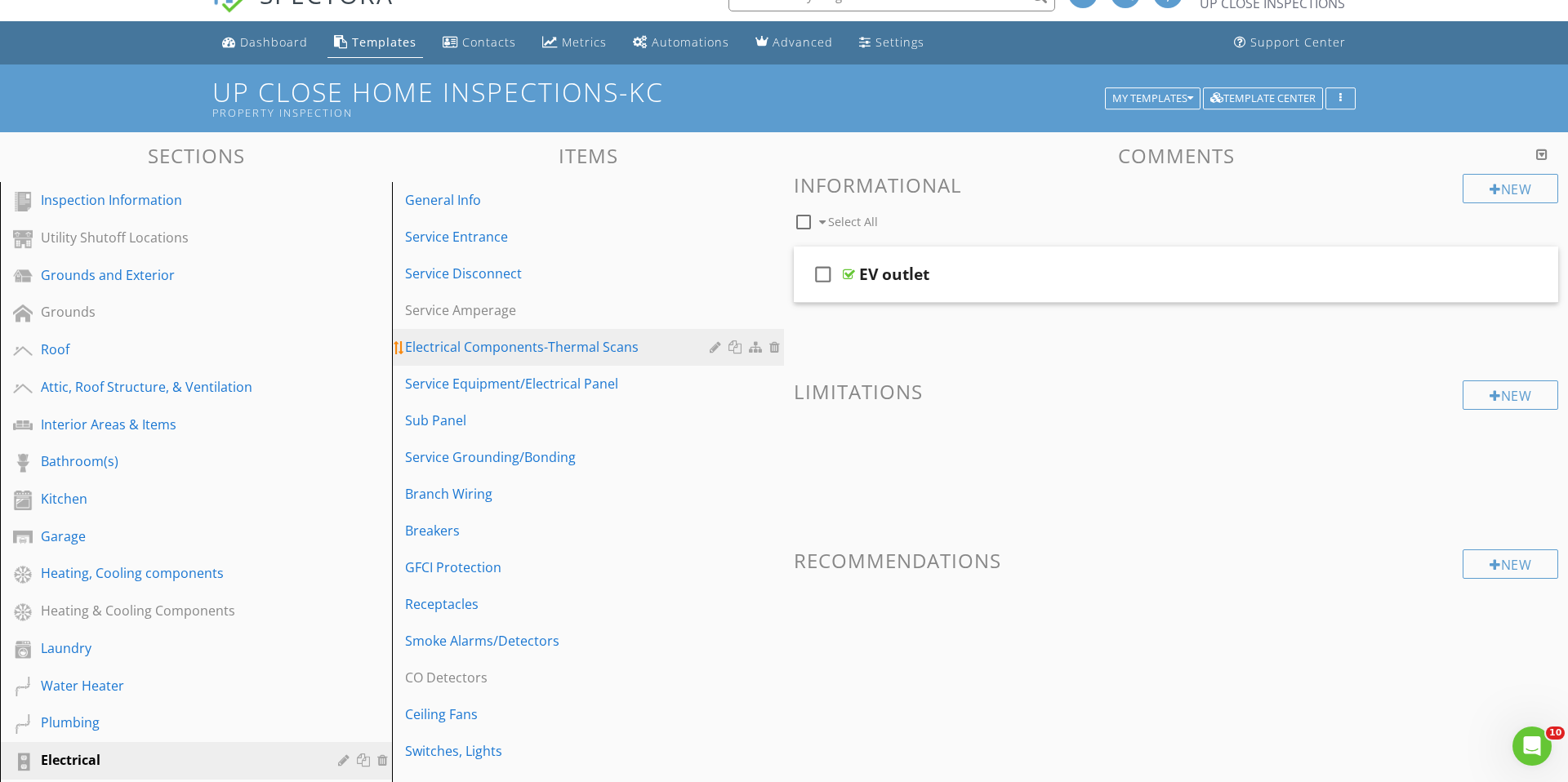
scroll to position [42, 0]
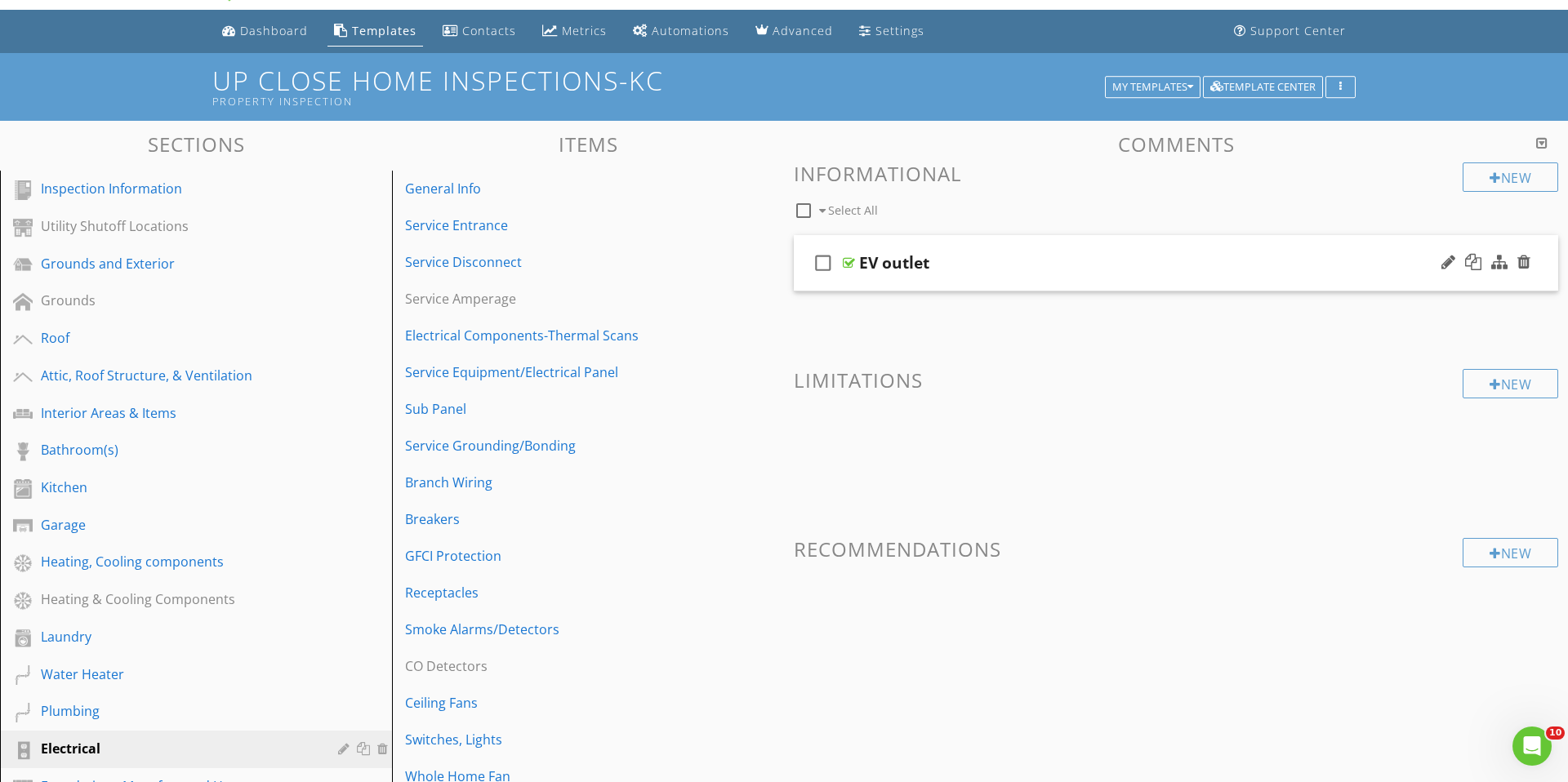
click at [988, 269] on div "EV outlet" at bounding box center [1134, 263] width 549 height 19
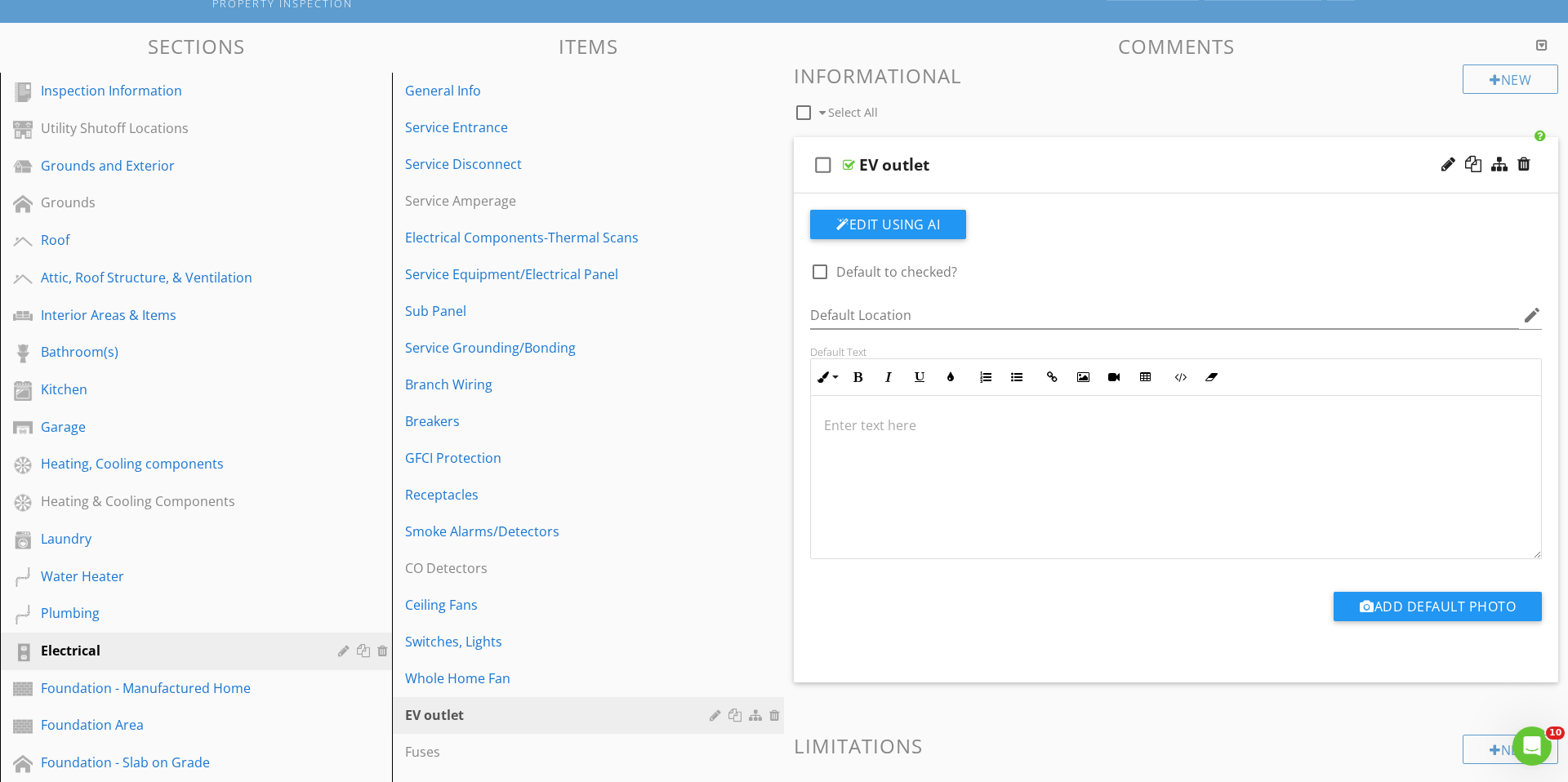
scroll to position [151, 0]
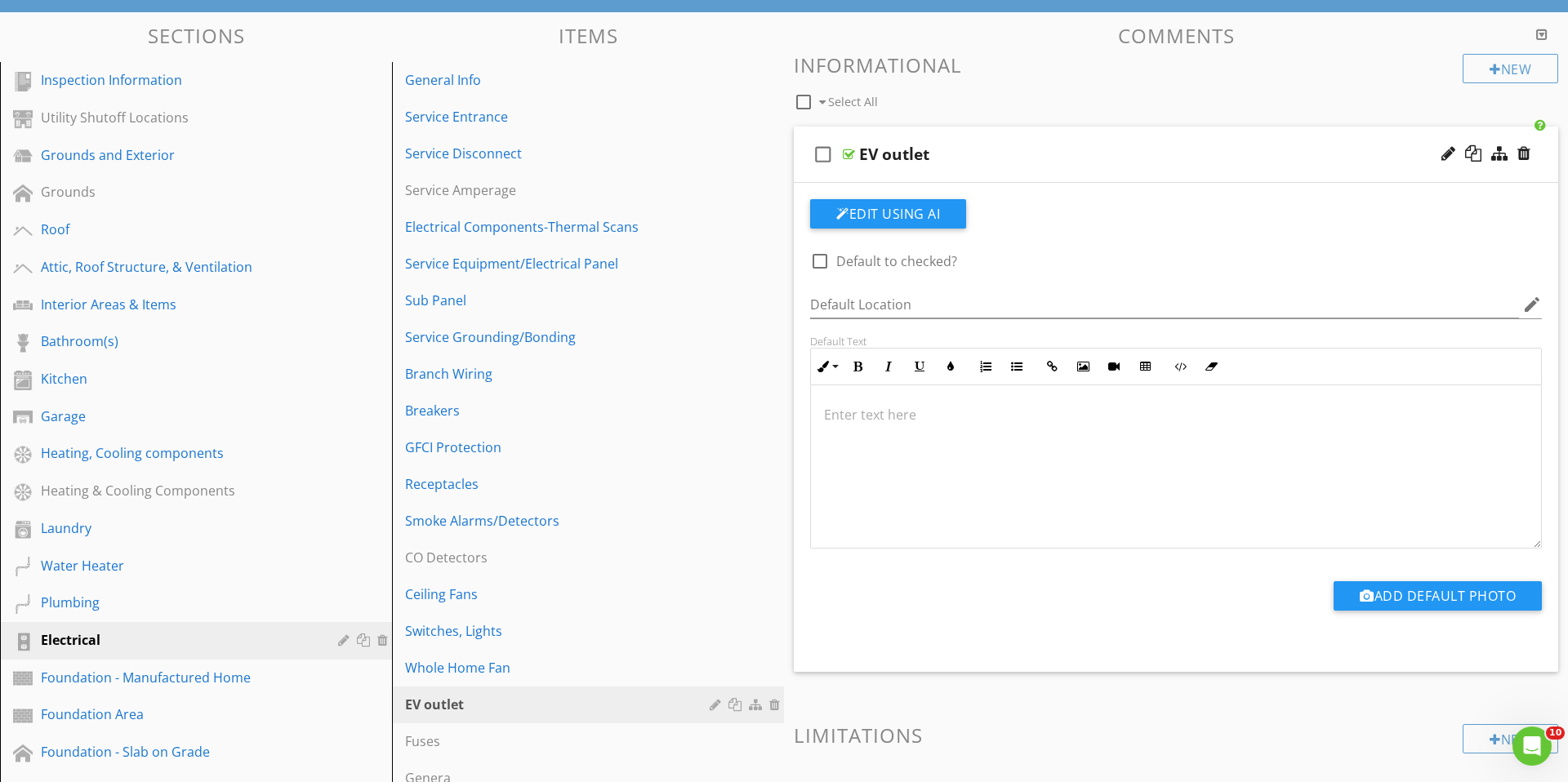
click at [932, 413] on p at bounding box center [1176, 414] width 704 height 19
click at [920, 220] on button "Edit Using AI" at bounding box center [887, 214] width 156 height 29
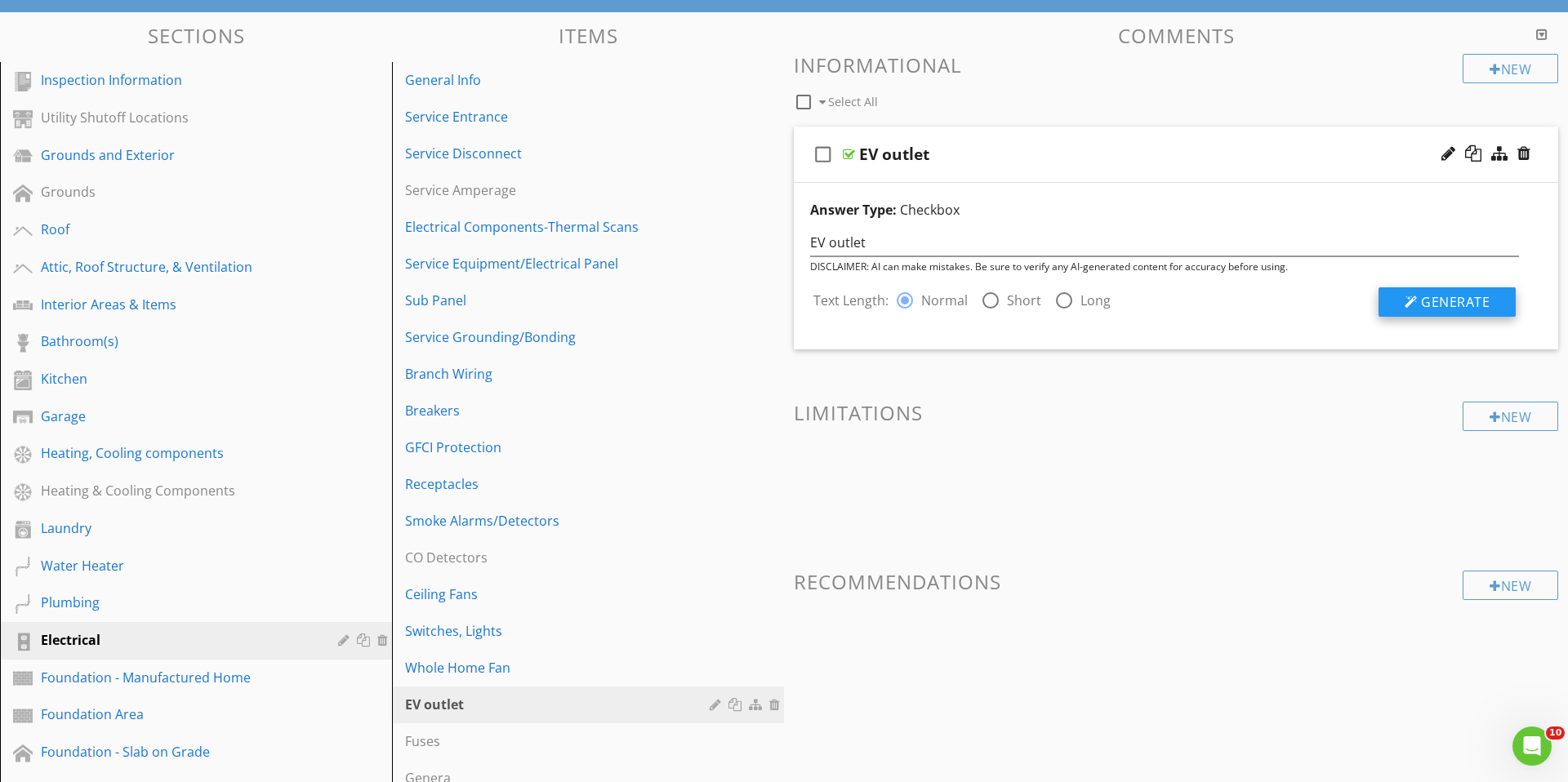
click at [1466, 297] on span "Generate" at bounding box center [1456, 302] width 68 height 18
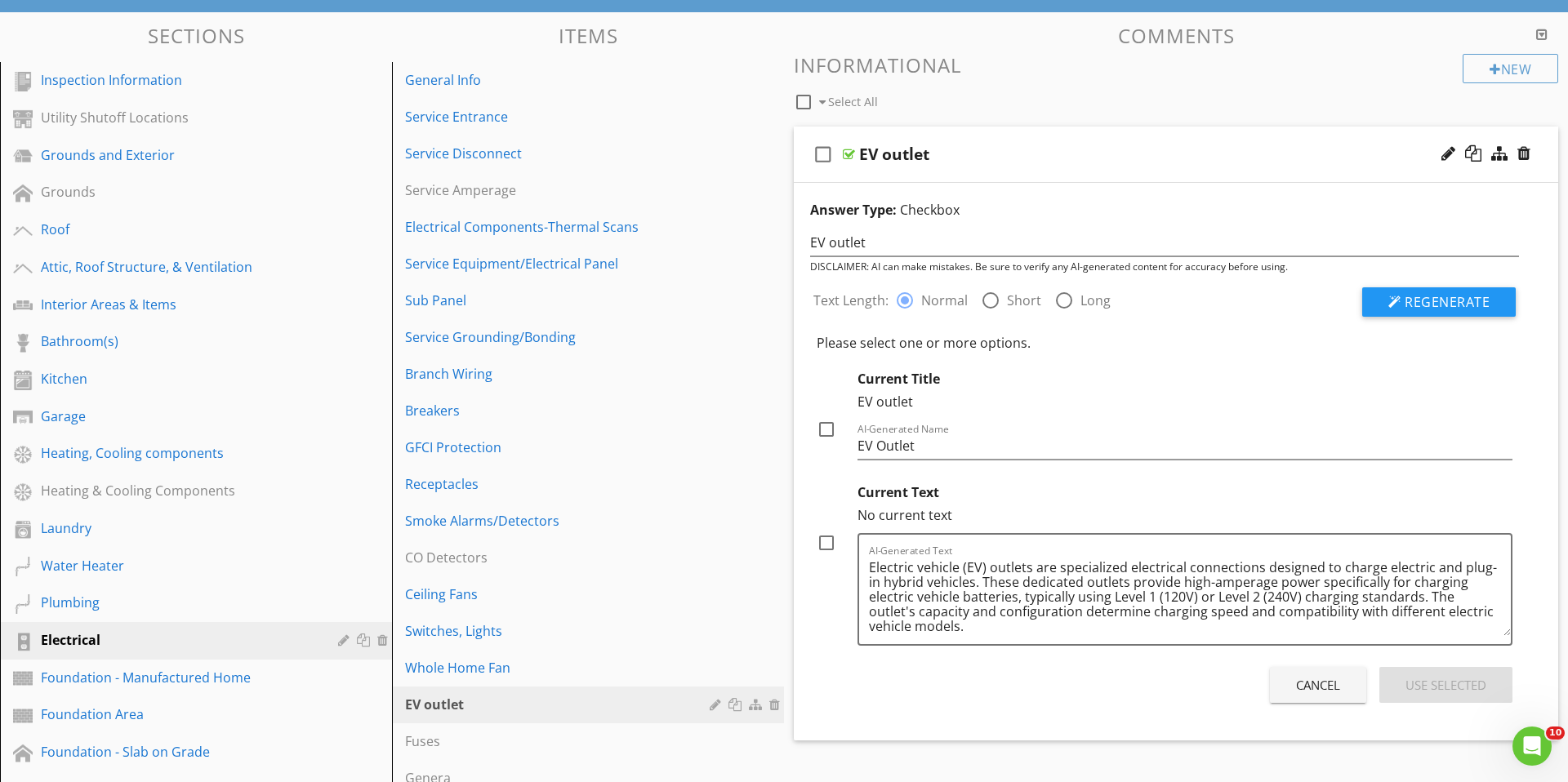
drag, startPoint x: 819, startPoint y: 426, endPoint x: 820, endPoint y: 443, distance: 17.0
click at [819, 426] on div at bounding box center [826, 429] width 28 height 28
checkbox input "true"
click at [820, 535] on div at bounding box center [826, 543] width 28 height 28
checkbox input "true"
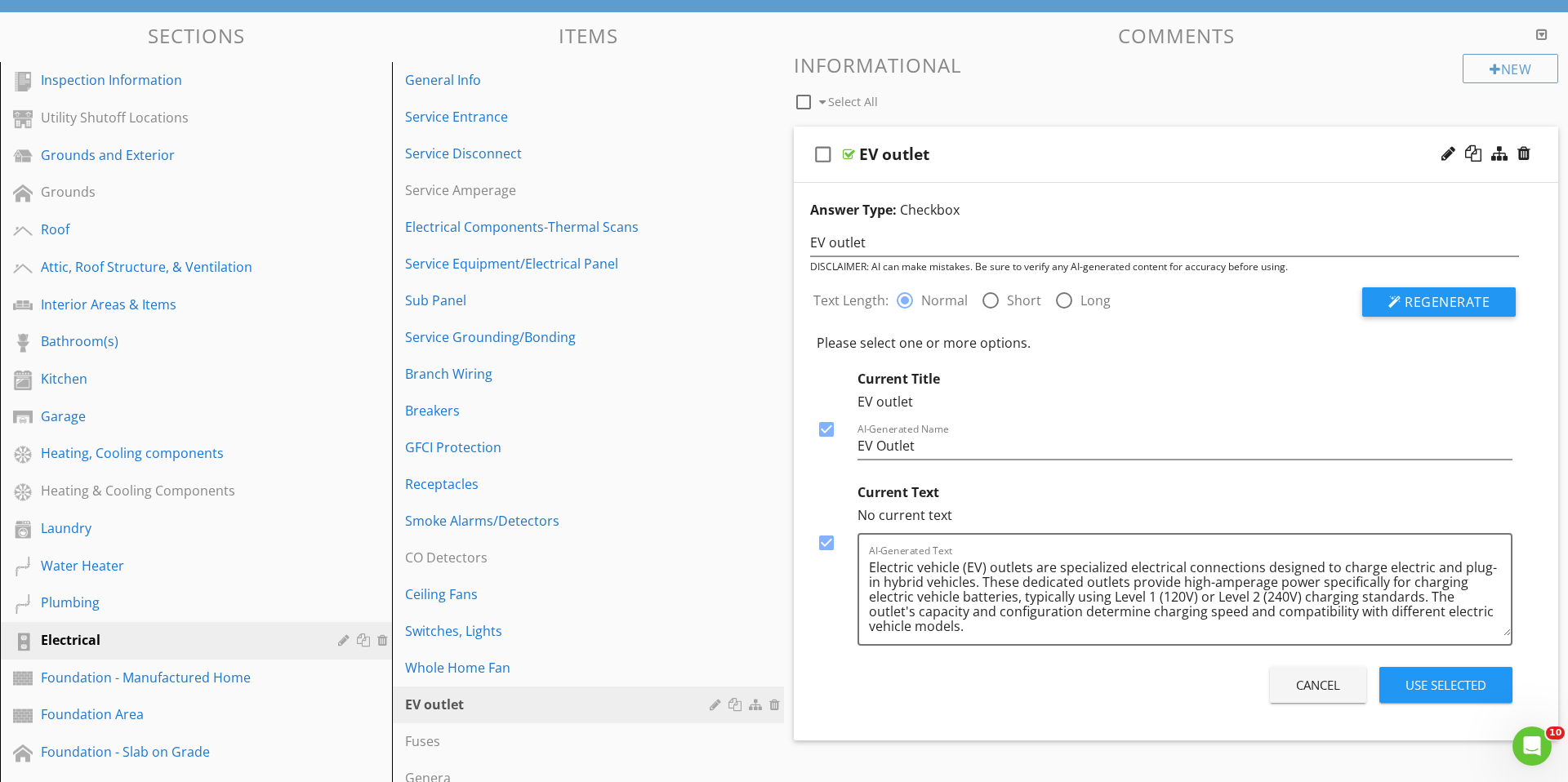
click at [1441, 677] on div "Use Selected" at bounding box center [1446, 685] width 81 height 18
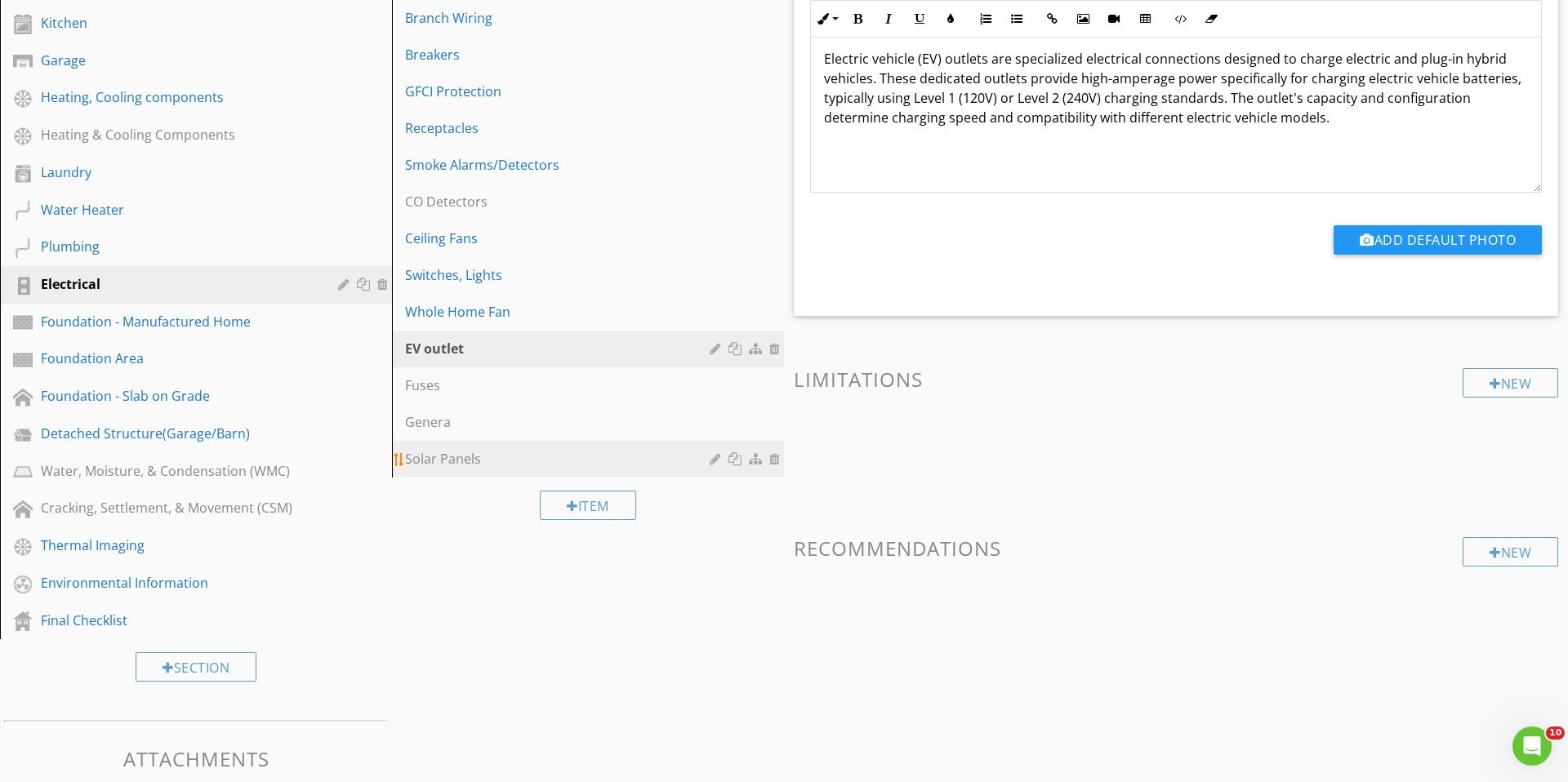
scroll to position [513, 0]
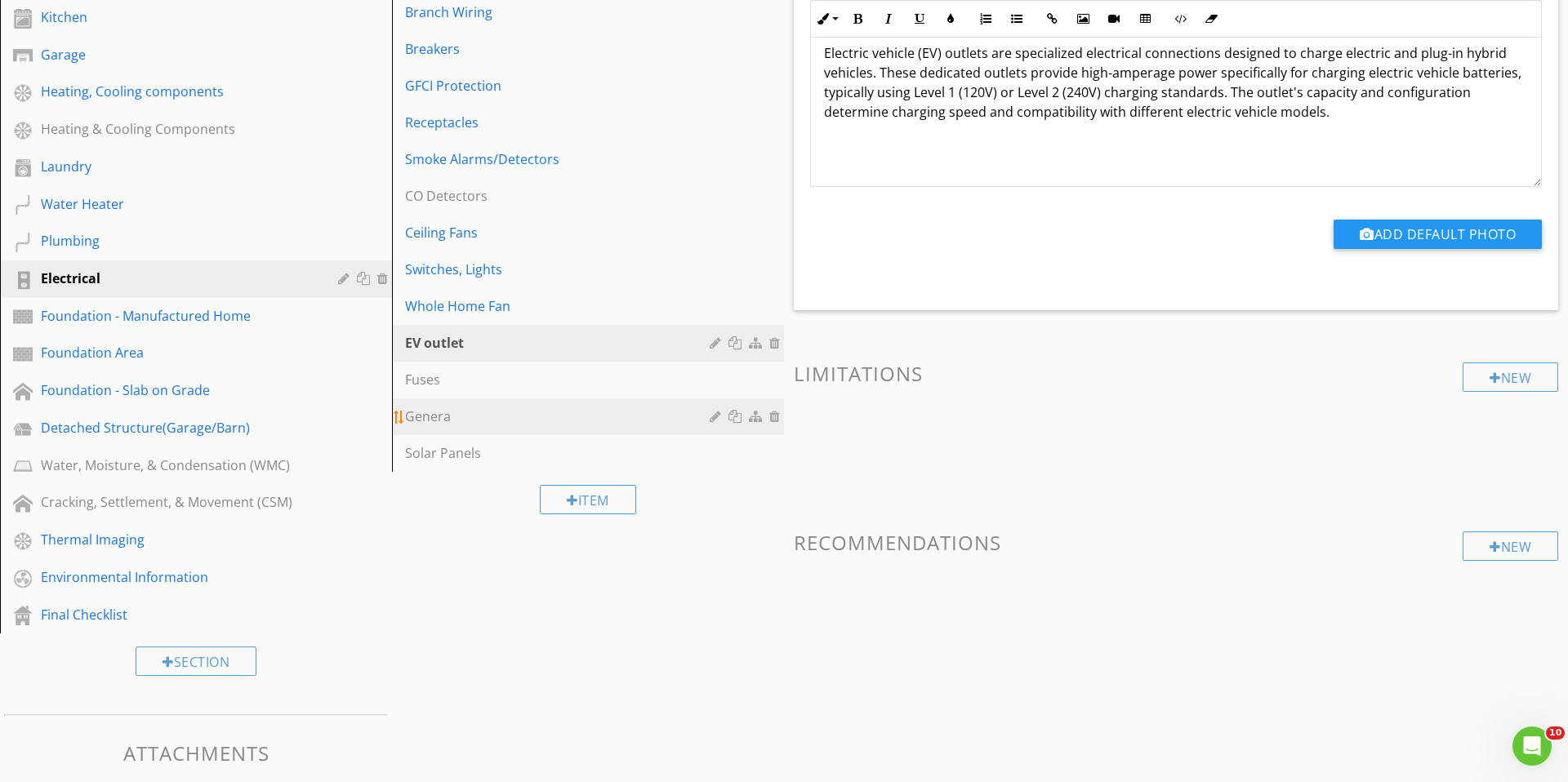
click at [491, 410] on div "Genera" at bounding box center [560, 415] width 310 height 19
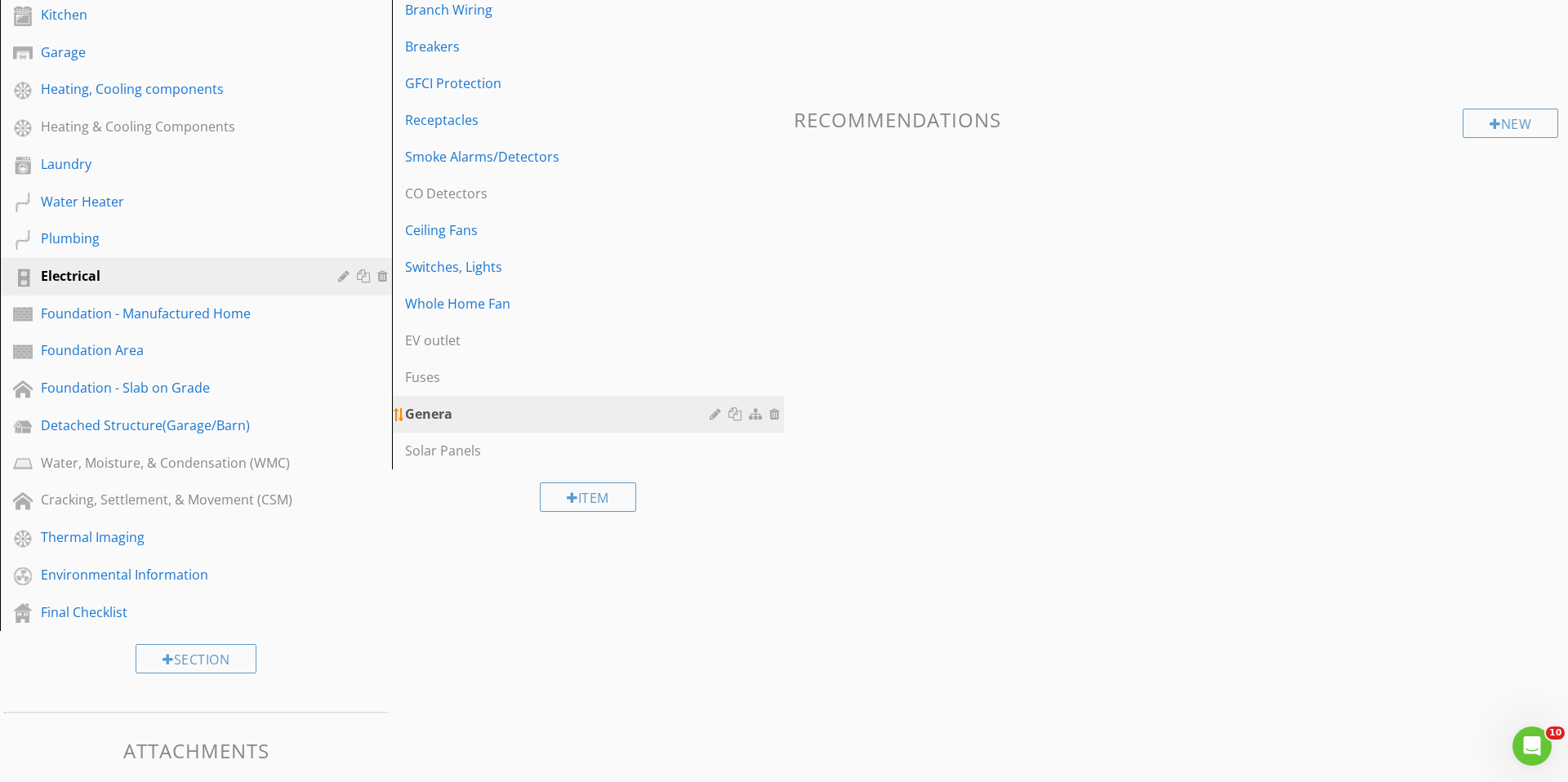
scroll to position [545, 0]
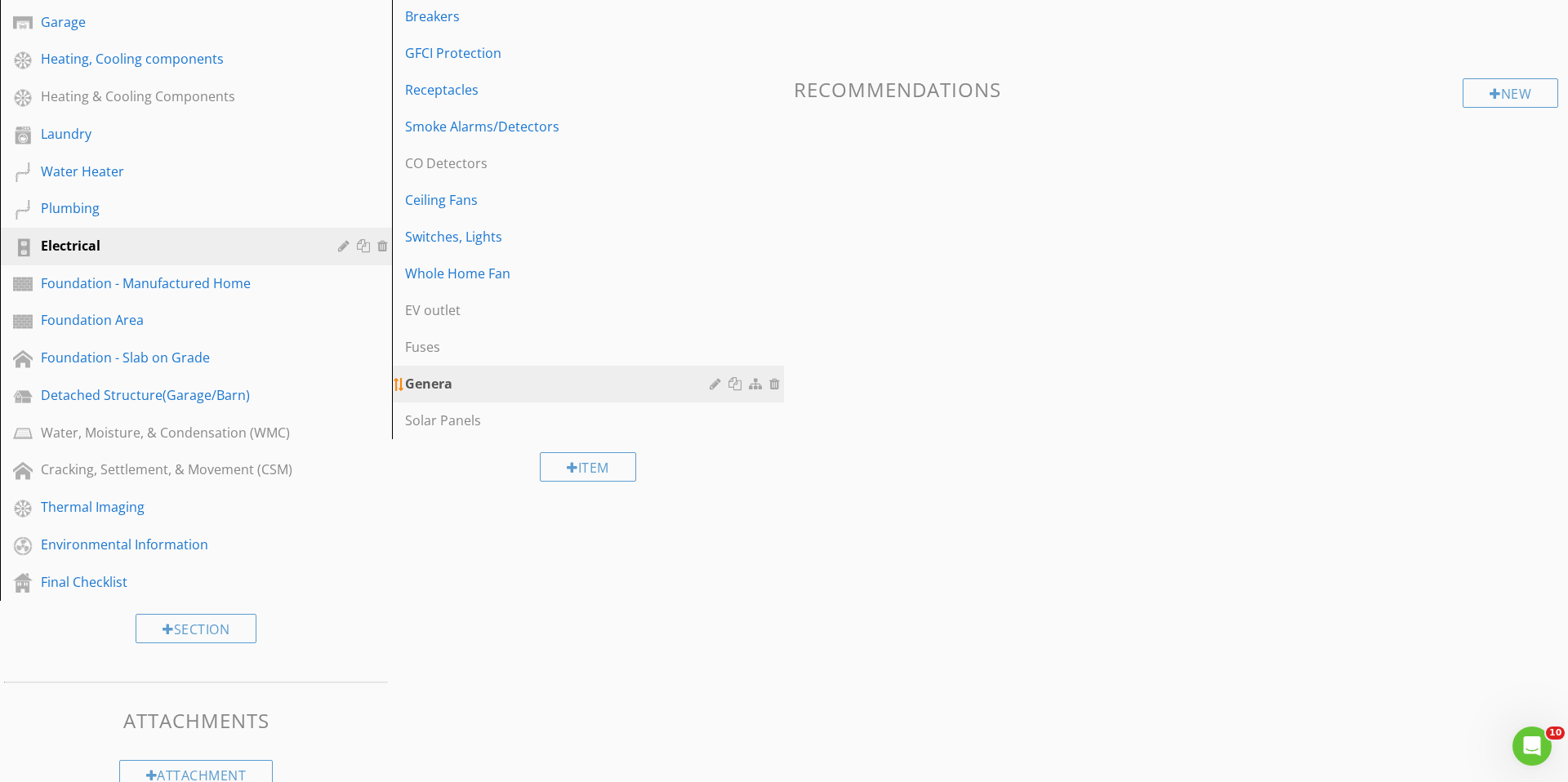
click at [714, 388] on div at bounding box center [717, 384] width 16 height 13
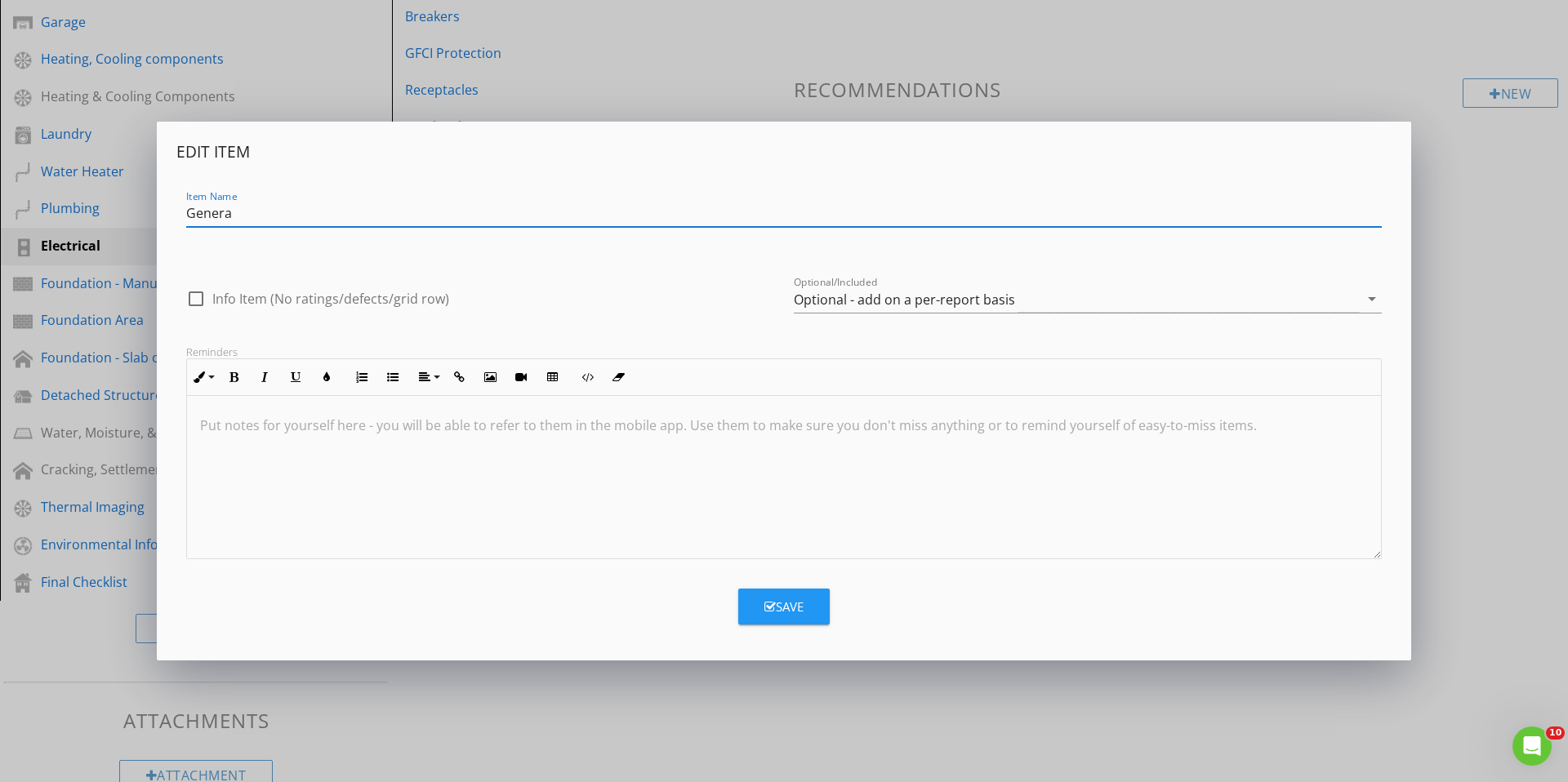
click at [298, 223] on input "Genera" at bounding box center [784, 213] width 1196 height 27
type input "Generac"
click at [837, 306] on div "Optional - add on a per-report basis" at bounding box center [905, 299] width 221 height 15
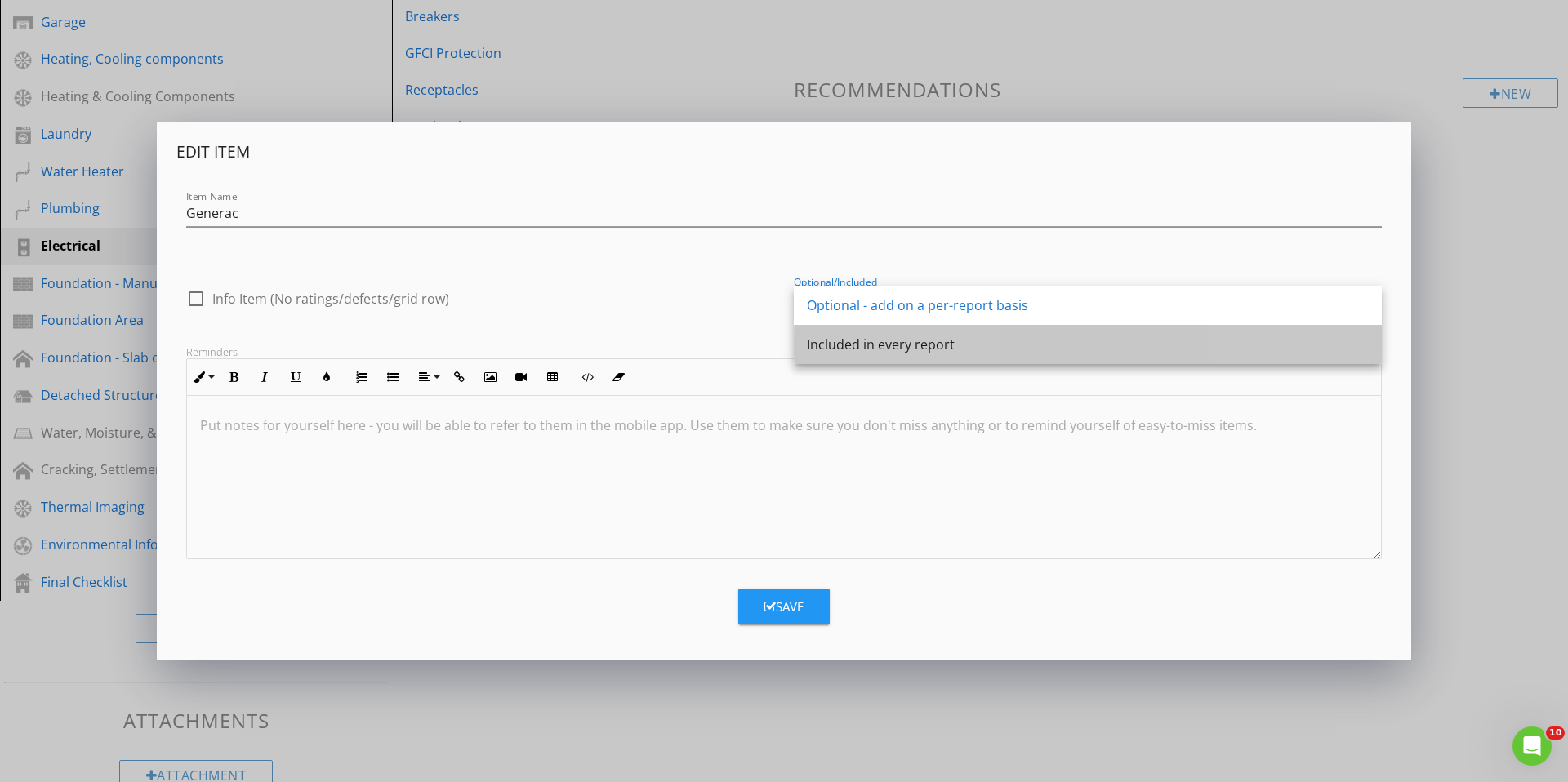
click at [837, 342] on div "Included in every report" at bounding box center [1088, 344] width 562 height 19
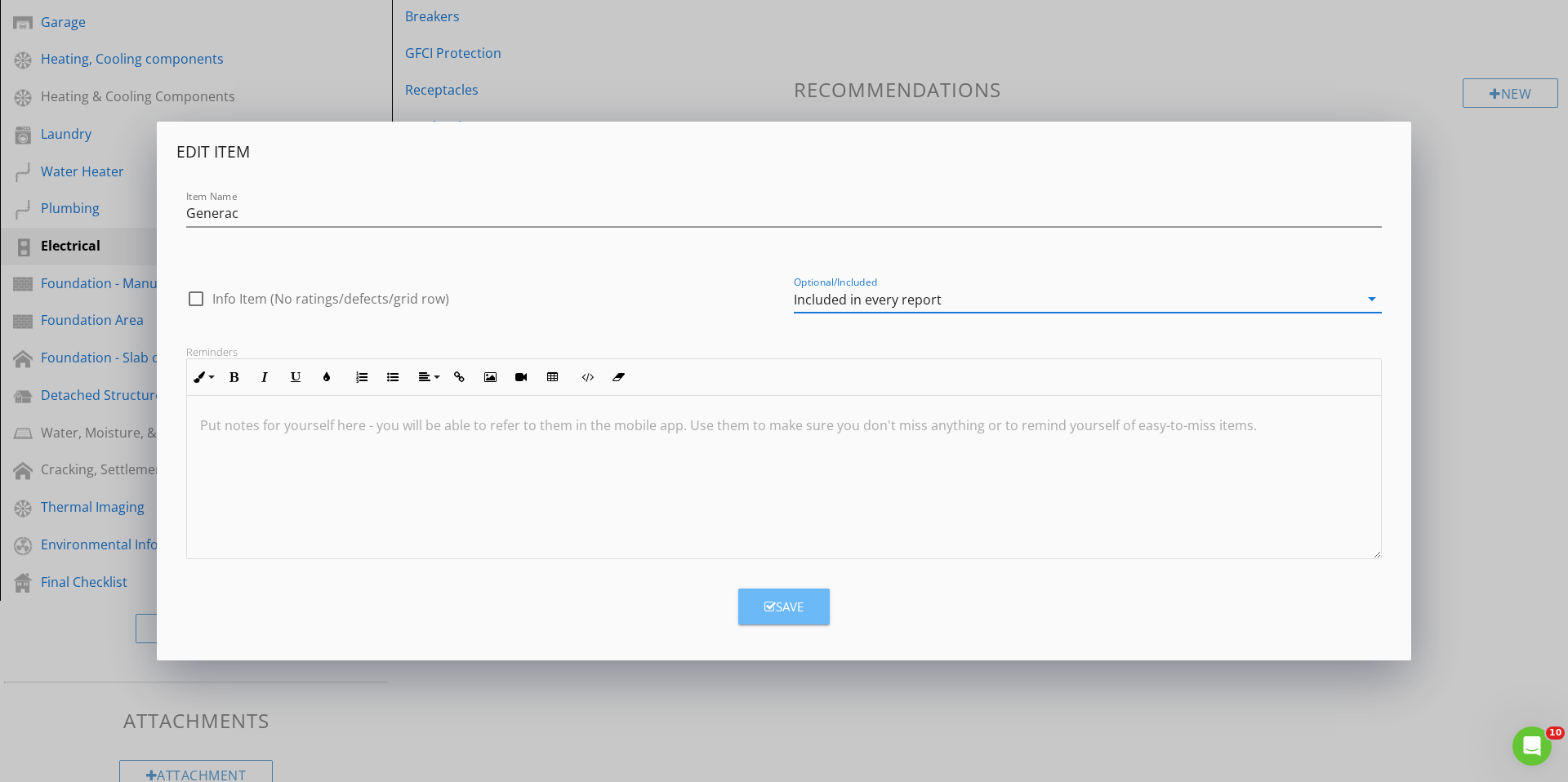
click at [780, 598] on div "Save" at bounding box center [784, 607] width 40 height 18
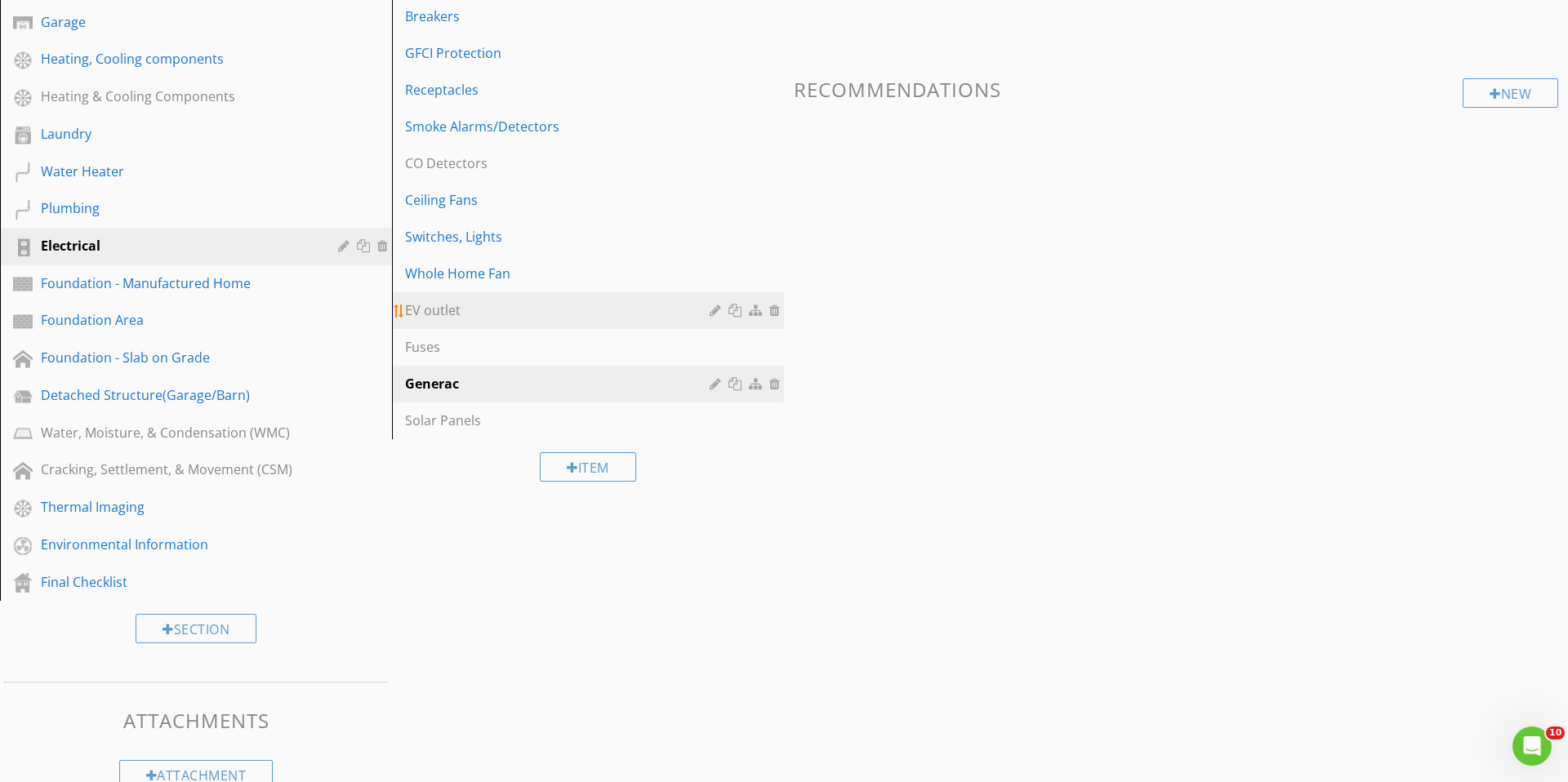
drag, startPoint x: 534, startPoint y: 317, endPoint x: 521, endPoint y: 315, distance: 13.2
click at [534, 317] on div "EV outlet" at bounding box center [560, 309] width 310 height 19
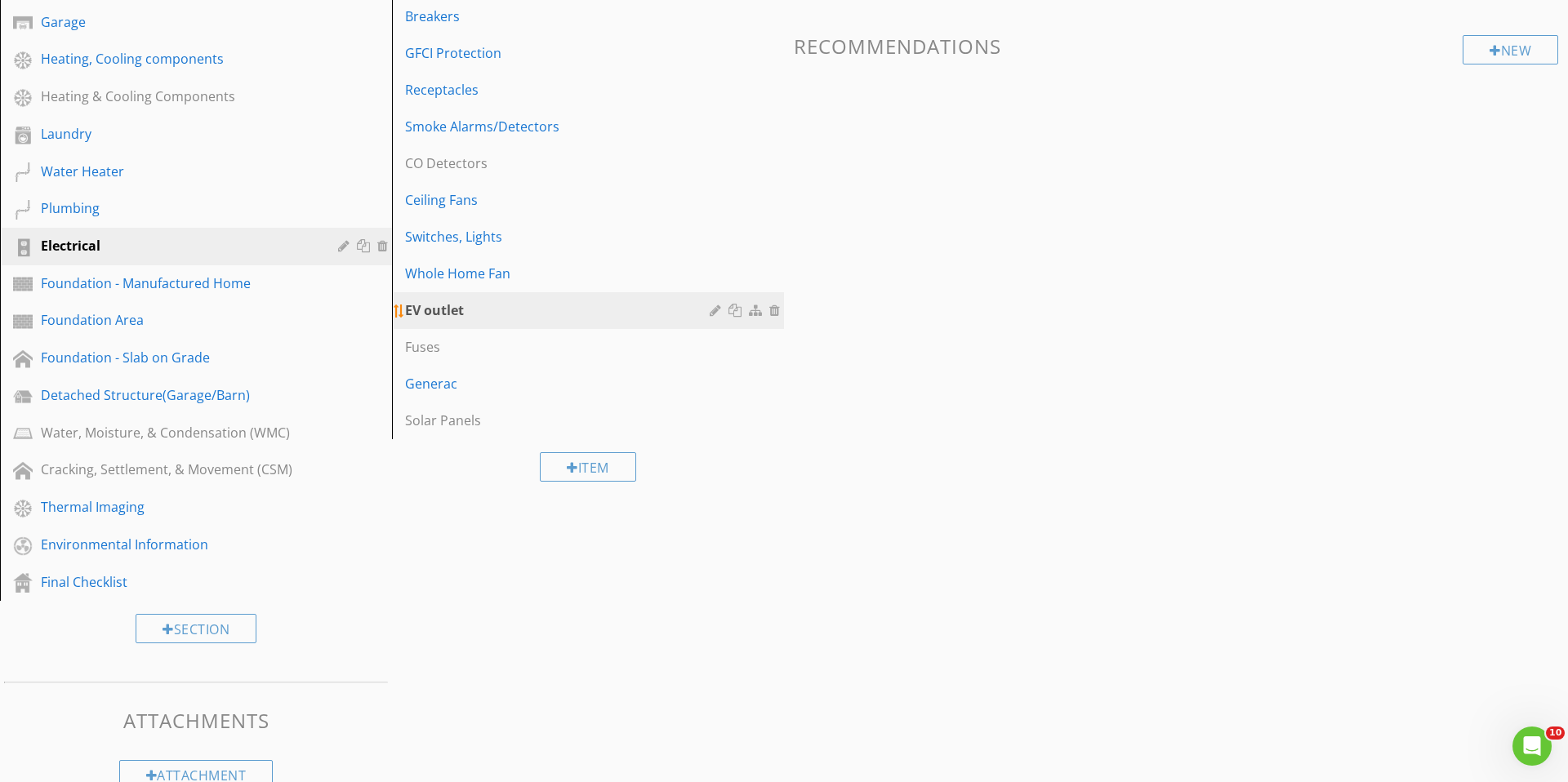
click at [711, 315] on div at bounding box center [717, 310] width 16 height 13
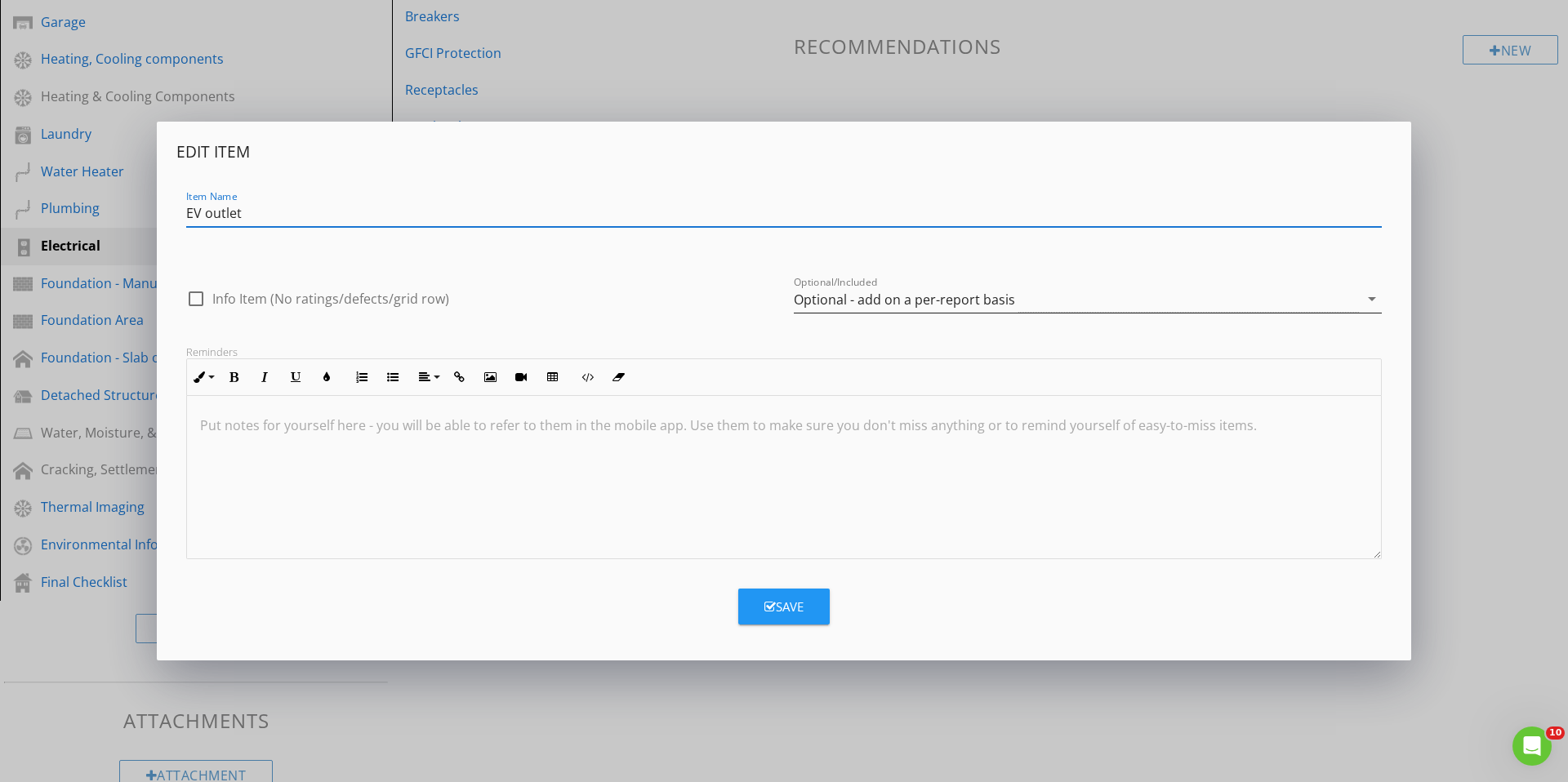
click at [876, 292] on div "Optional - add on a per-report basis" at bounding box center [905, 299] width 221 height 15
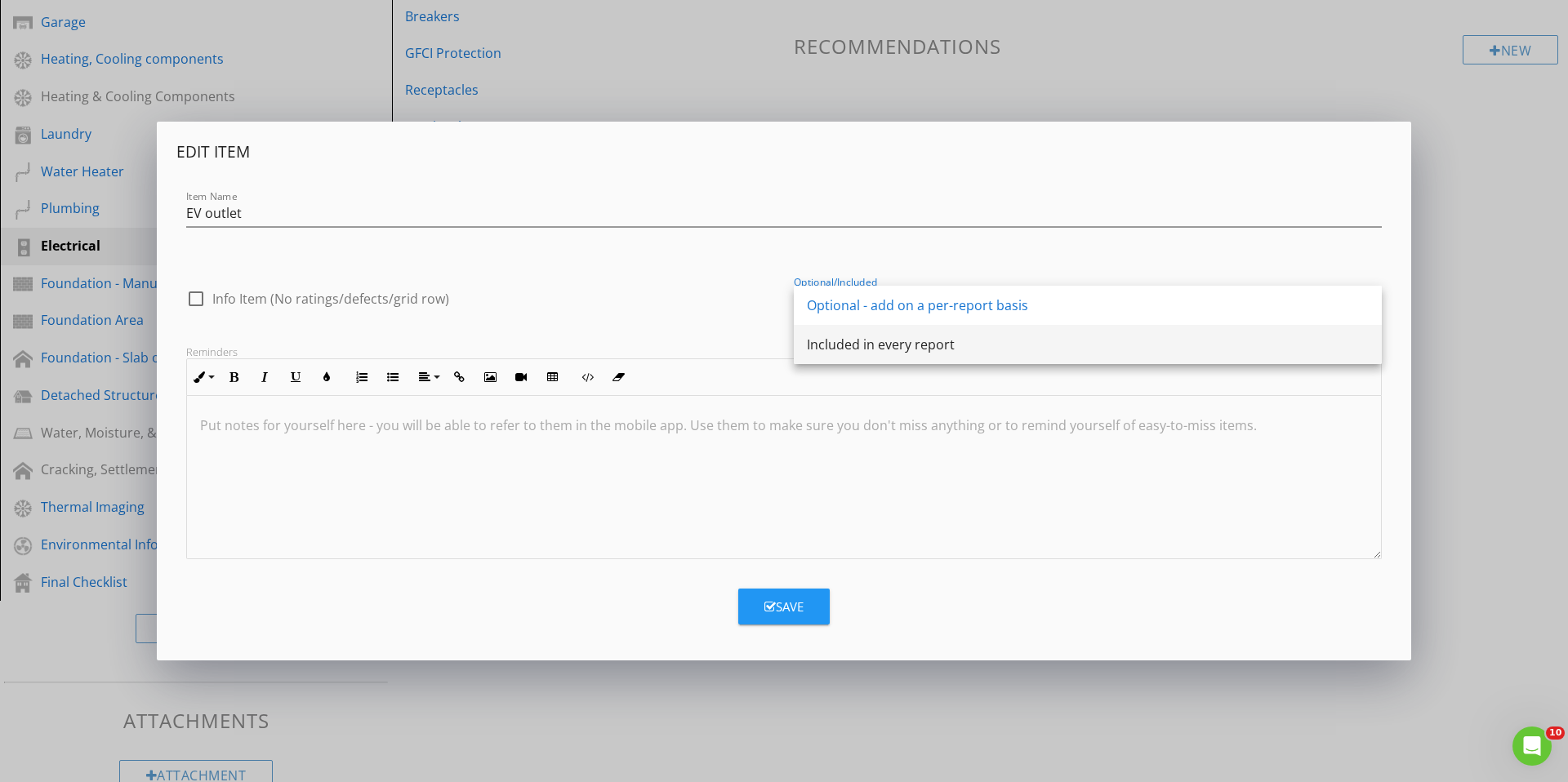
click at [846, 333] on div "Included in every report" at bounding box center [1088, 344] width 562 height 40
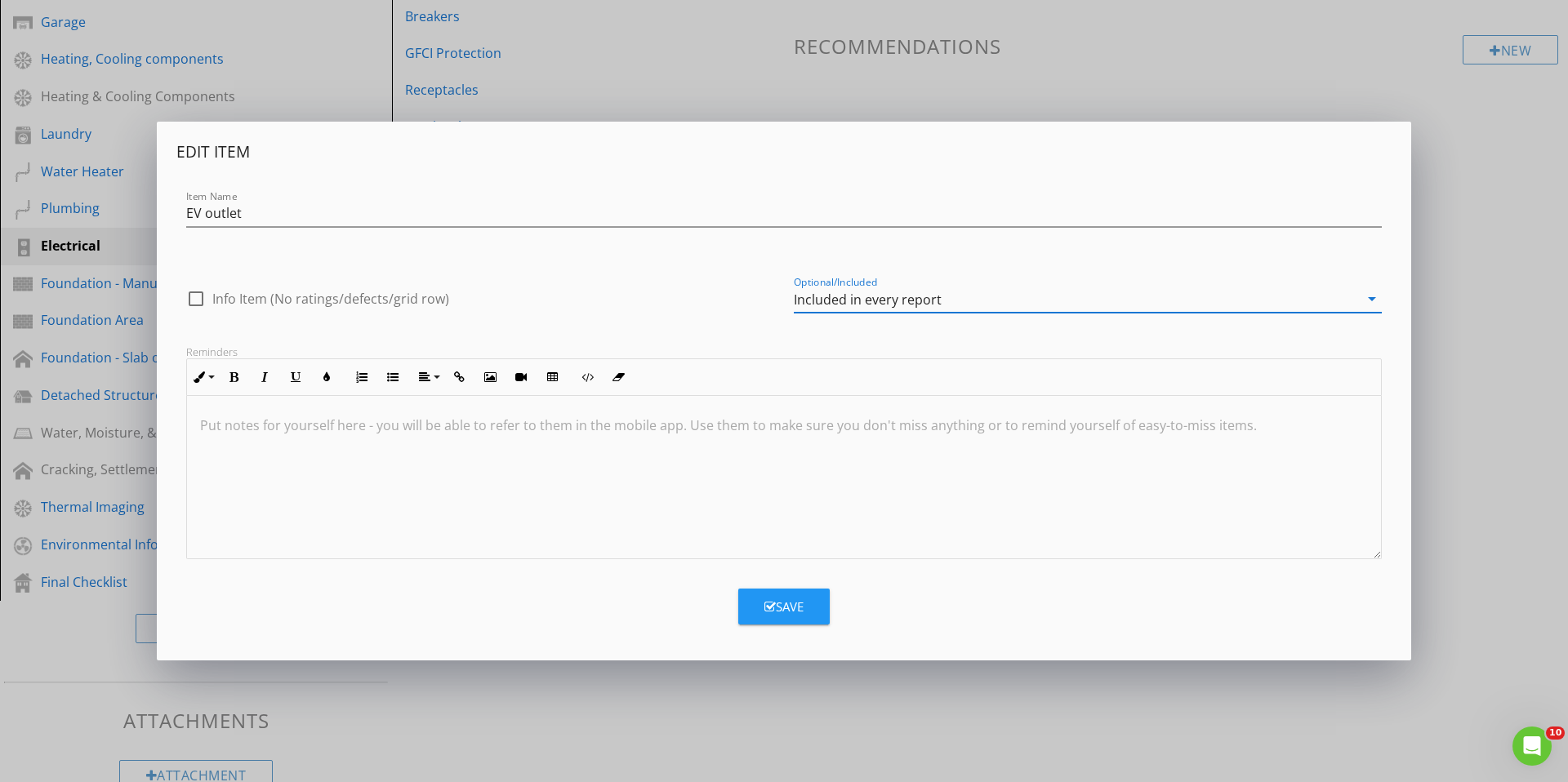
click at [771, 607] on icon "button" at bounding box center [770, 606] width 11 height 12
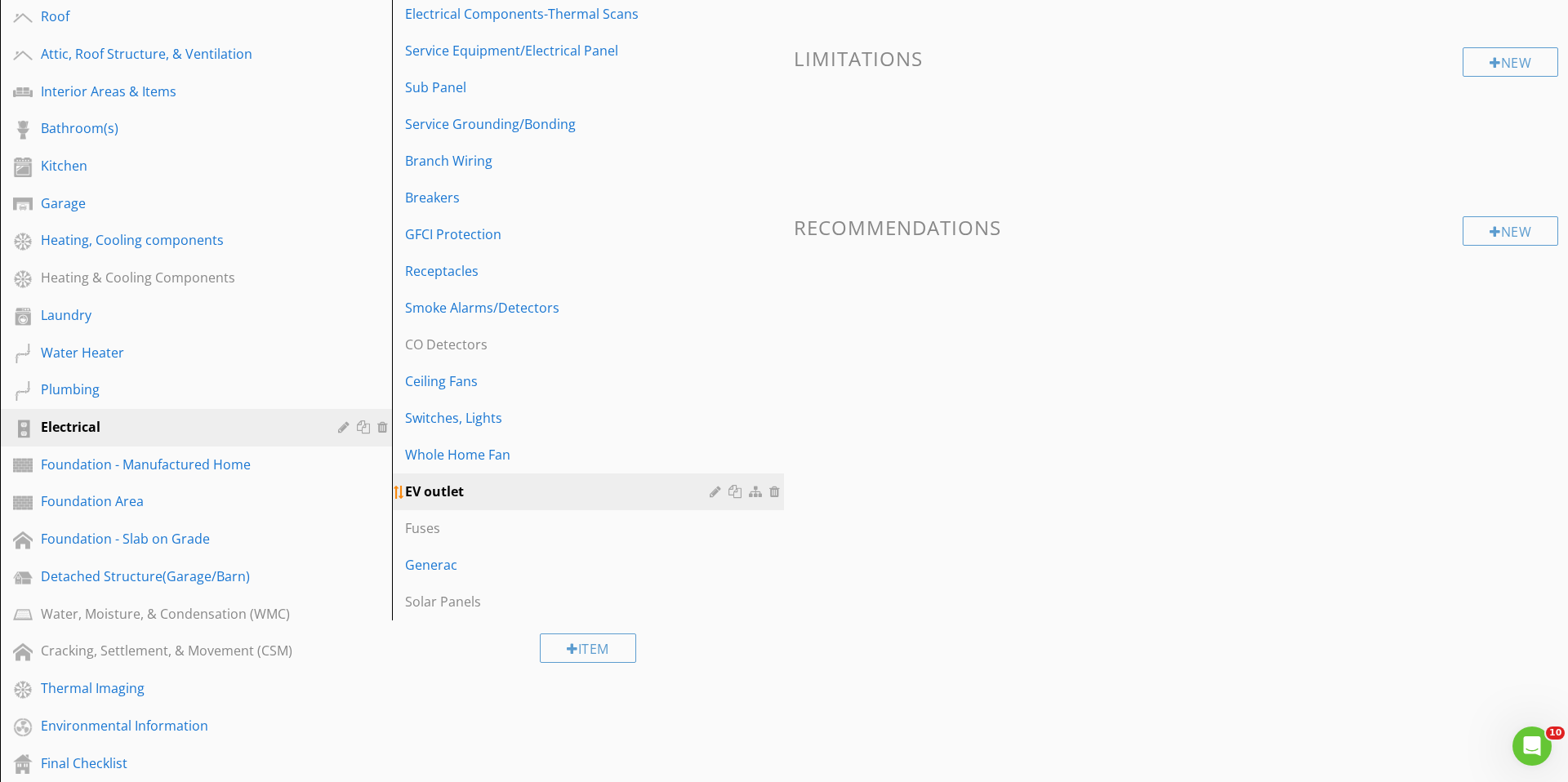
scroll to position [368, 0]
click at [462, 521] on div "Fuses" at bounding box center [560, 524] width 310 height 19
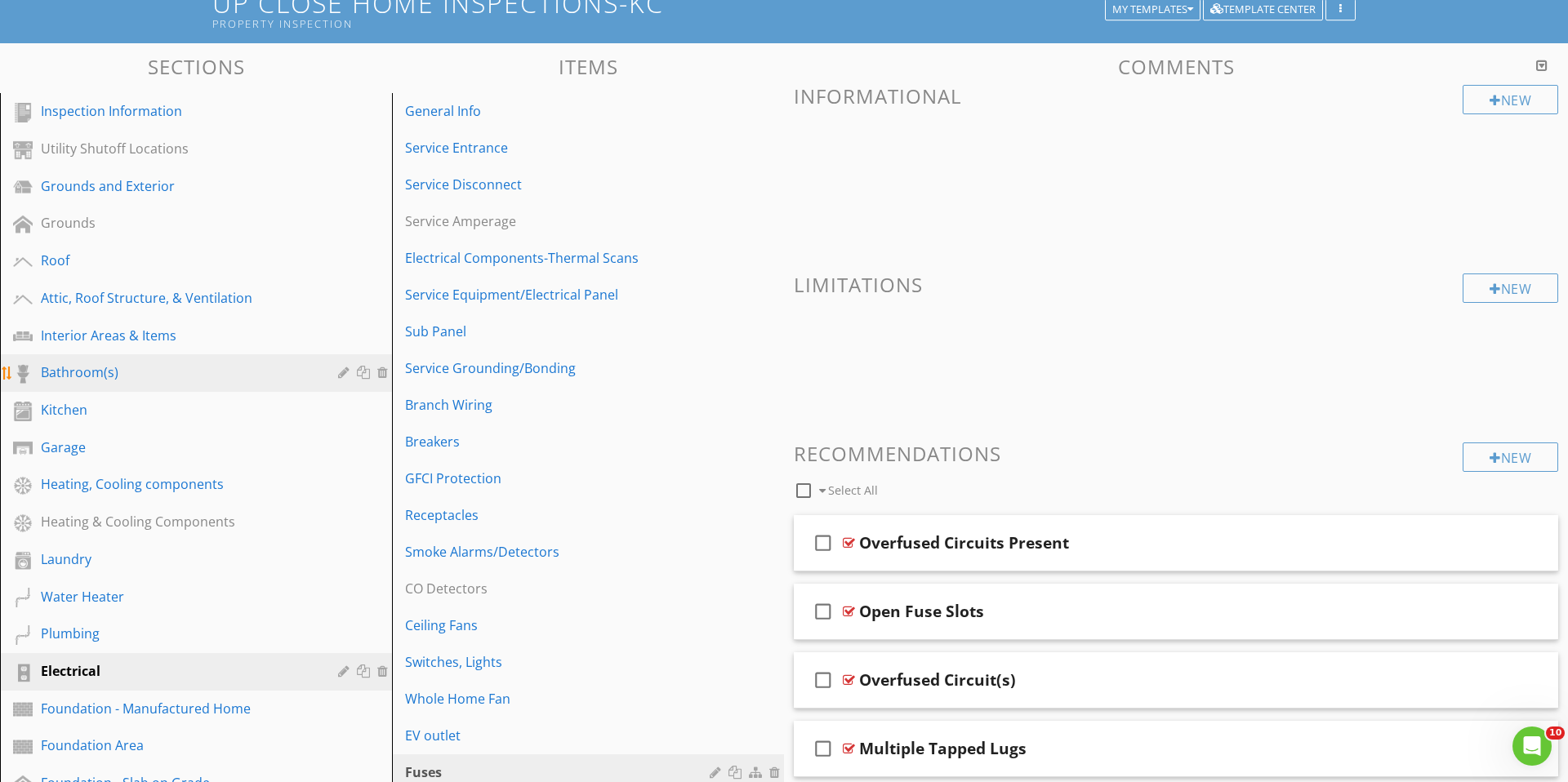
scroll to position [124, 0]
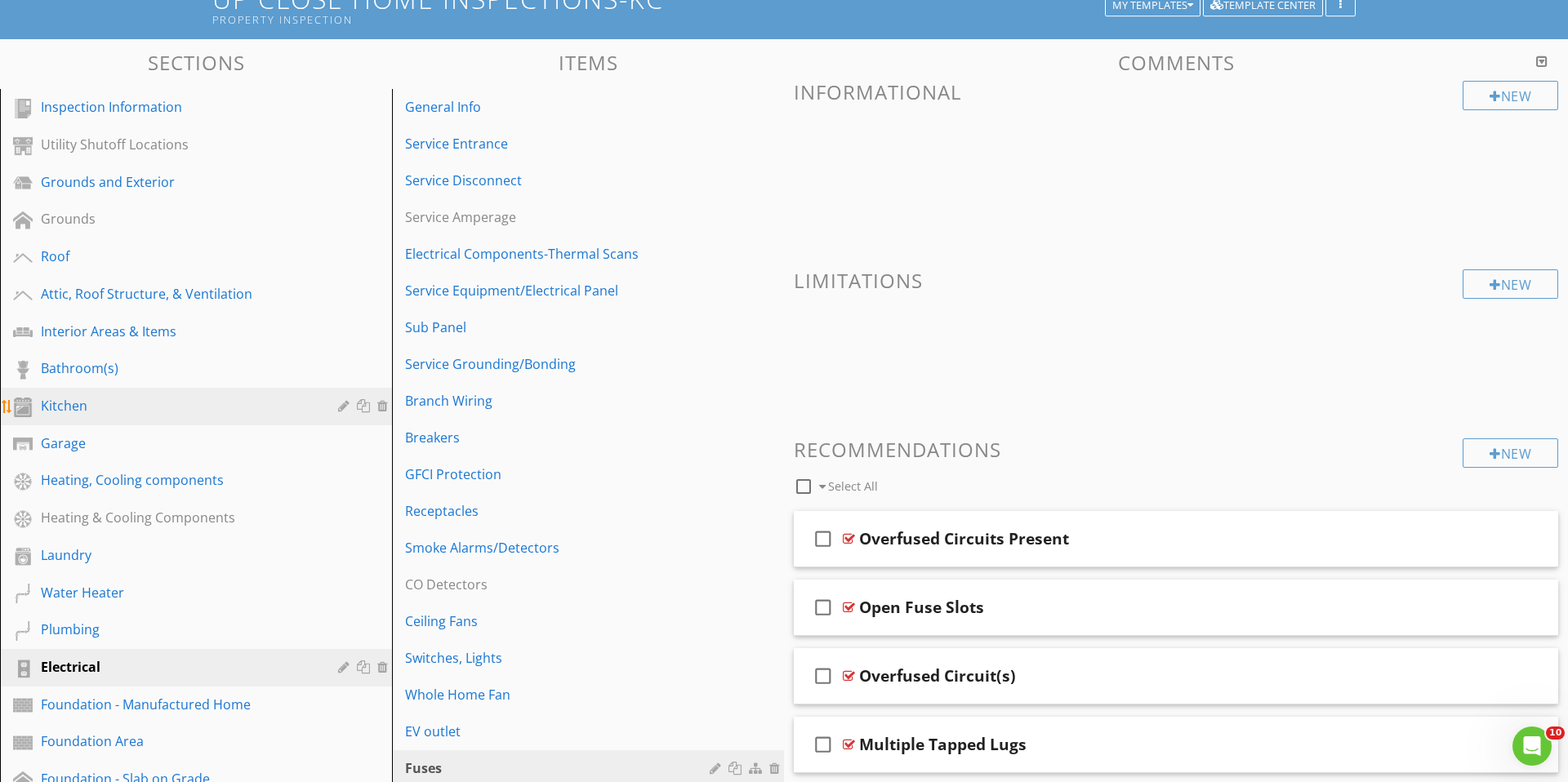
click at [126, 403] on div "Kitchen" at bounding box center [177, 405] width 274 height 19
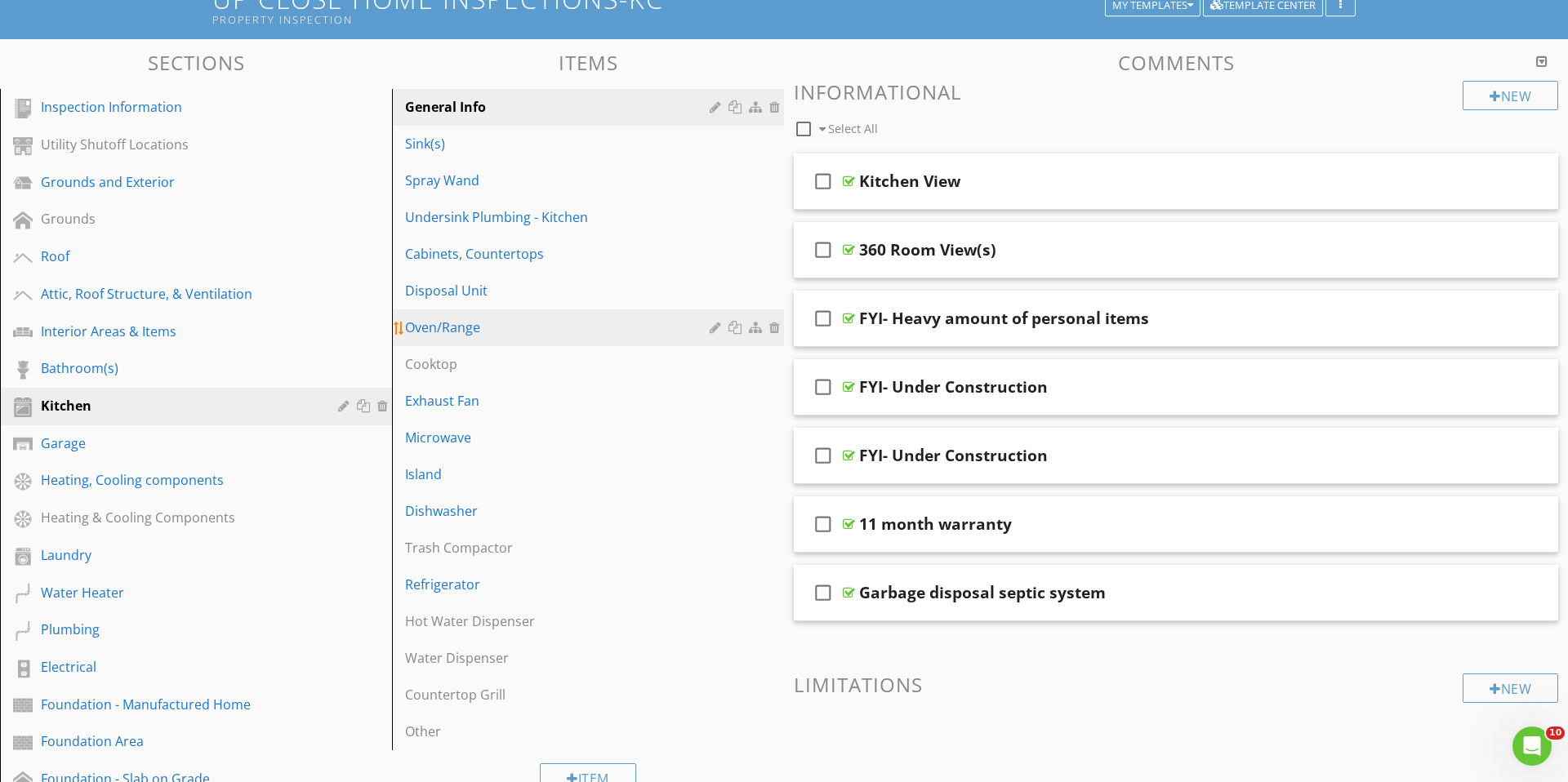
click at [541, 333] on div "Oven/Range" at bounding box center [560, 327] width 310 height 19
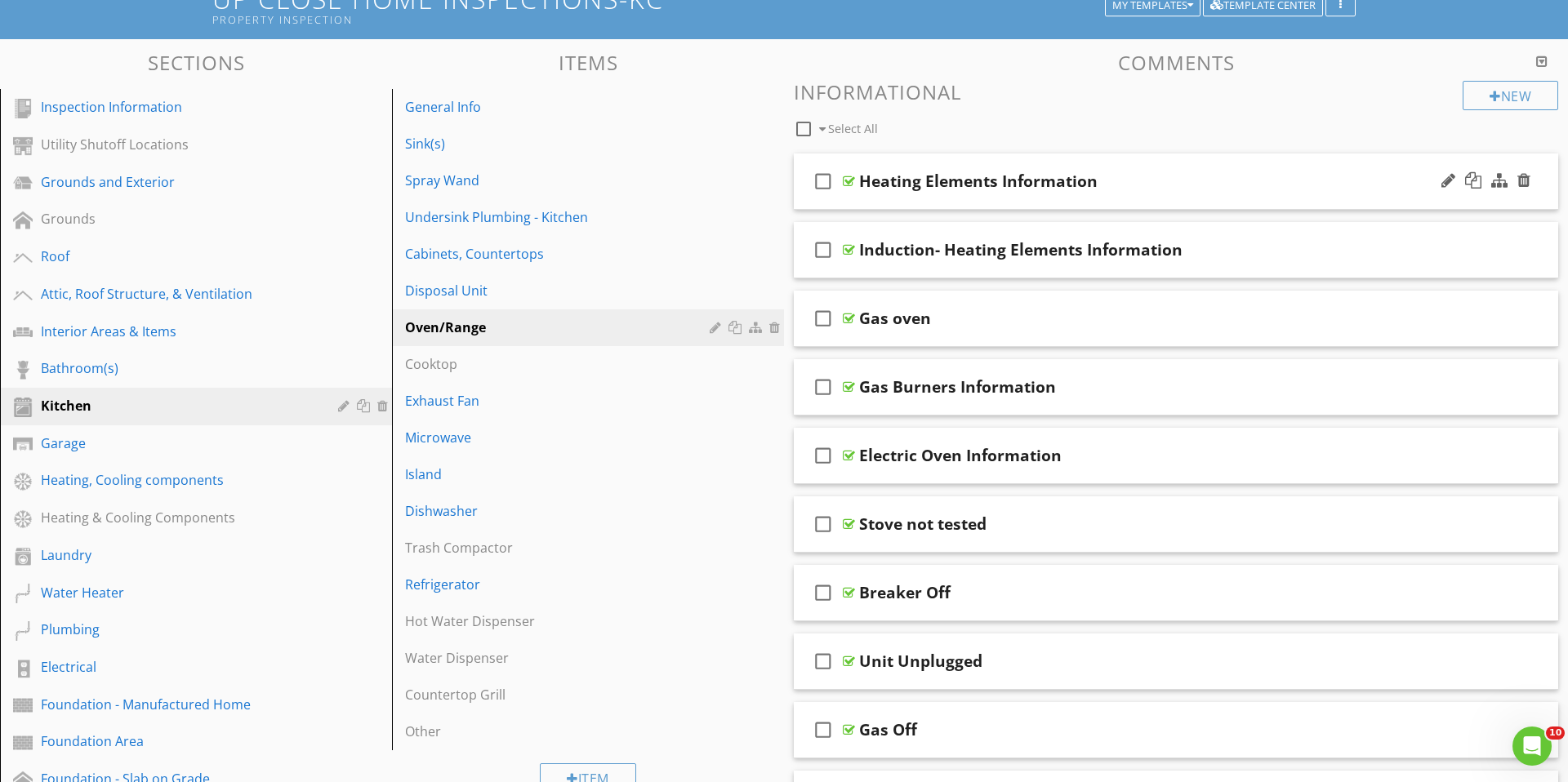
click at [1029, 180] on div "Heating Elements Information" at bounding box center [978, 181] width 239 height 19
click at [1450, 184] on div at bounding box center [1448, 181] width 14 height 17
click at [1450, 176] on div at bounding box center [1448, 181] width 14 height 17
click at [1196, 199] on div "check_box_outline_blank Heating Elements Information" at bounding box center [1176, 181] width 765 height 56
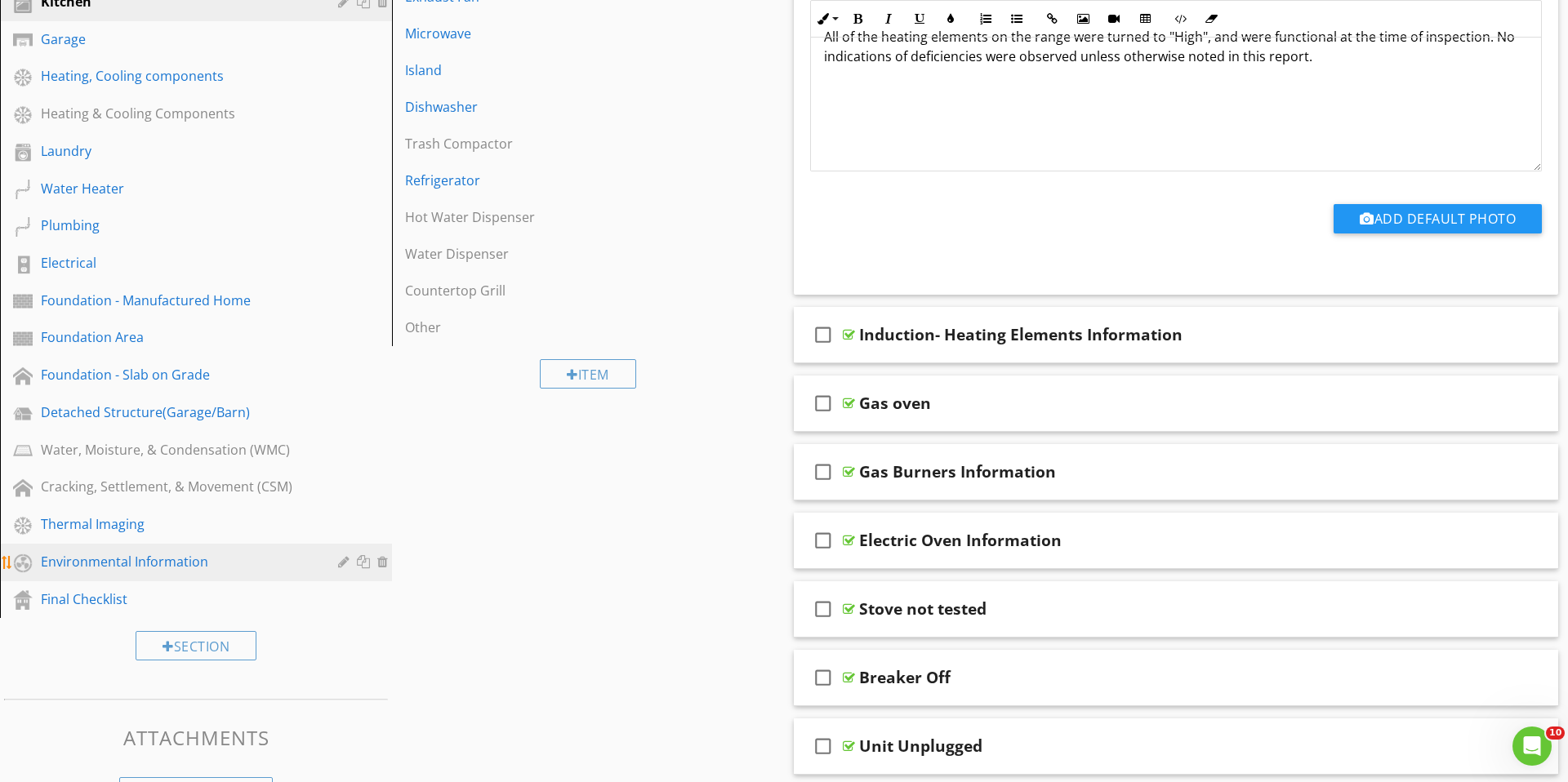
scroll to position [0, 0]
